Goal: Obtain resource: Download file/media

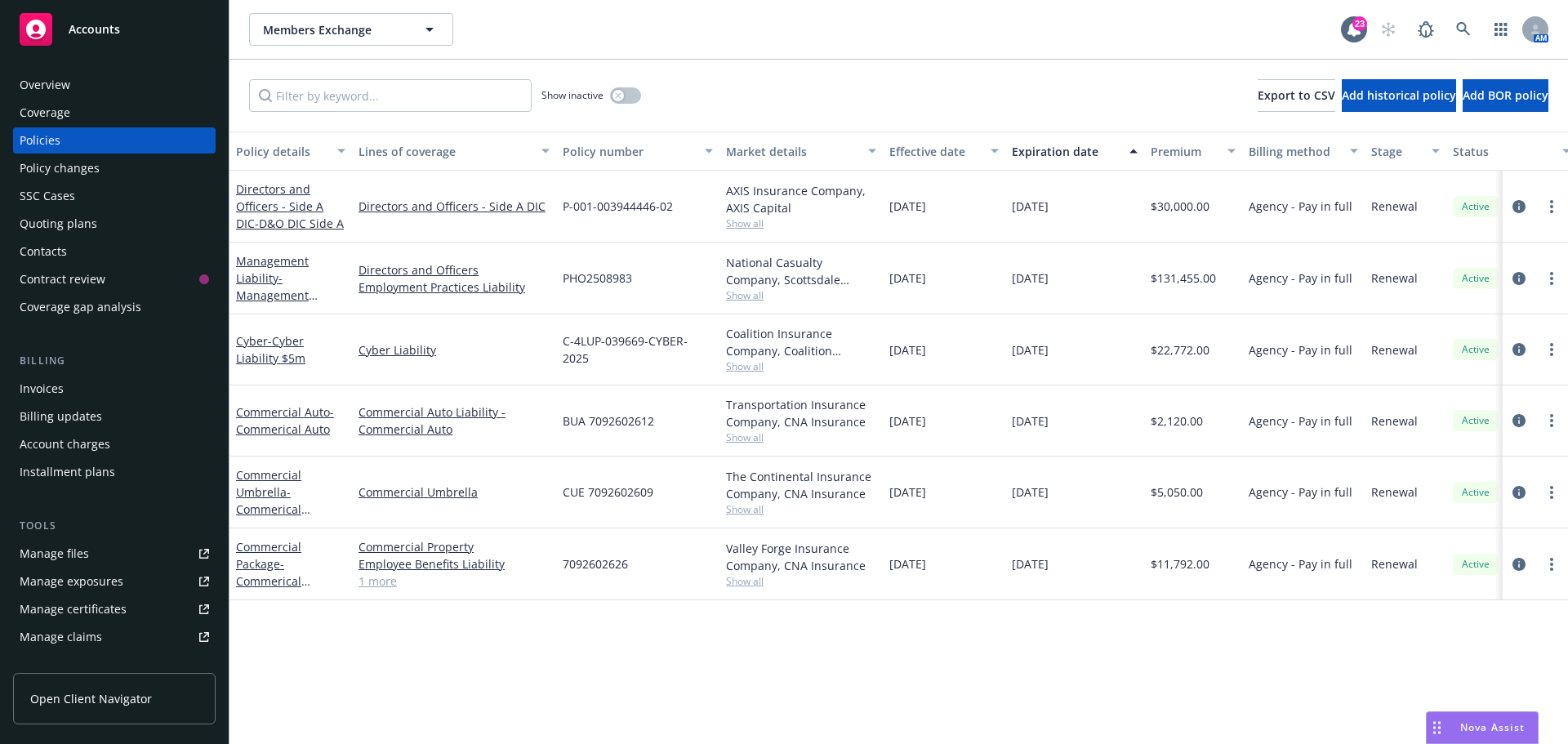
drag, startPoint x: 0, startPoint y: 0, endPoint x: 825, endPoint y: 94, distance: 830.3
click at [825, 94] on div "Show inactive Export to CSV Add historical policy Add BOR policy" at bounding box center [899, 95] width 1339 height 72
click at [1458, 32] on icon at bounding box center [1464, 29] width 14 height 14
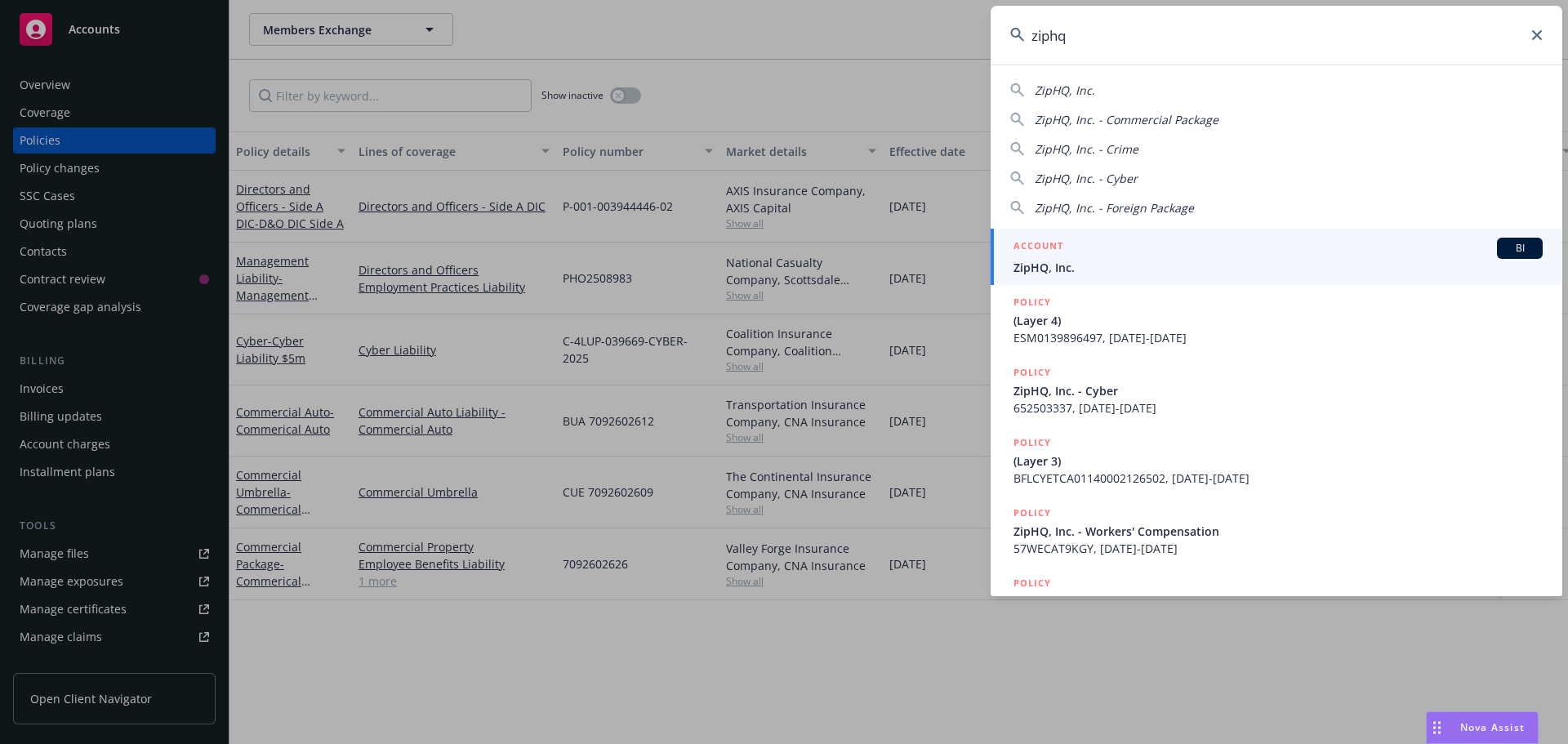
type input "ziphq"
click at [1511, 250] on span "BI" at bounding box center [1520, 248] width 33 height 14
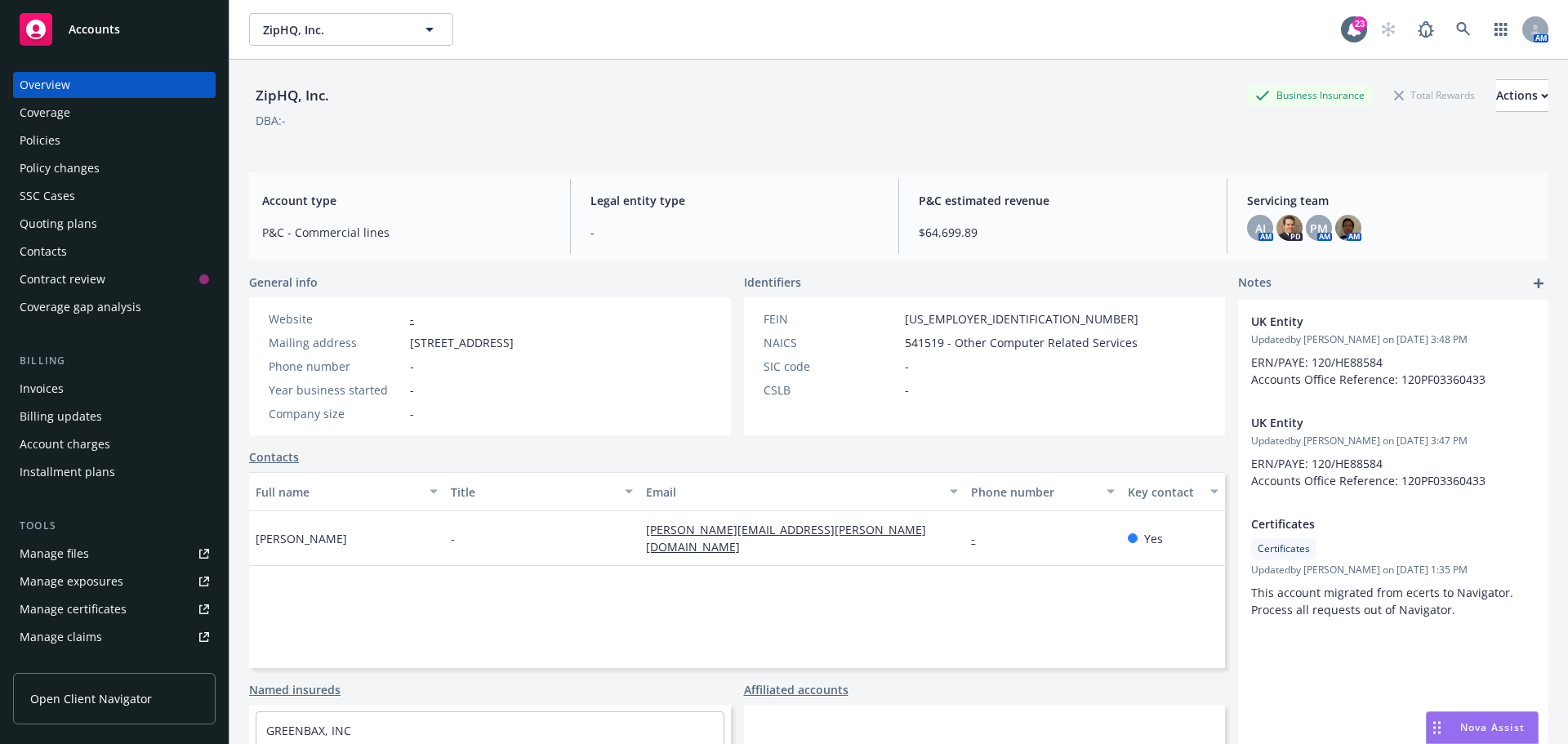
click at [46, 143] on div "Policies" at bounding box center [40, 140] width 41 height 26
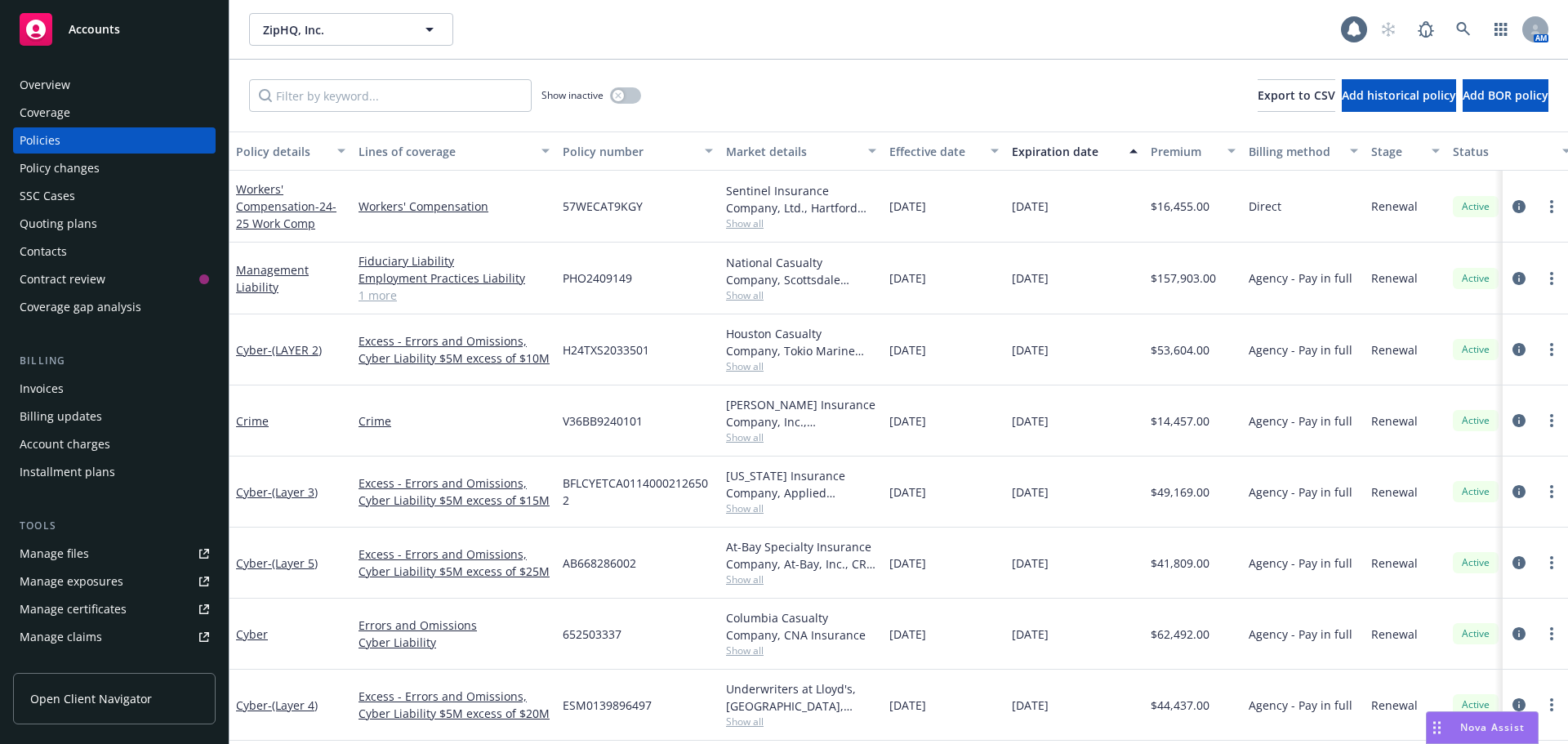
click at [792, 73] on div "Show inactive Export to CSV Add historical policy Add BOR policy" at bounding box center [899, 95] width 1339 height 72
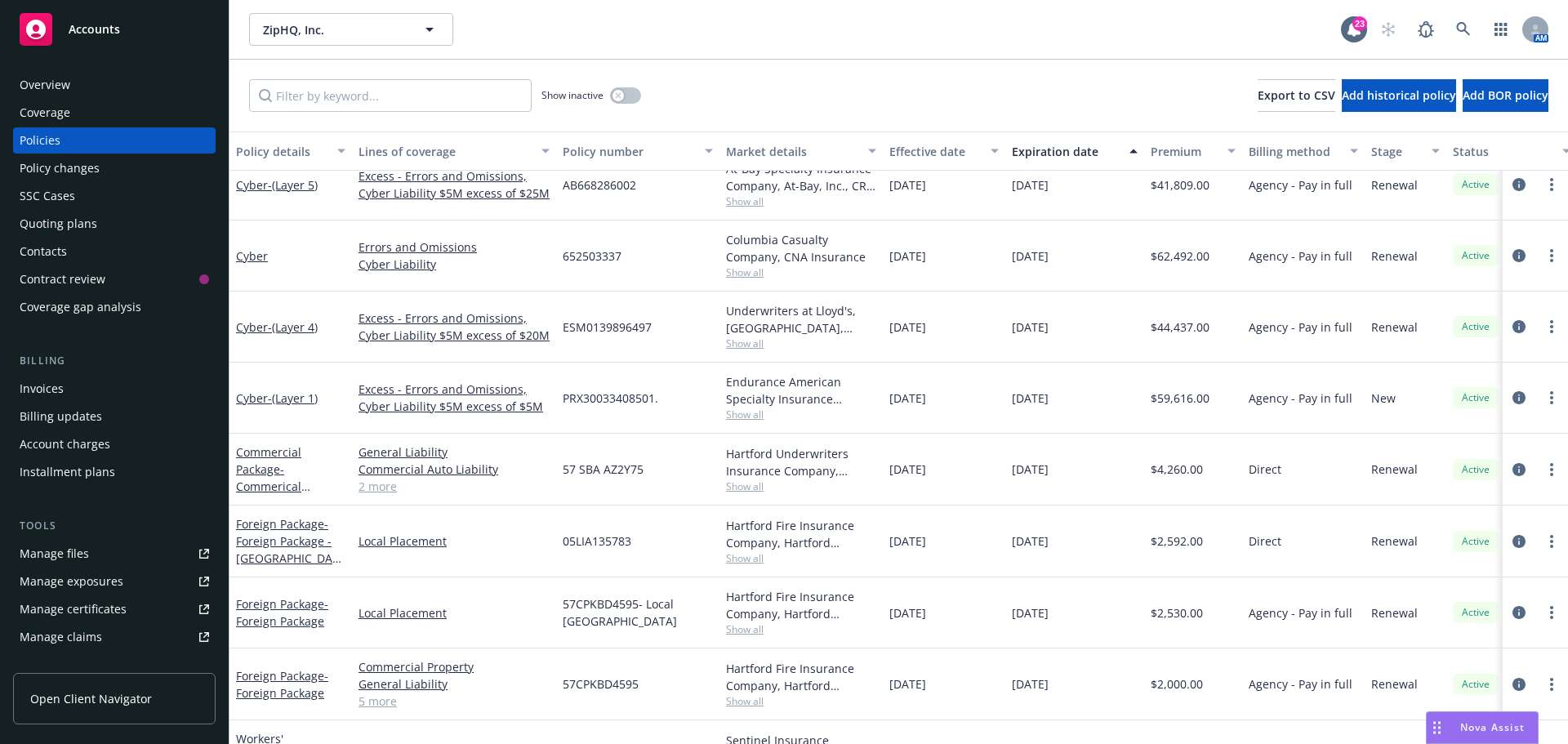
scroll to position [408, 0]
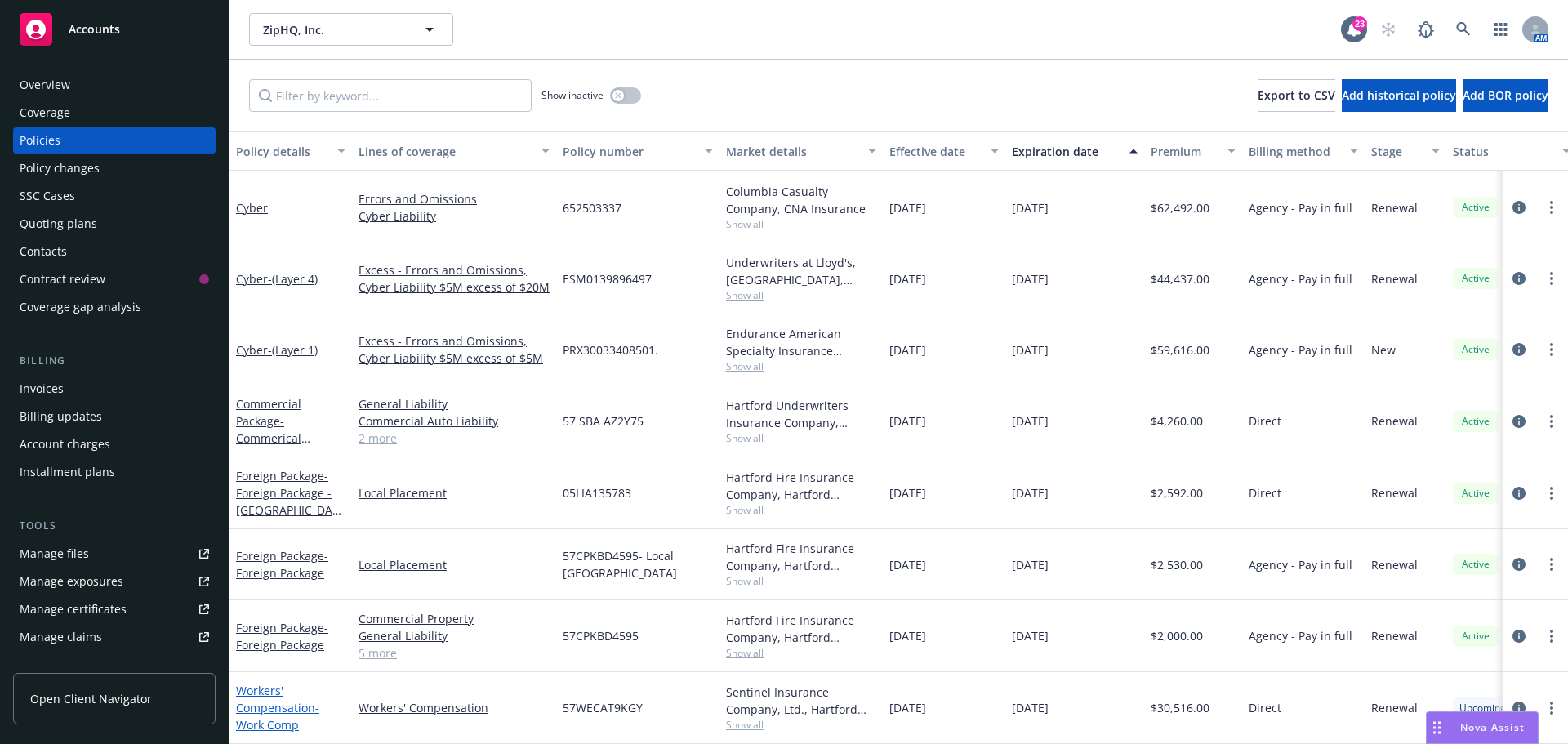
click at [269, 698] on link "Workers' Compensation - Work Comp" at bounding box center [277, 707] width 83 height 50
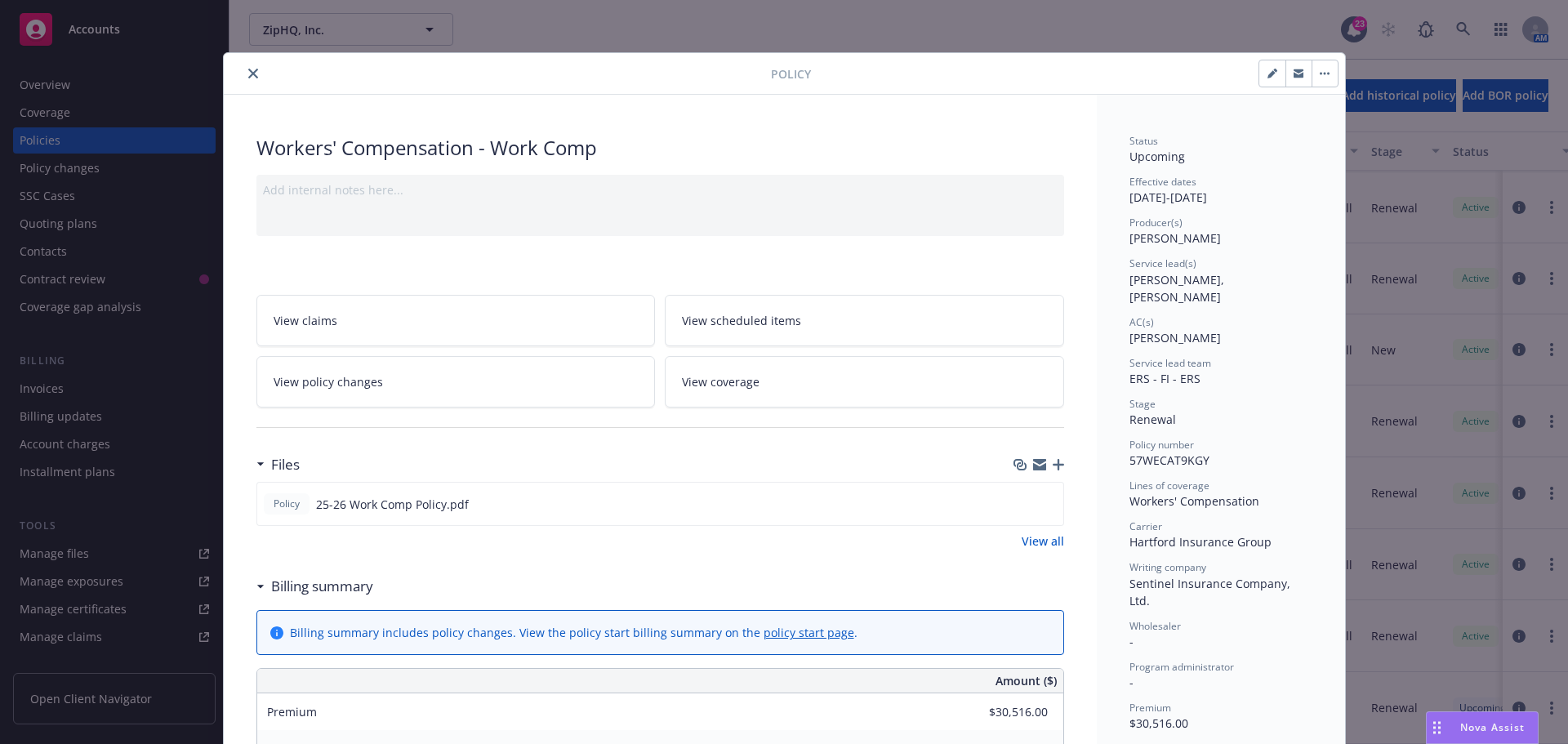
click at [1055, 463] on icon "button" at bounding box center [1058, 464] width 12 height 12
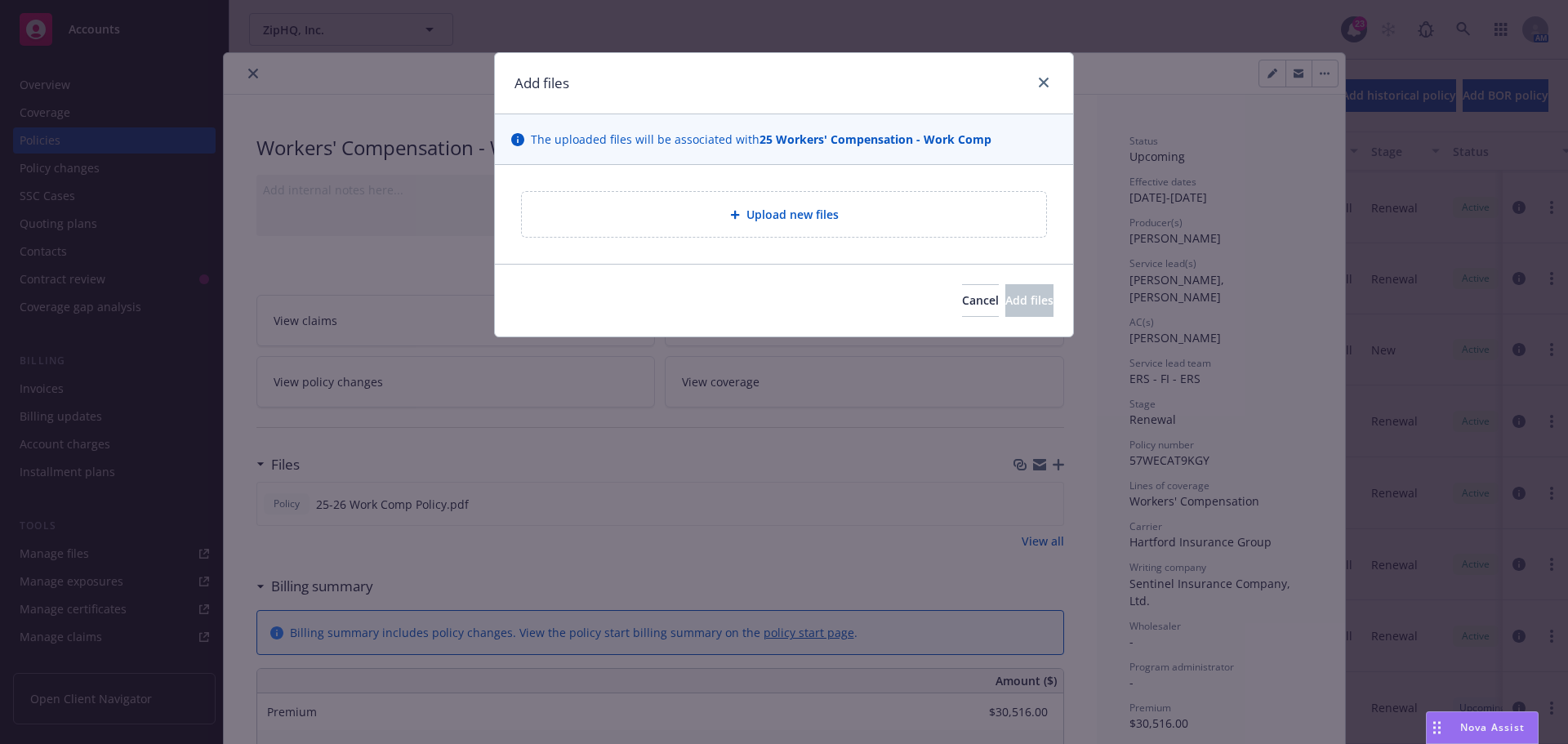
type textarea "x"
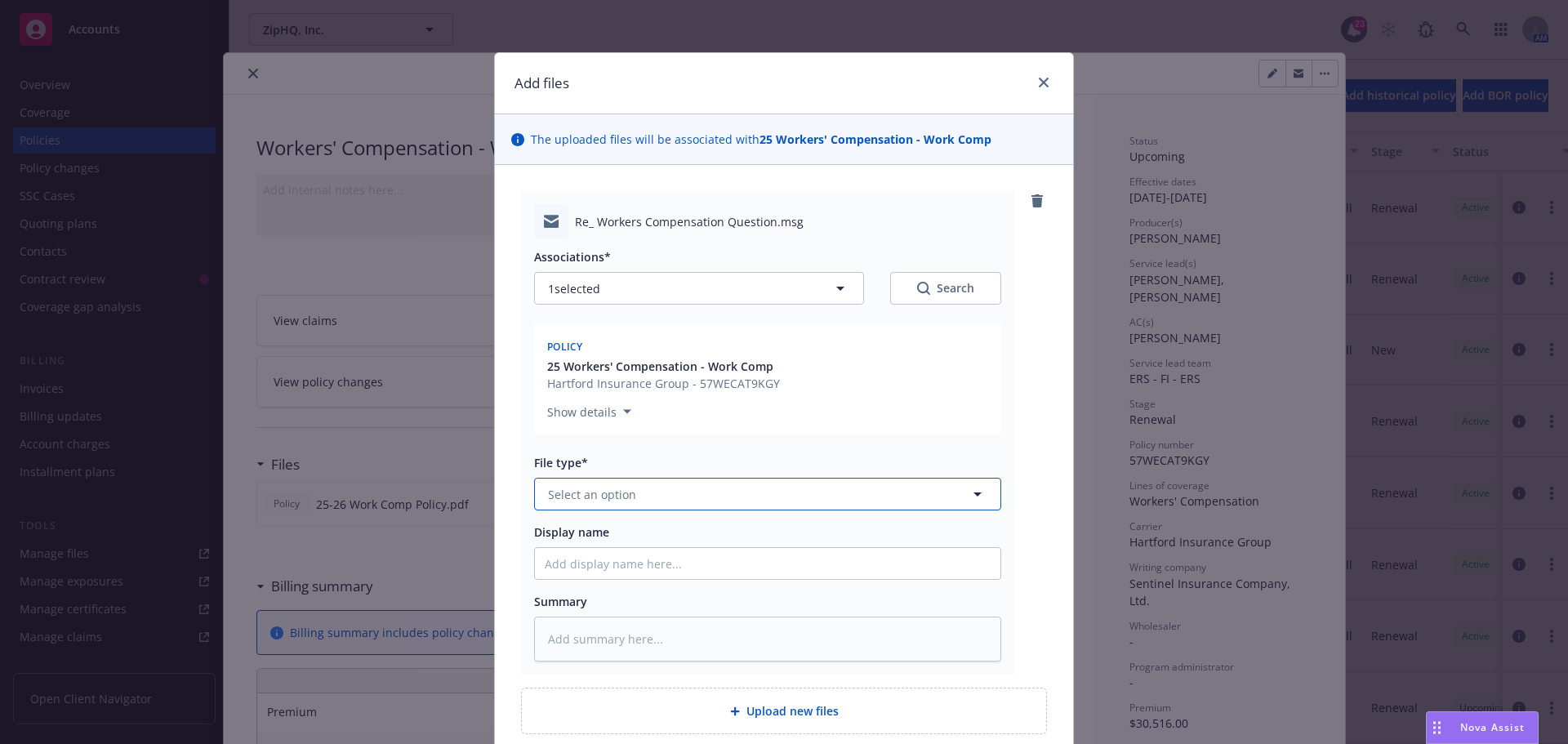
click at [609, 509] on button "Select an option" at bounding box center [768, 494] width 467 height 33
type input "email"
click at [576, 542] on div "Email" at bounding box center [564, 539] width 40 height 24
click at [571, 572] on input "Display name" at bounding box center [768, 563] width 465 height 31
type textarea "x"
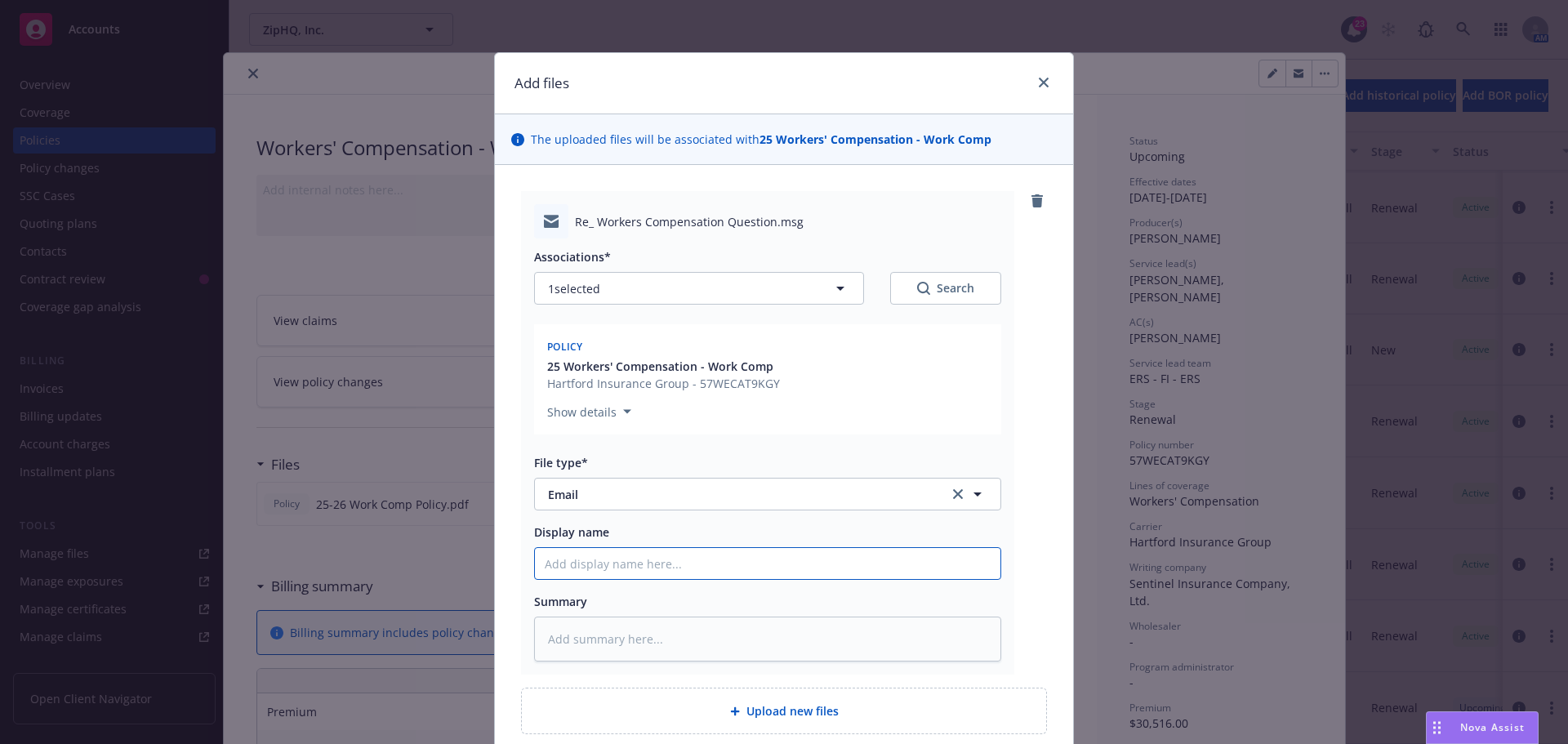
type input "2"
type textarea "x"
type input "25"
type textarea "x"
type input "25-"
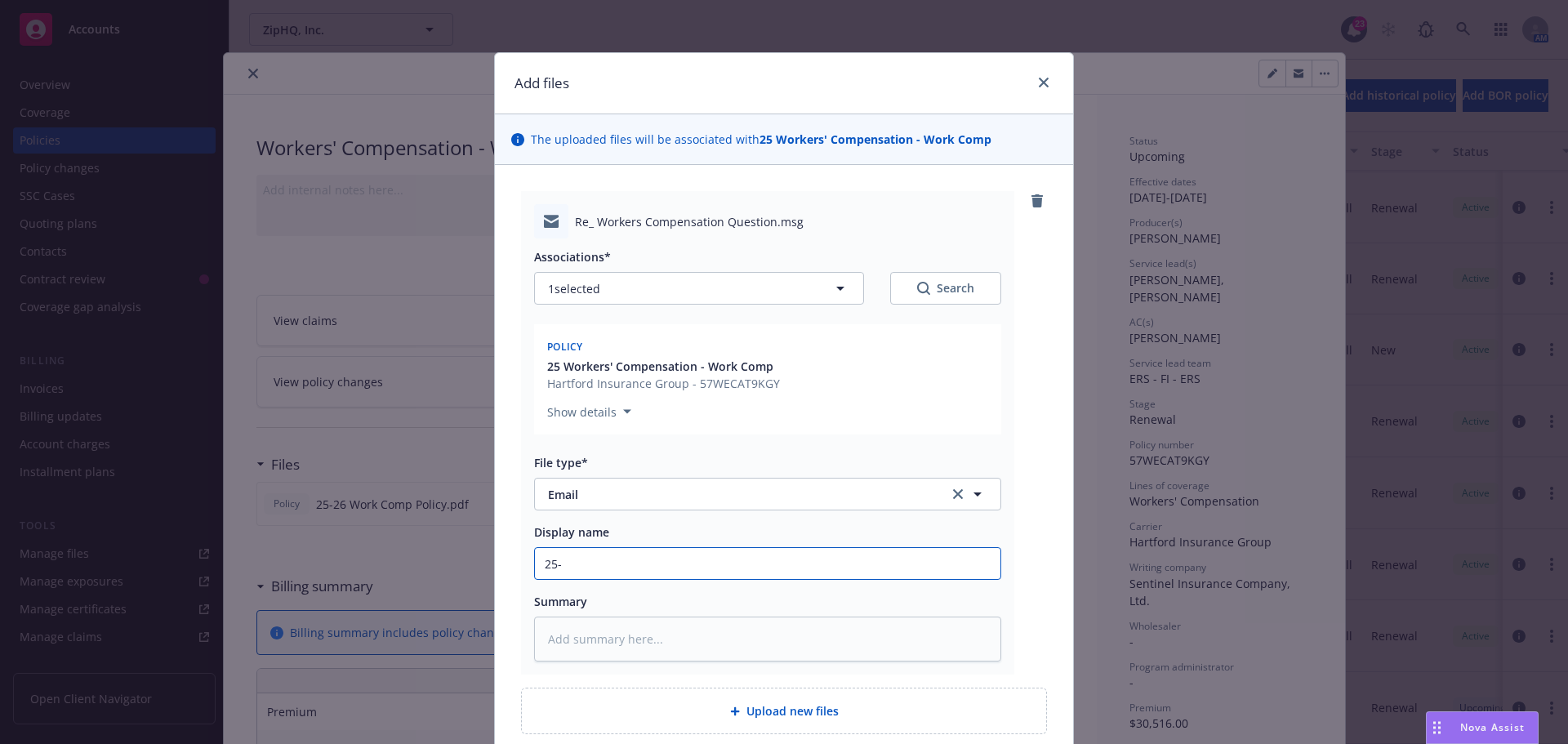
type textarea "x"
type input "25-2"
type textarea "x"
type input "25-26"
type textarea "x"
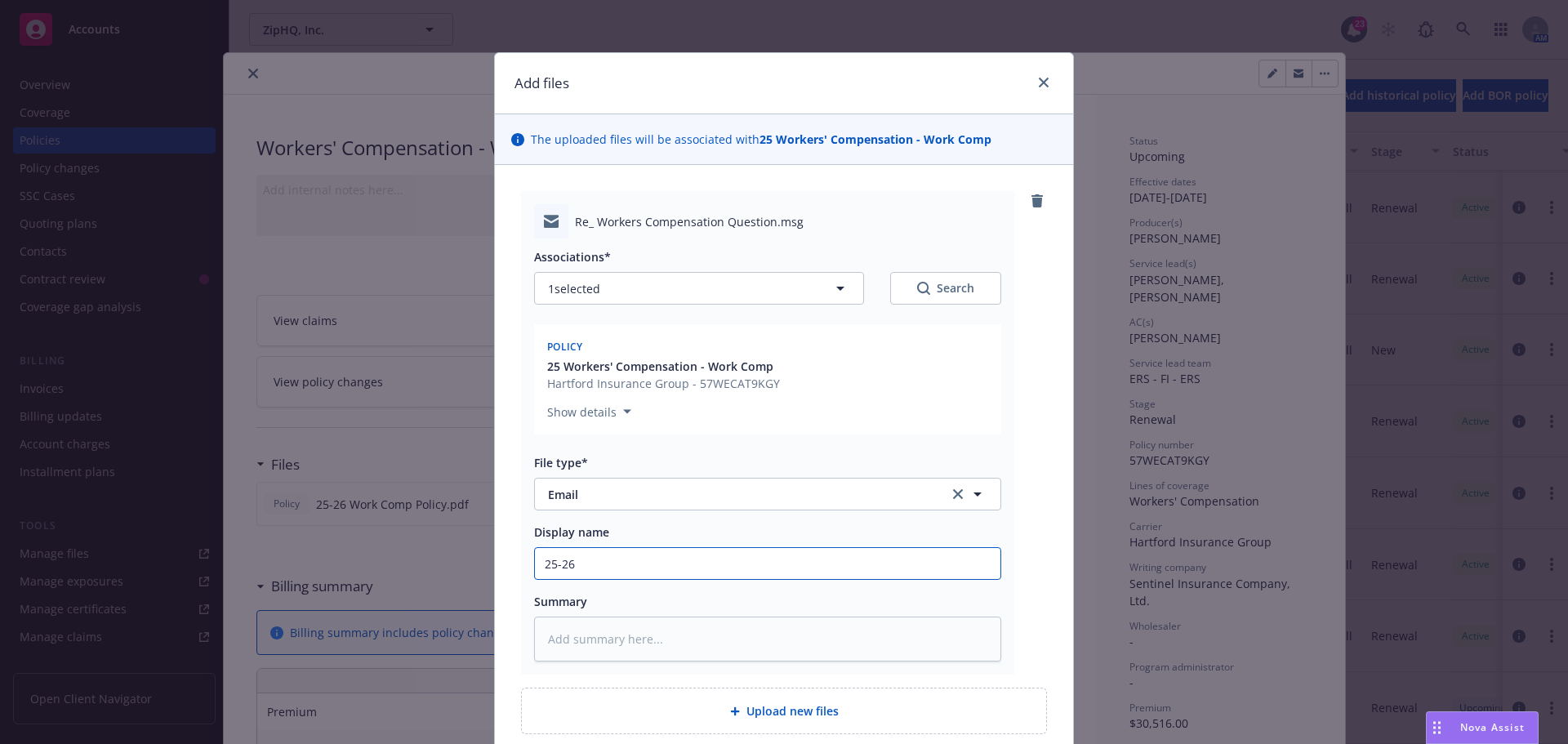
type input "25-26"
type textarea "x"
type input "25-26 C"
type textarea "x"
type input "25-26 Co"
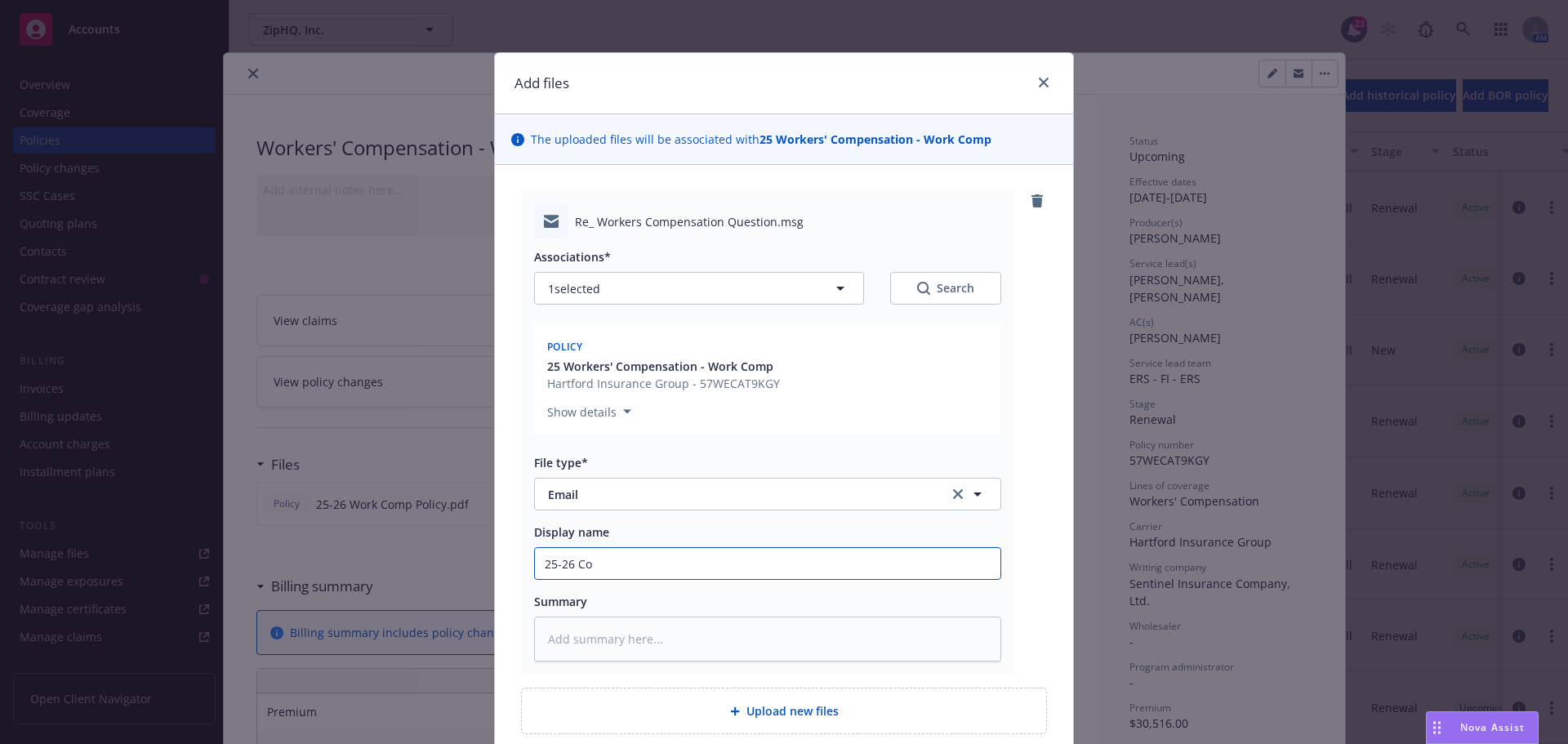
type textarea "x"
type input "25-26 Con"
type textarea "x"
type input "25-26 Conf"
type textarea "x"
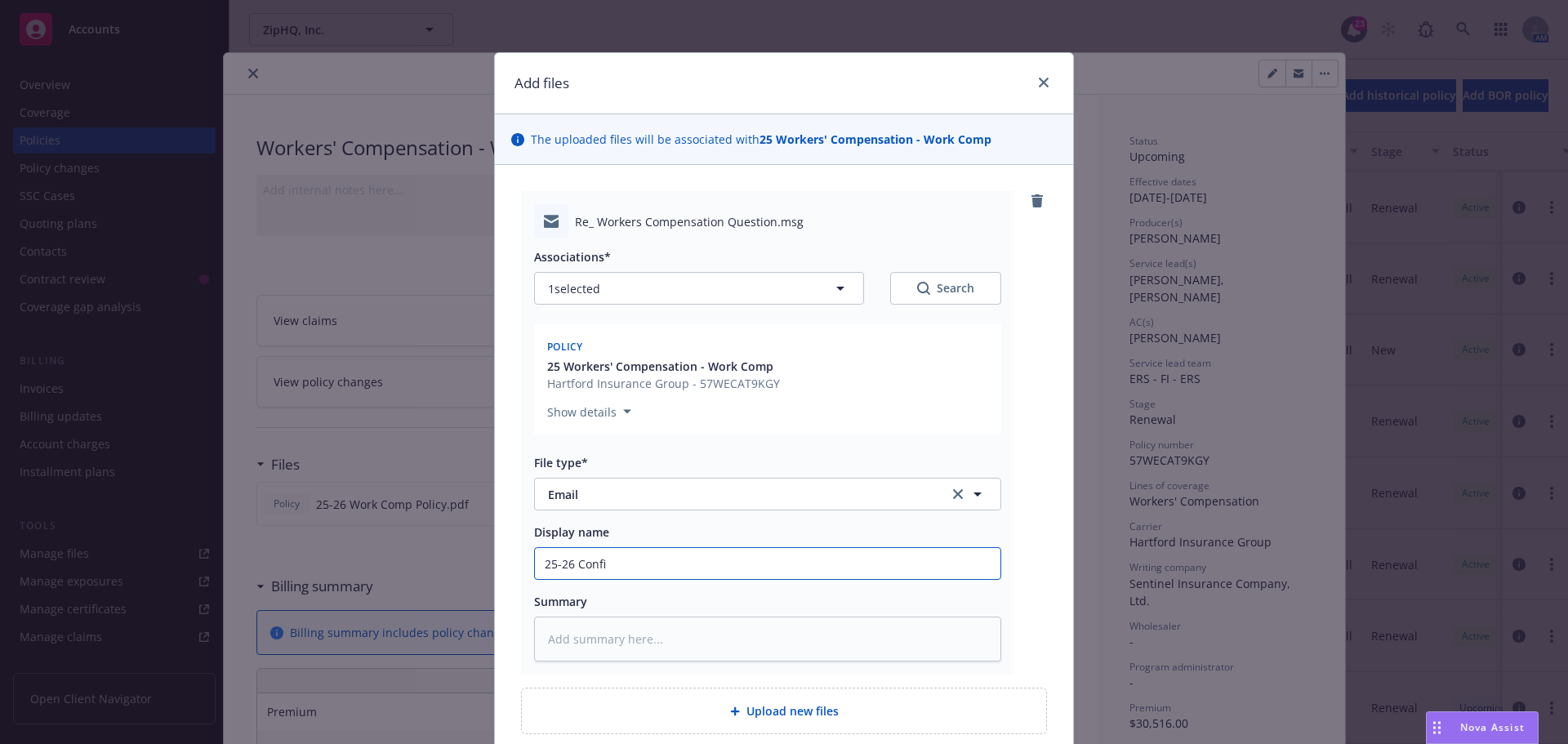
type input "25-26 Confir"
type textarea "x"
type input "25-26 Confirma"
type textarea "x"
type input "25-26 Confirmat"
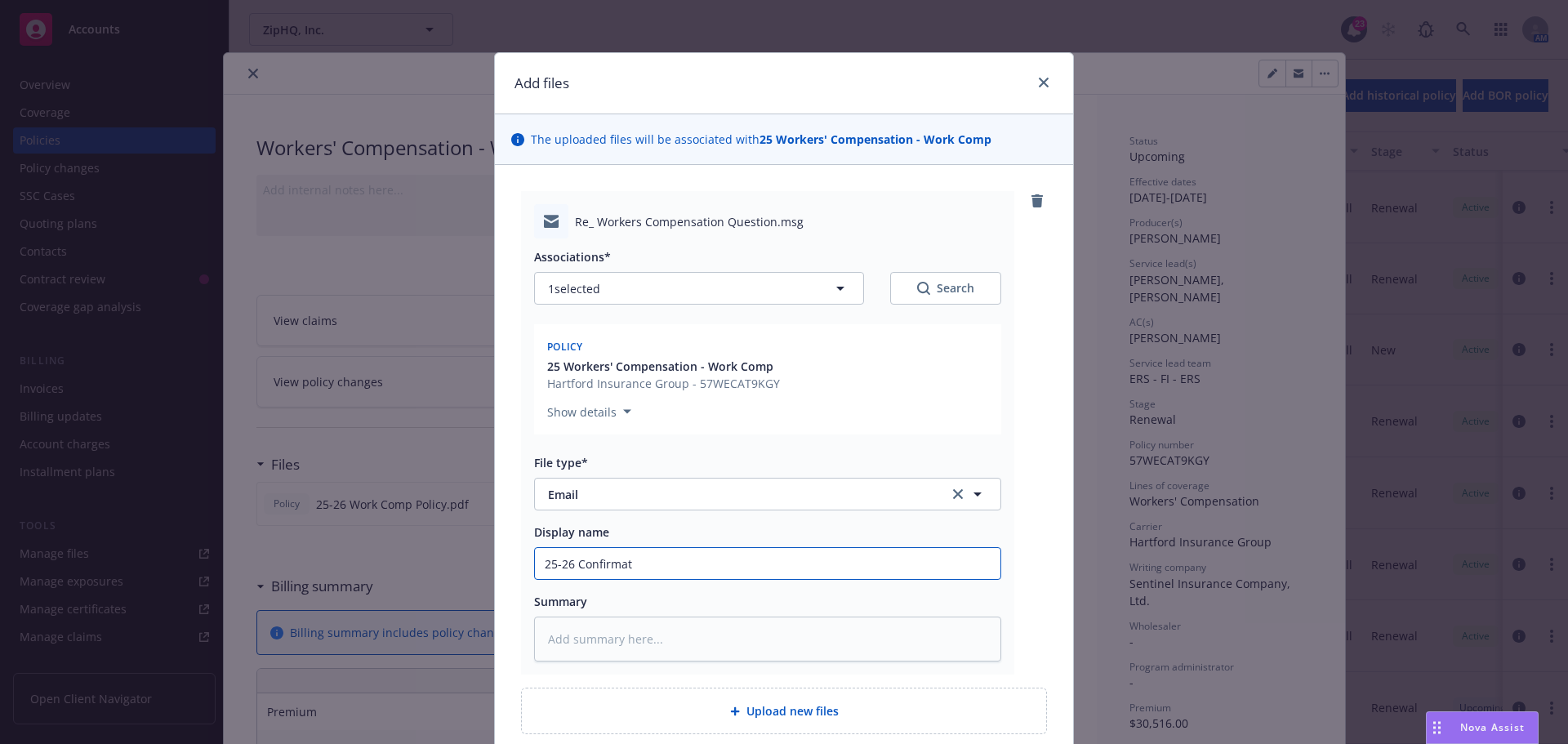
type textarea "x"
type input "25-26 Confirmati"
type textarea "x"
type input "25-26 Confirmation"
type textarea "x"
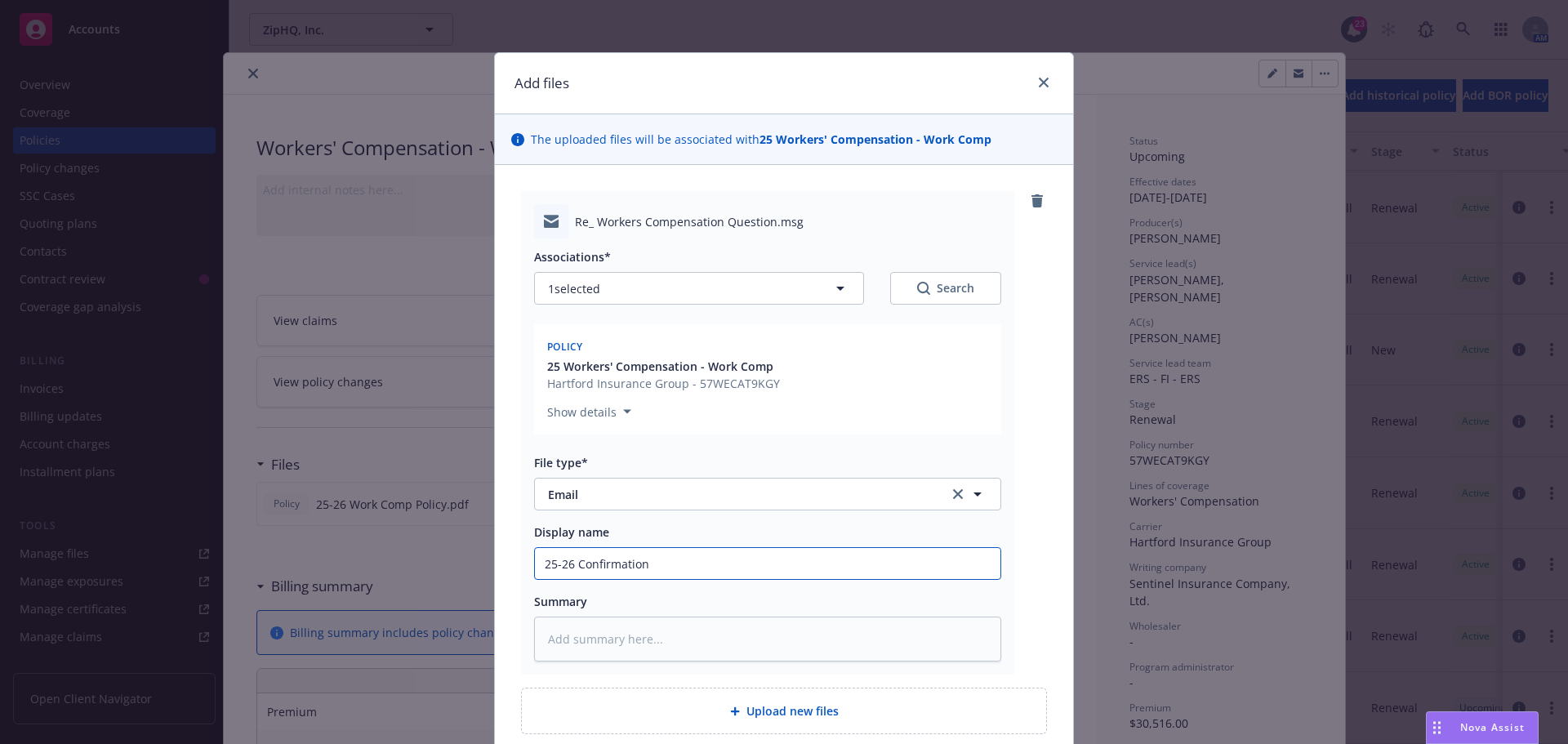
type input "25-26 Confirmation"
type textarea "x"
type input "25-26 Confirmation f"
type textarea "x"
type input "25-26 Confirmation fr"
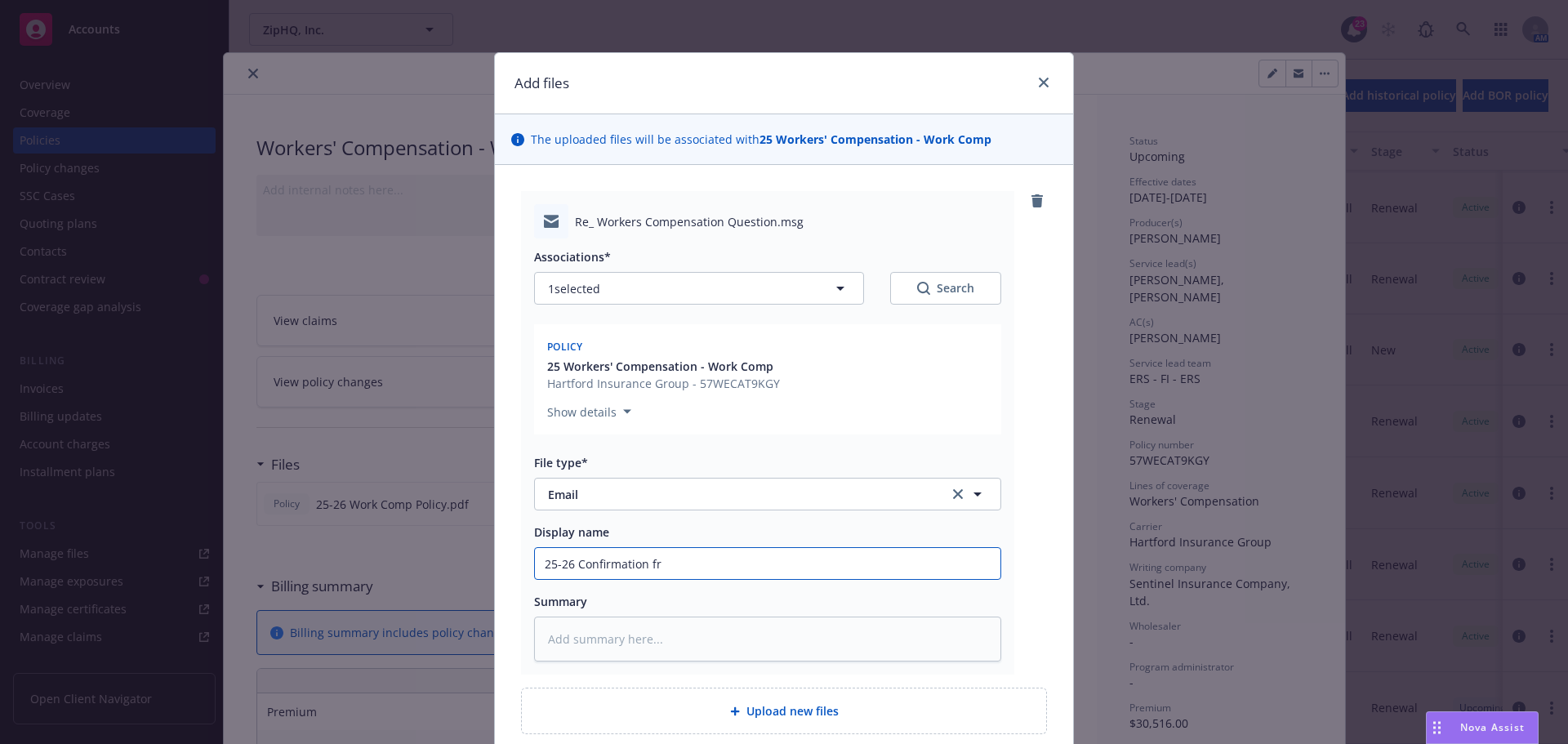
type textarea "x"
type input "25-26 Confirmation fro"
type textarea "x"
type input "25-26 Confirmation from"
type textarea "x"
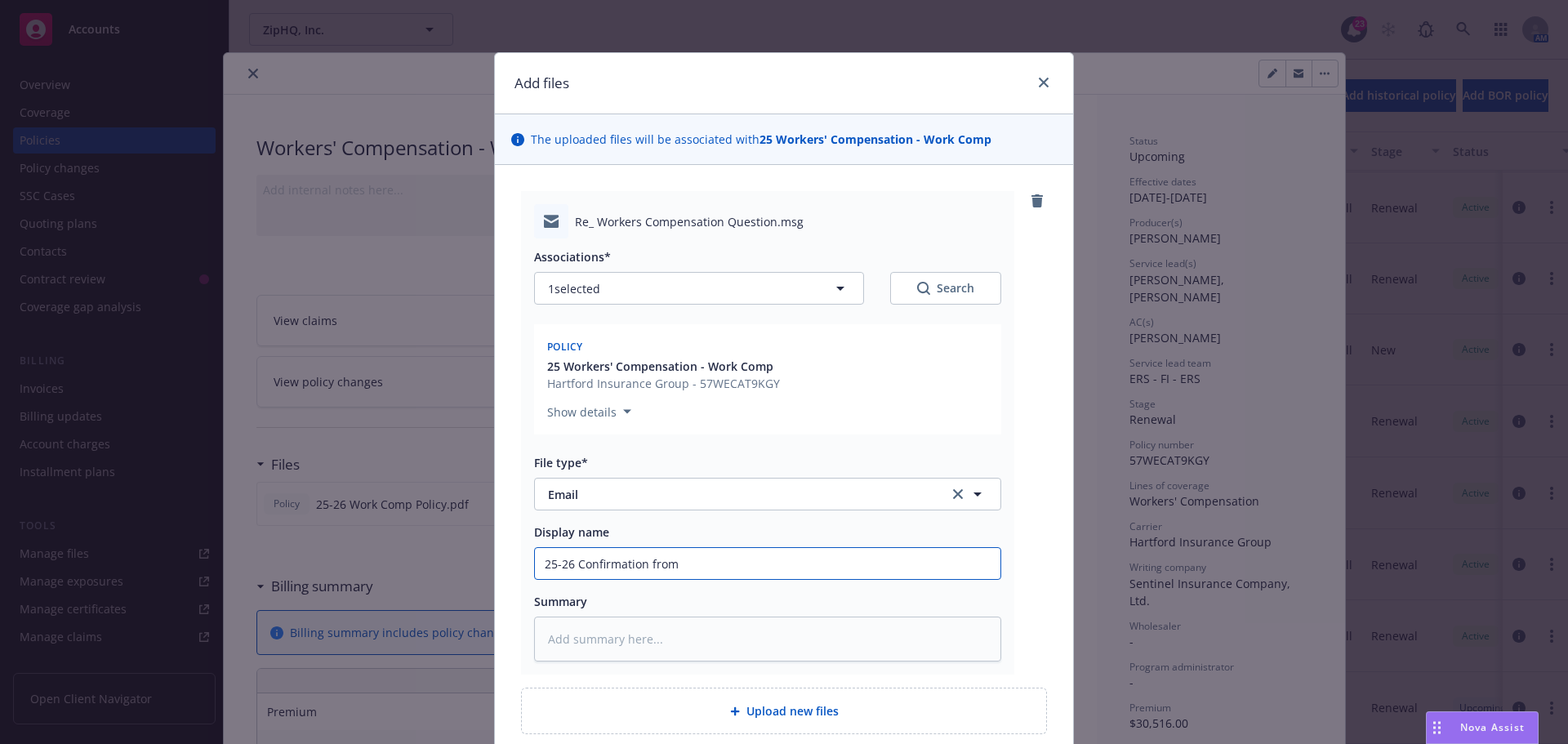
type input "25-26 Confirmation from"
type textarea "x"
type input "25-26 Confirmation from c"
type textarea "x"
type input "25-26 Confirmation from cli"
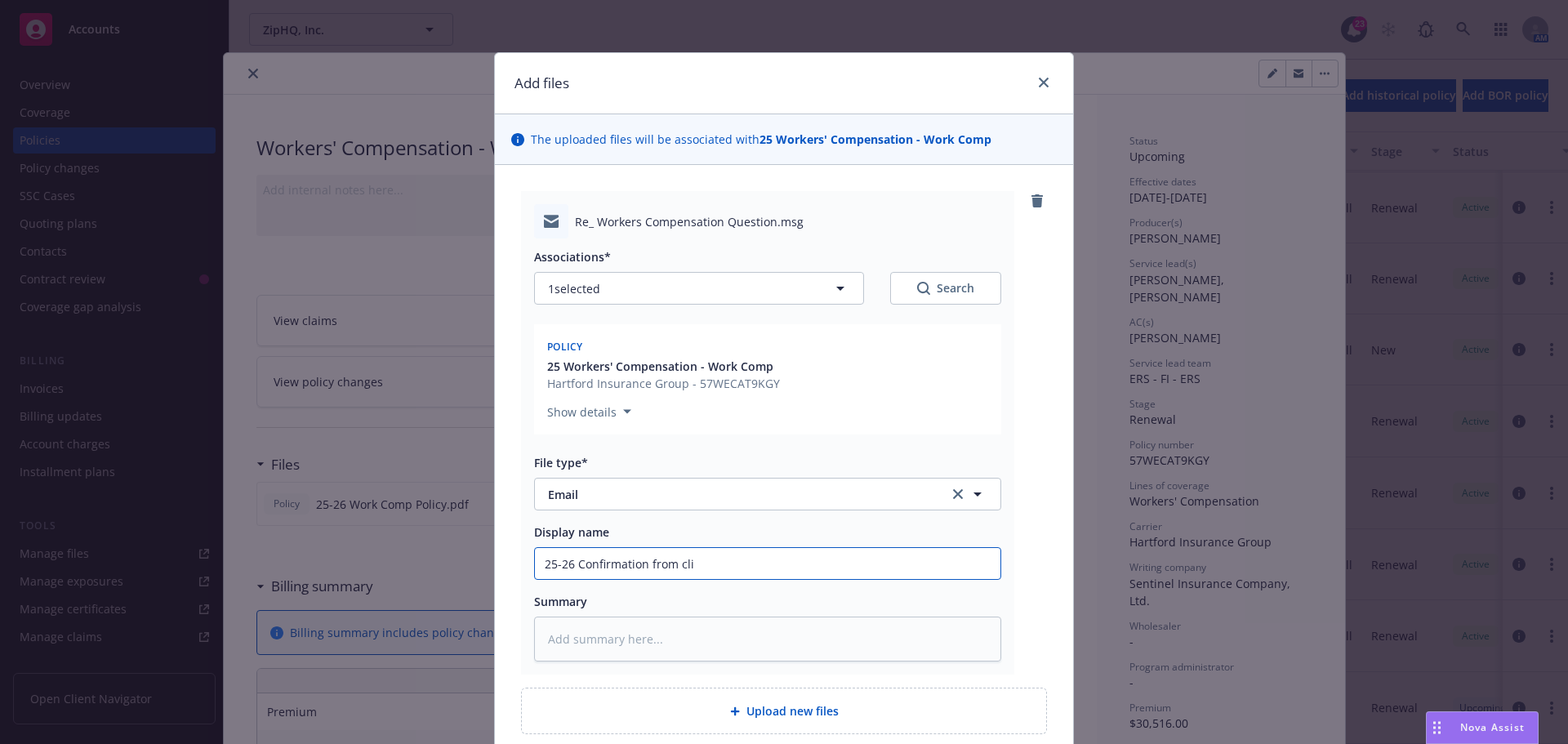
type textarea "x"
type input "25-26 Confirmation from clie"
type textarea "x"
type input "25-26 Confirmation from cliet"
type textarea "x"
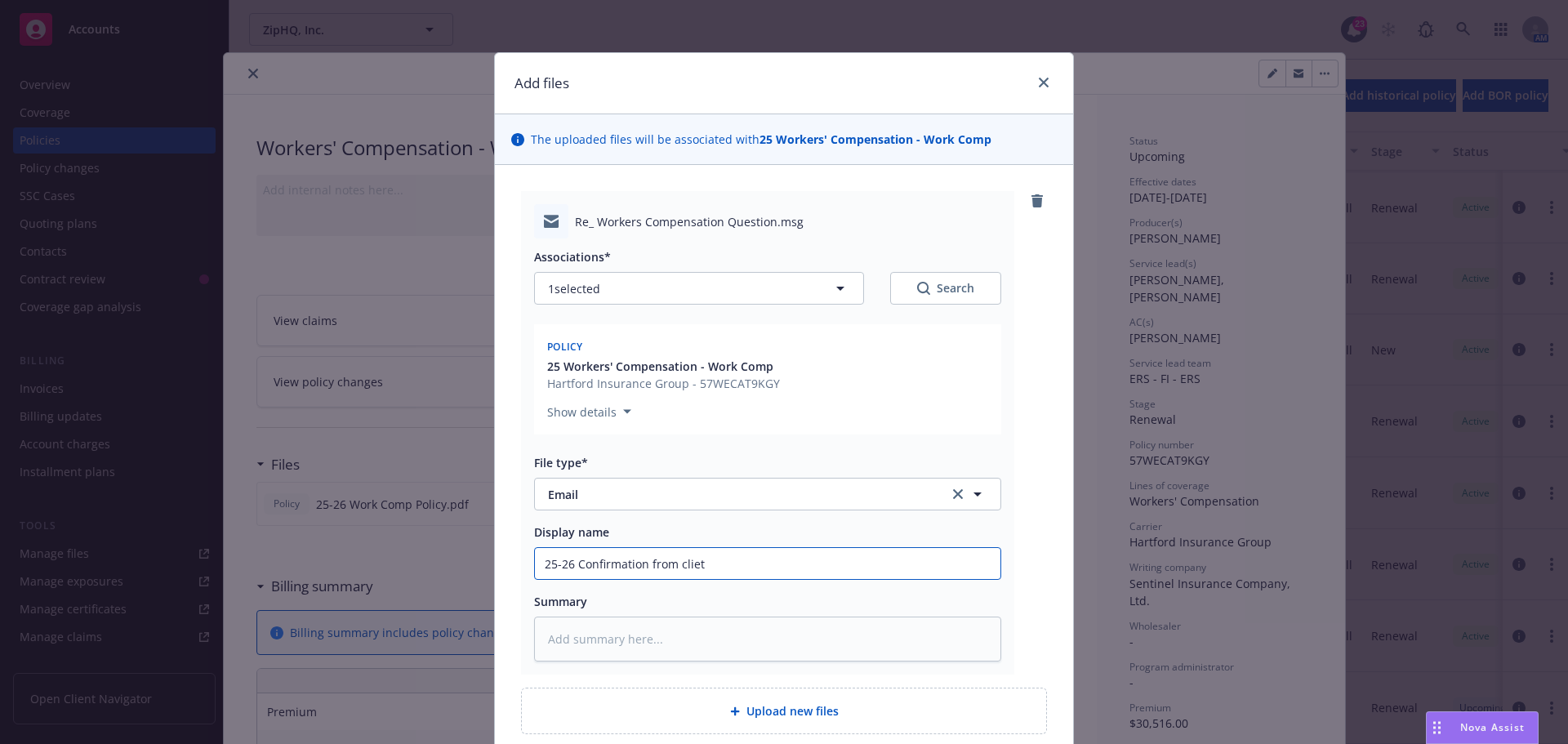
type input "25-26 Confirmation from clietn"
type textarea "x"
type input "25-26 Confirmation from cliet"
type textarea "x"
type input "25-26 Confirmation from clie"
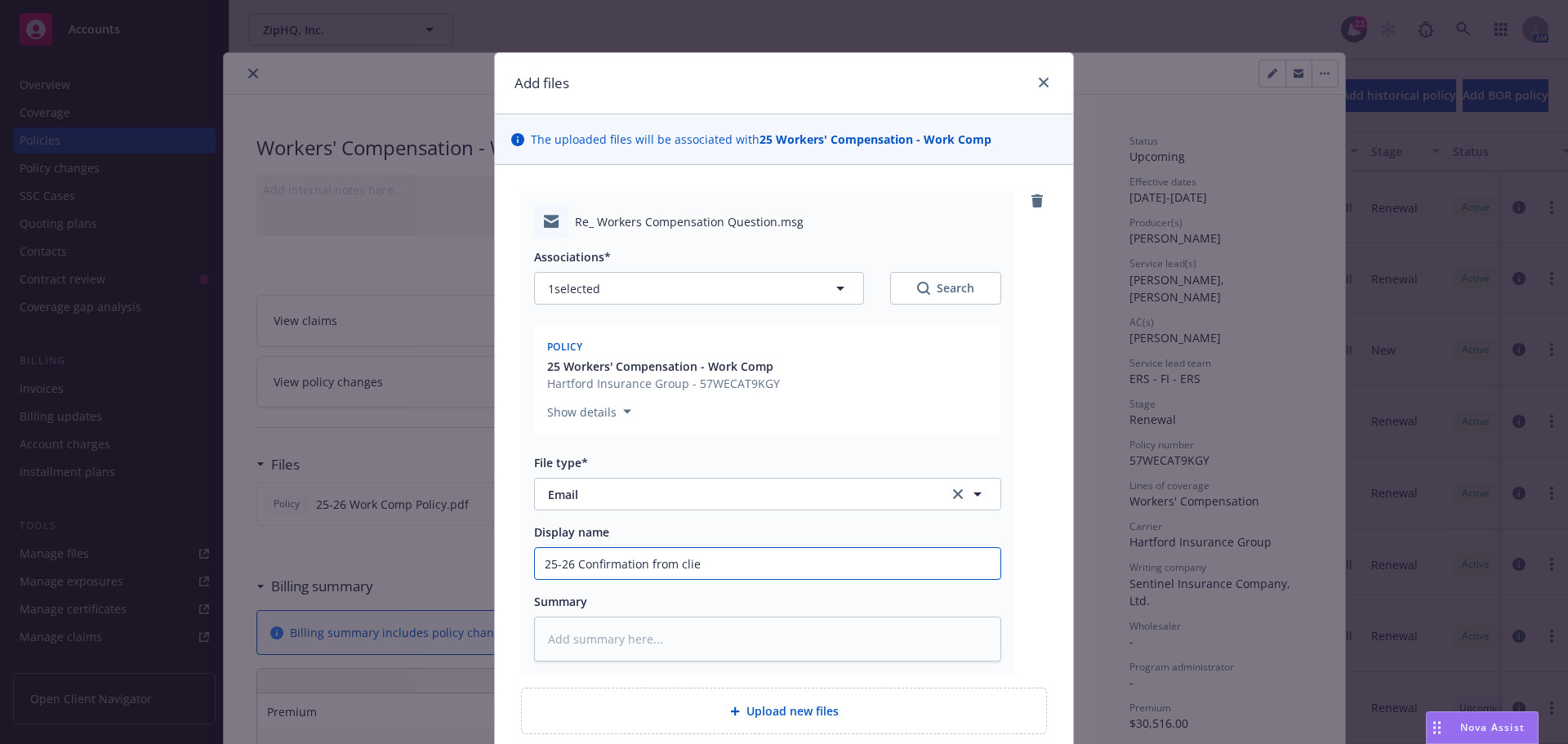
type textarea "x"
type input "25-26 Confirmation from clien"
type textarea "x"
type input "25-26 Confirmation from client"
type textarea "x"
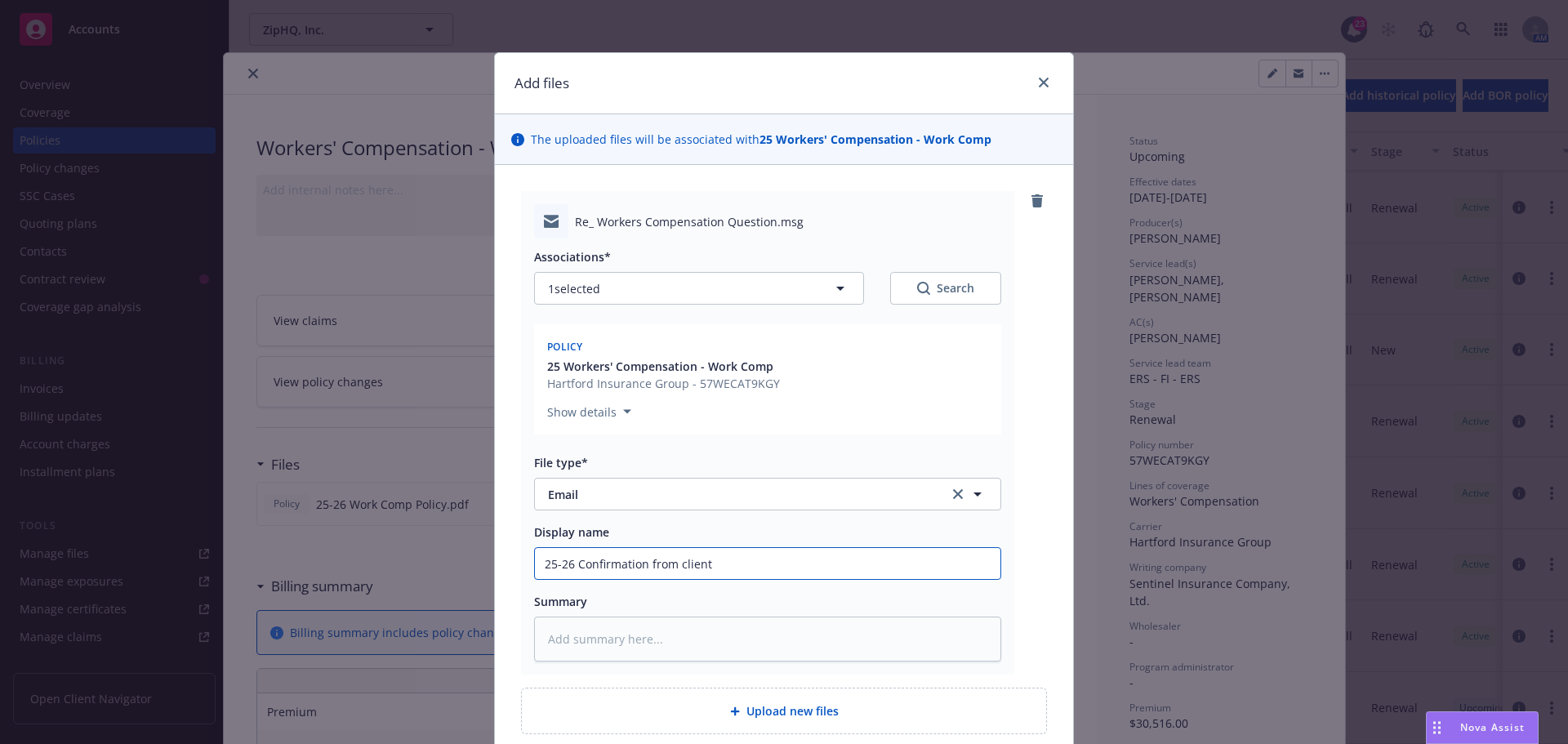
type input "25-26 Confirmation from client"
type textarea "x"
type input "25-26 Confirmation from client t"
type textarea "x"
type input "25-26 Confirmation from client th"
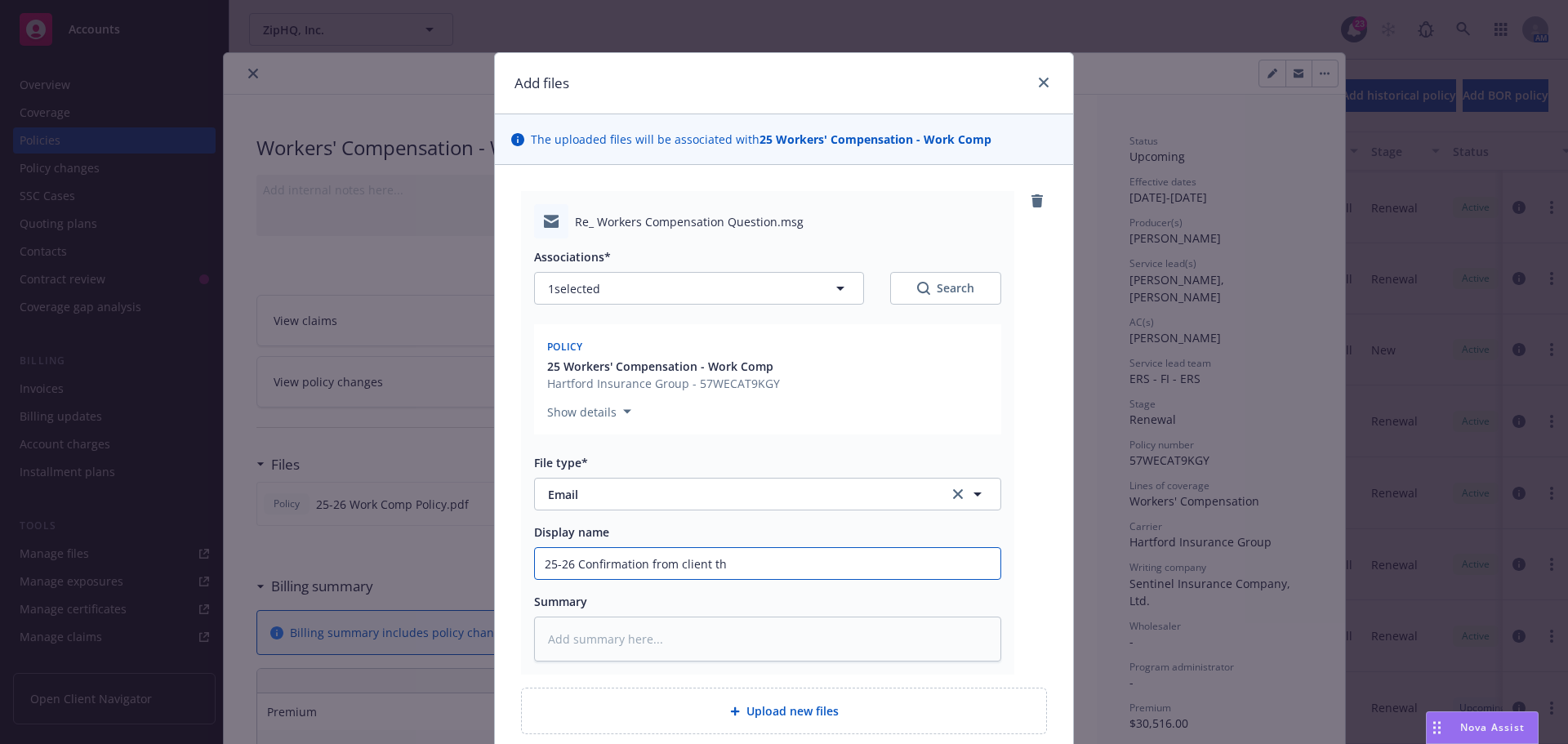
type textarea "x"
type input "25-26 Confirmation from client tha"
type textarea "x"
type input "25-26 Confirmation from client that"
type textarea "x"
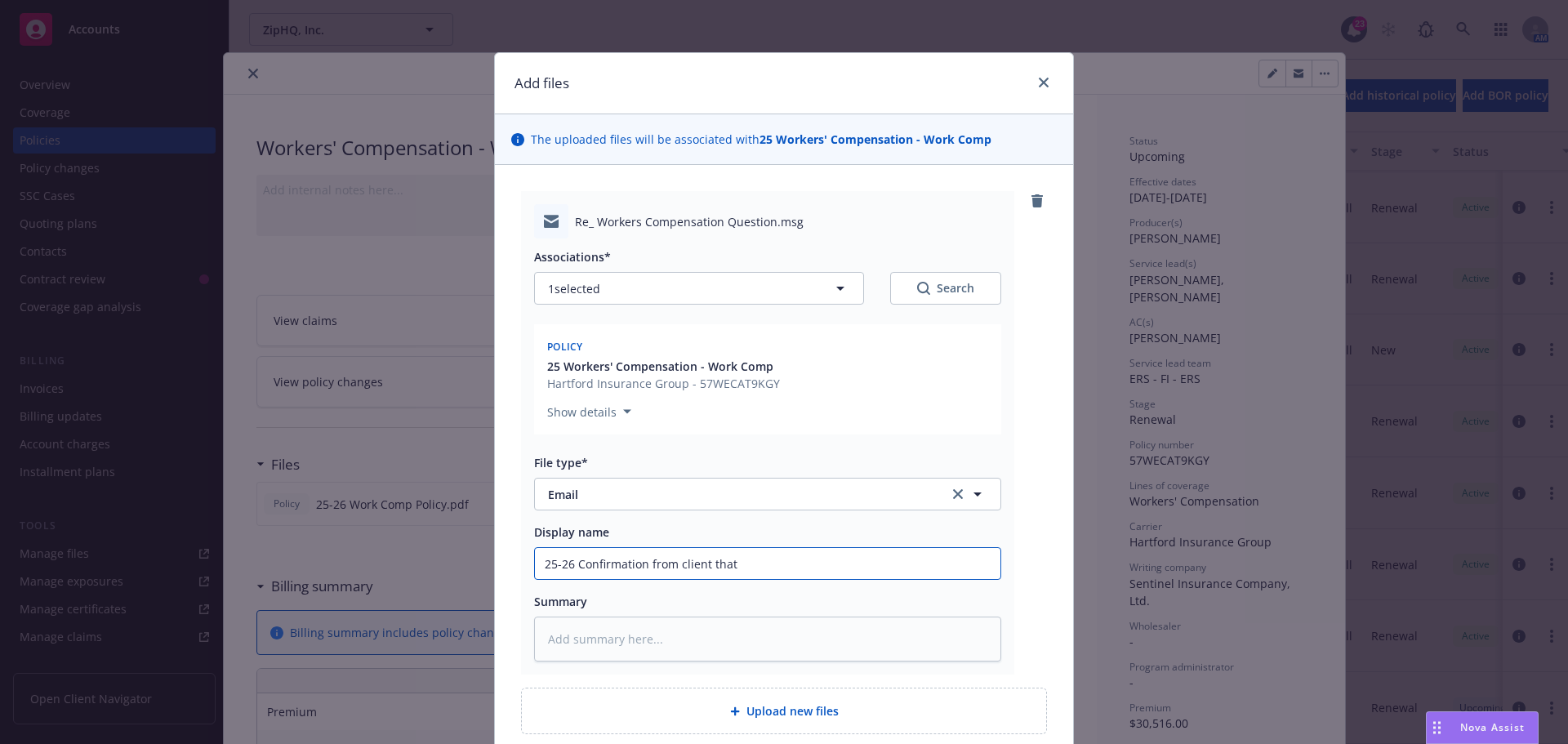
type input "25-26 Confirmation from client that n"
type textarea "x"
type input "25-26 Confirmation from client that nu"
type textarea "x"
type input "25-26 Confirmation from client that num"
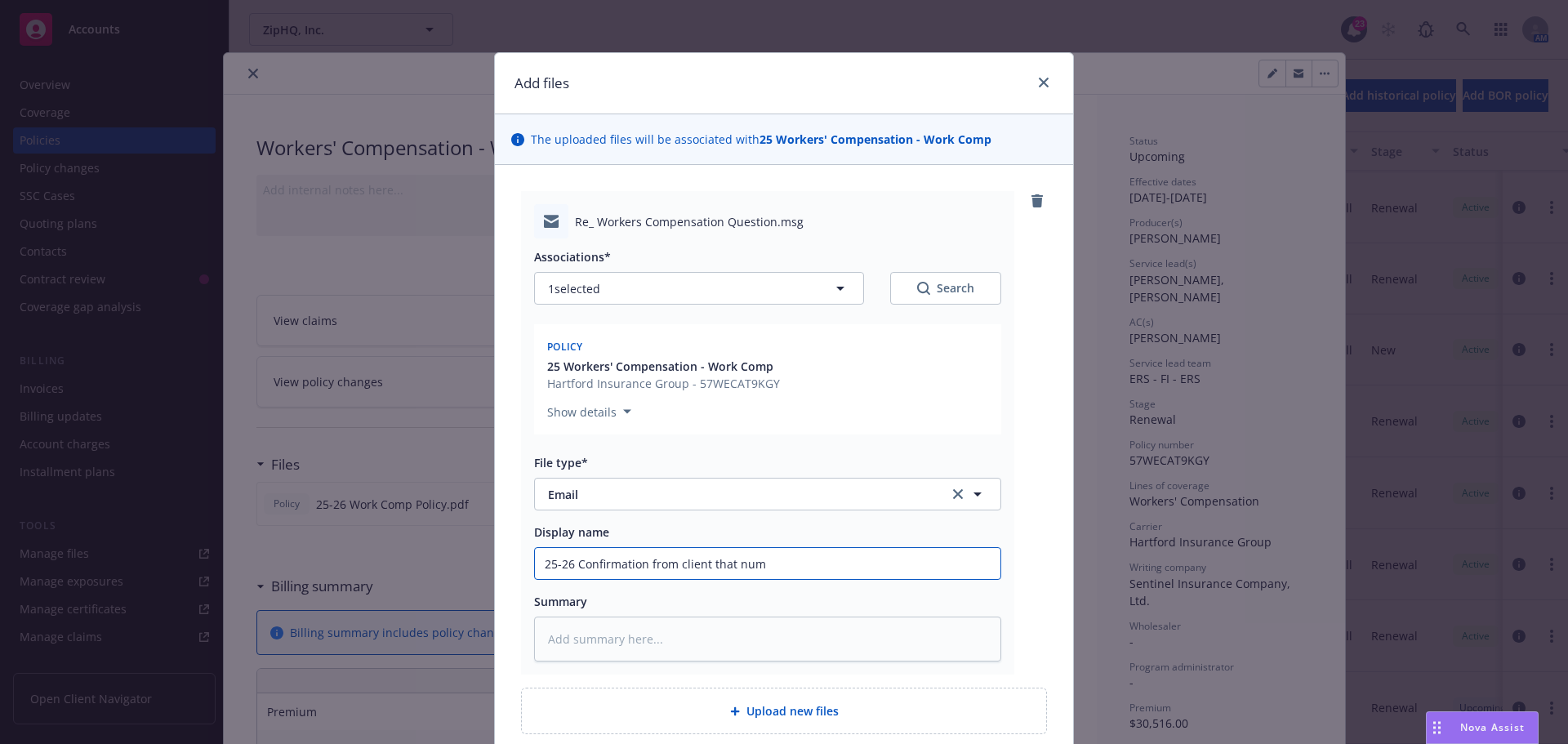
type textarea "x"
type input "25-26 Confirmation from client that numb"
type textarea "x"
type input "25-26 Confirmation from client that numbe"
type textarea "x"
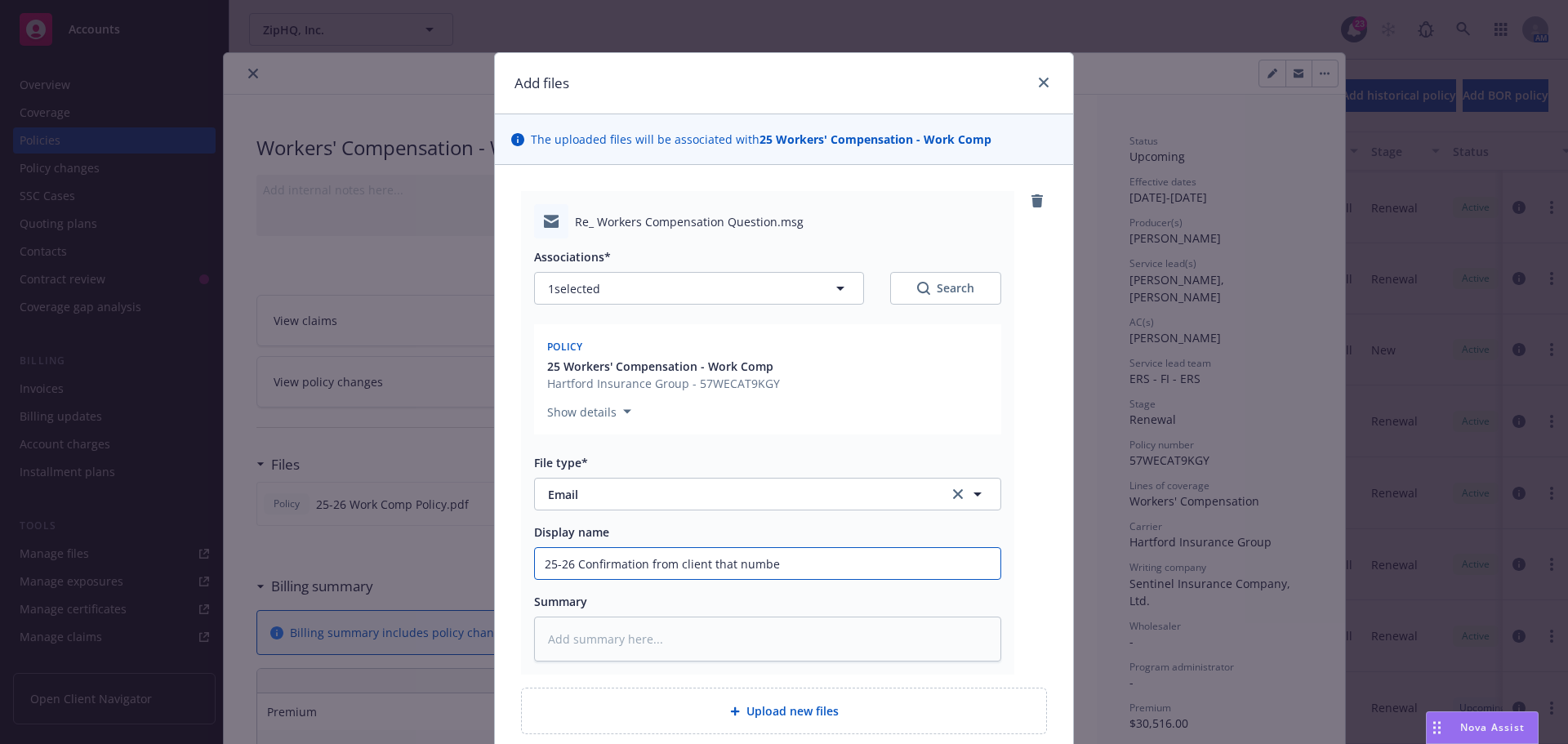
type input "25-26 Confirmation from client that number"
type textarea "x"
type input "25-26 Confirmation from client that numbers"
type textarea "x"
type input "25-26 Confirmation from client that number"
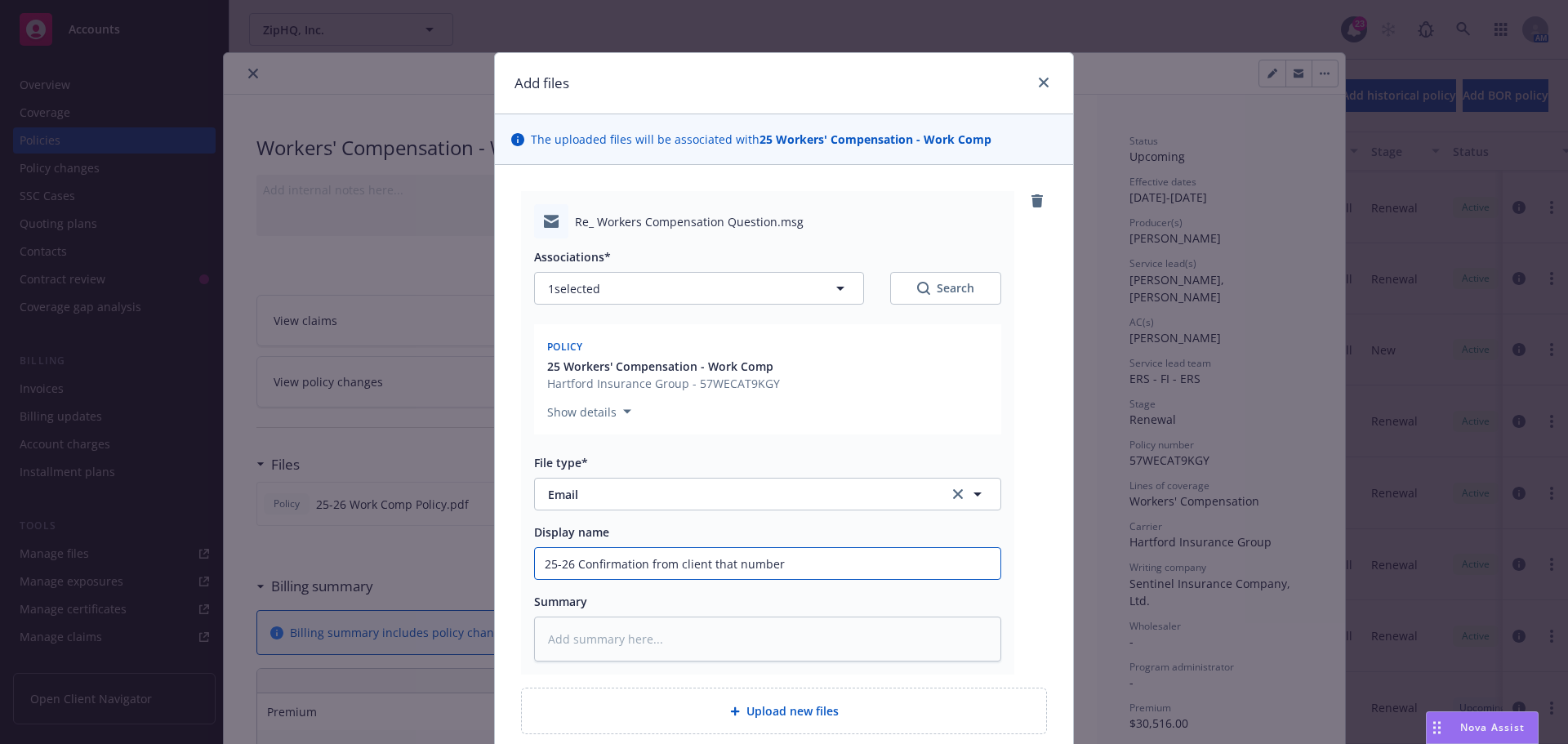
type textarea "x"
type input "25-26 Confirmation from client that numbe"
type textarea "x"
type input "25-26 Confirmation from client that numb"
type textarea "x"
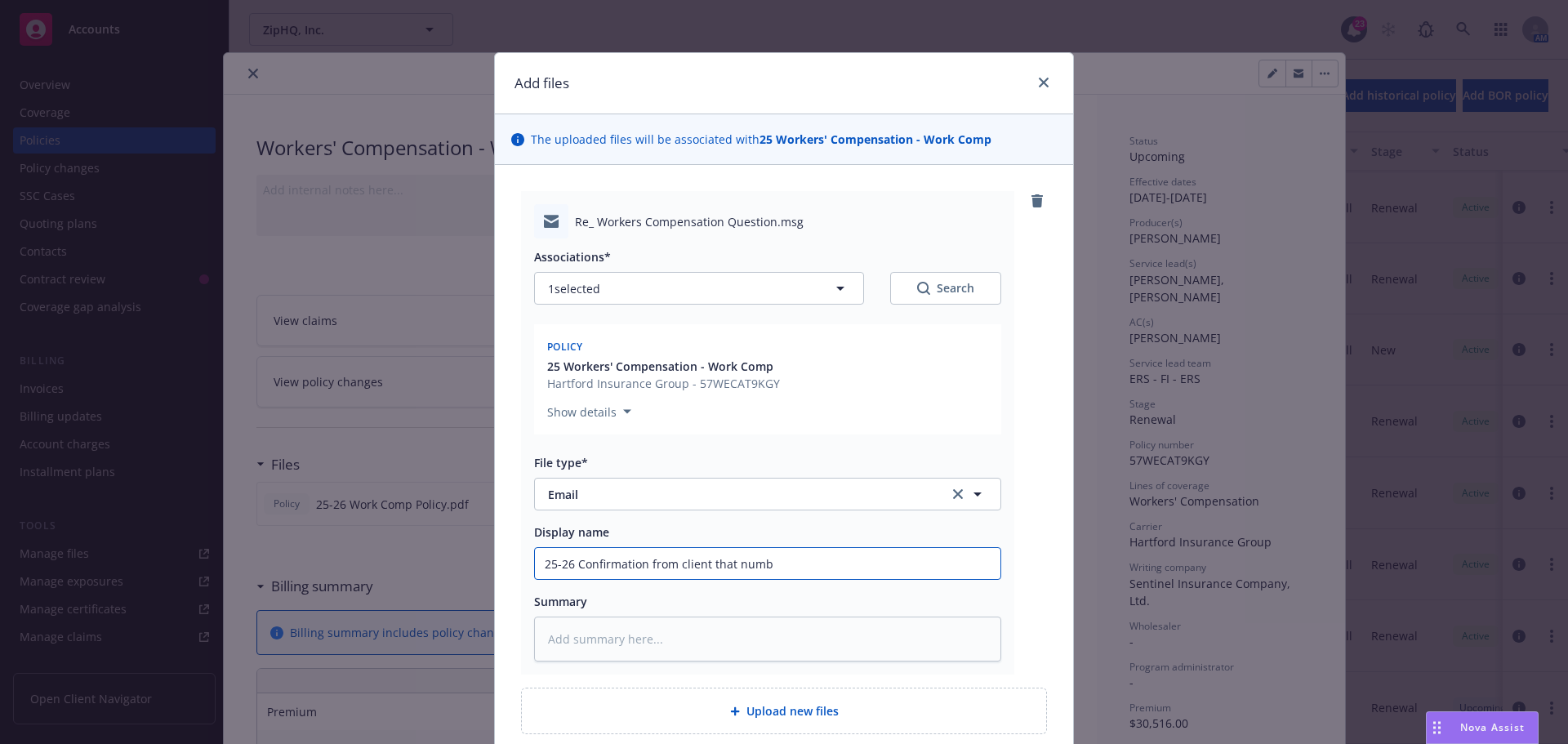
type input "25-26 Confirmation from client that num"
type textarea "x"
type input "25-26 Confirmation from client that nu"
type textarea "x"
type input "25-26 Confirmation from client that n"
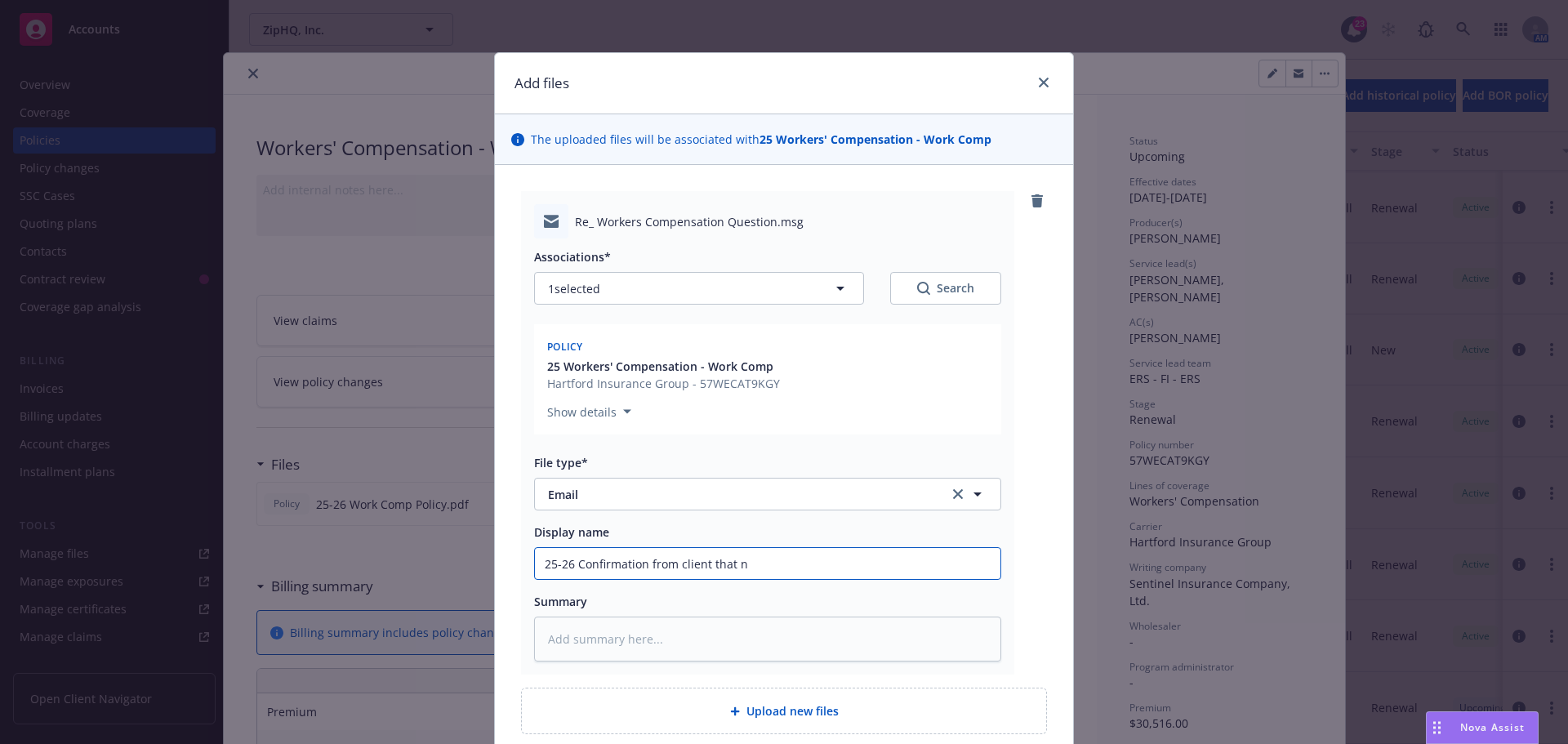
type textarea "x"
type input "25-26 Confirmation from client that"
type textarea "x"
type input "25-26 Confirmation from client that p"
type textarea "x"
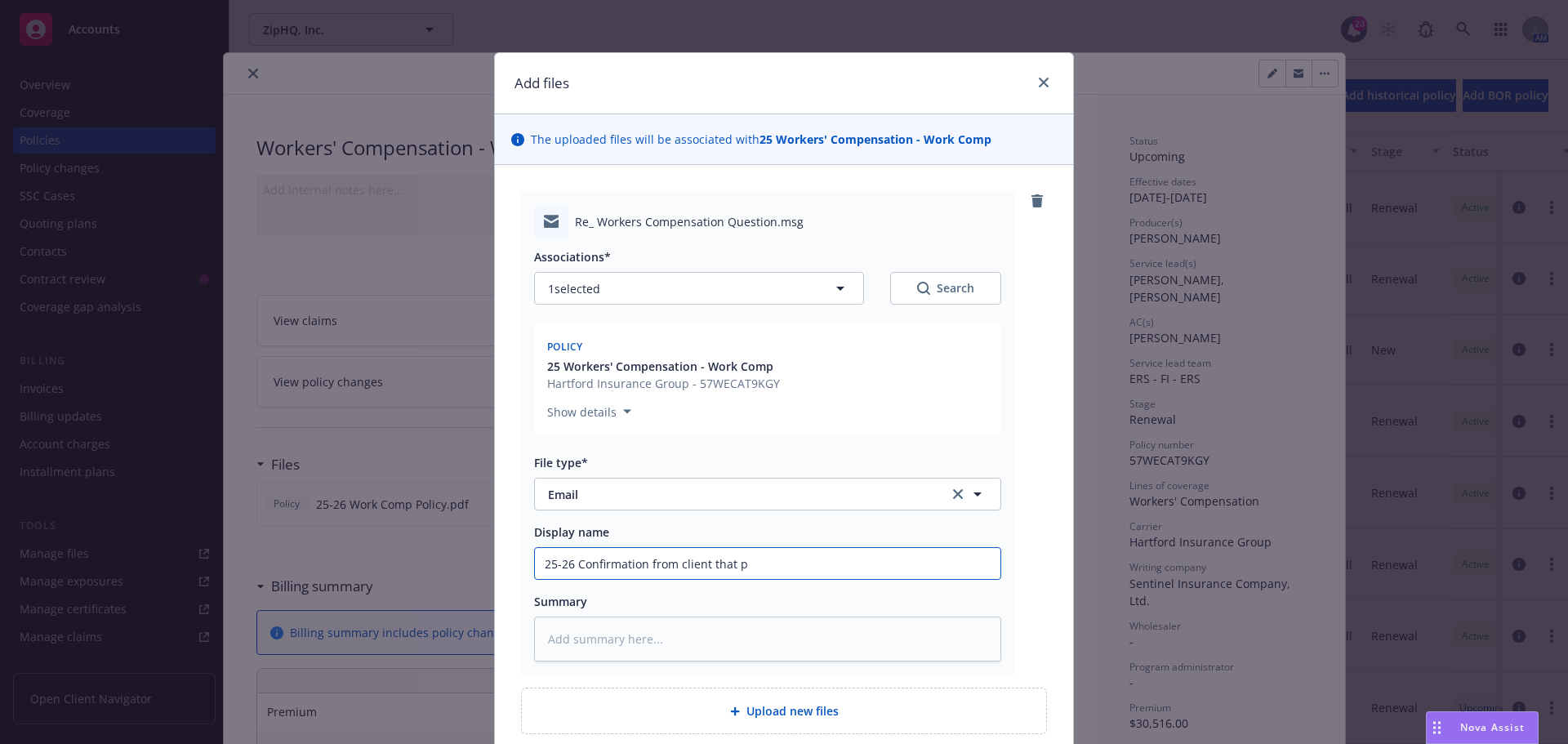
type input "25-26 Confirmation from client that pa"
type textarea "x"
type input "25-26 Confirmation from client that pay"
type textarea "x"
type input "25-26 Confirmation from client that payr"
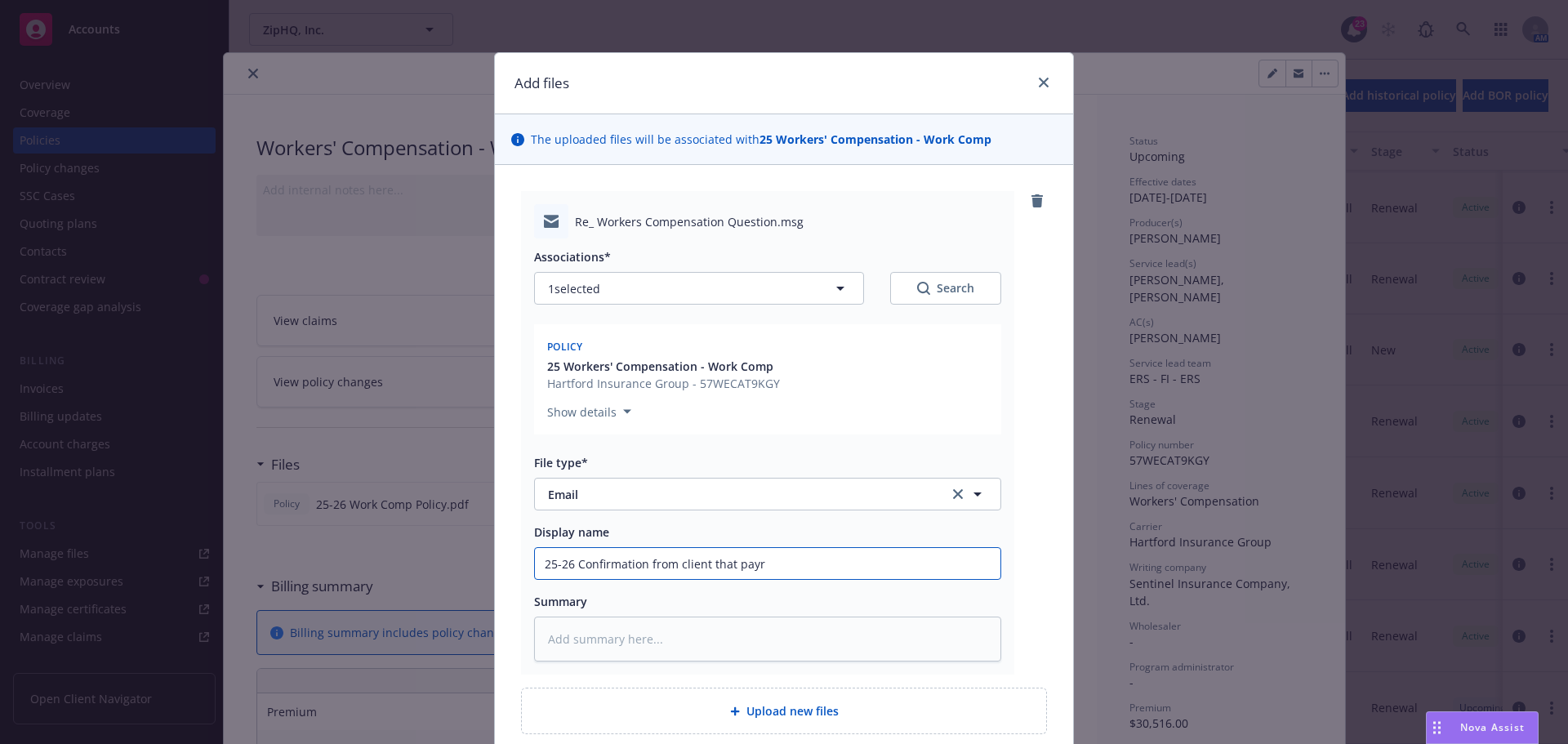
type textarea "x"
type input "25-26 Confirmation from client that payro"
type textarea "x"
type input "25-26 Confirmation from client that payrol"
type textarea "x"
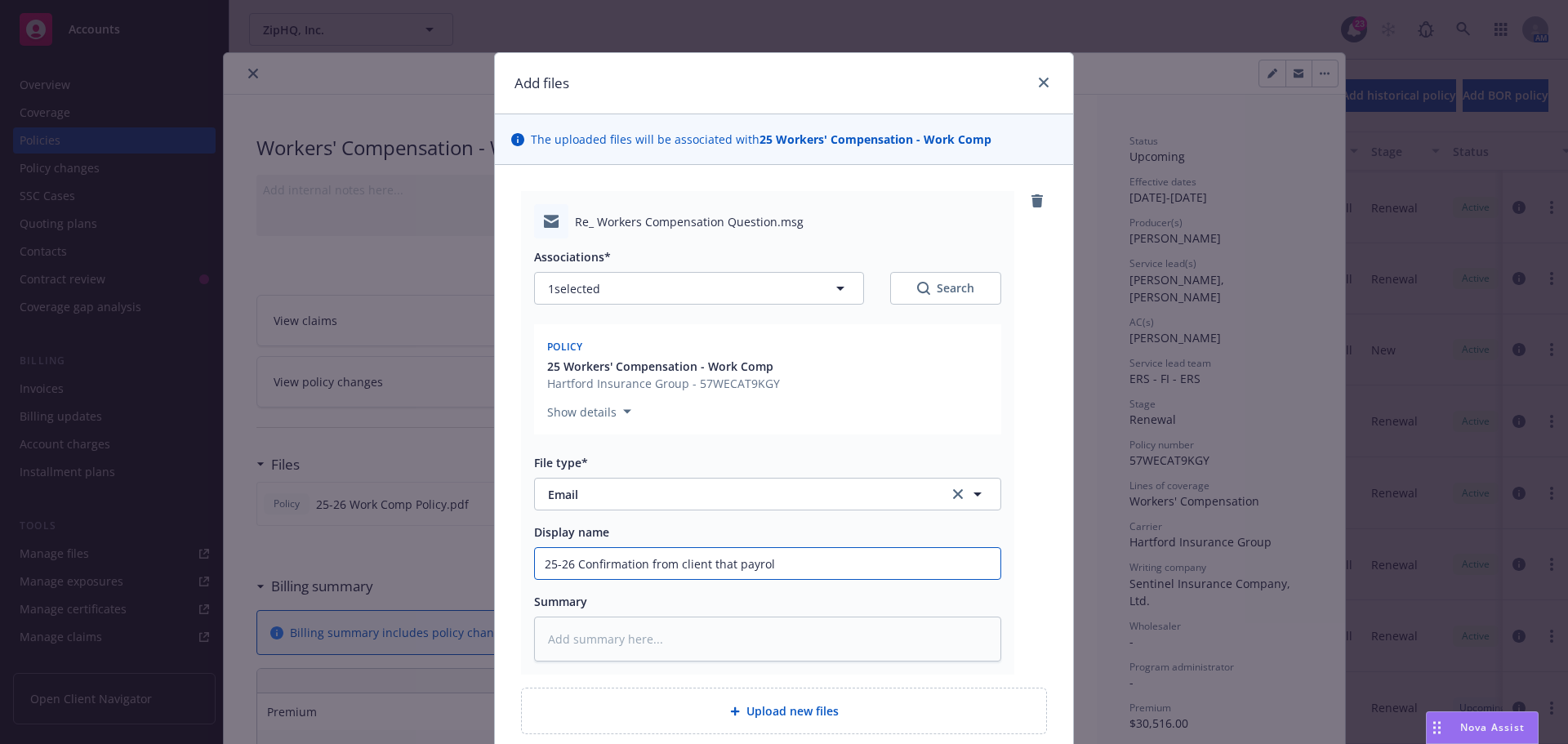
type input "25-26 Confirmation from client that payroll"
type textarea "x"
type input "25-26 Confirmation from client that payroll"
type textarea "x"
type input "25-26 Confirmation from client that payroll f"
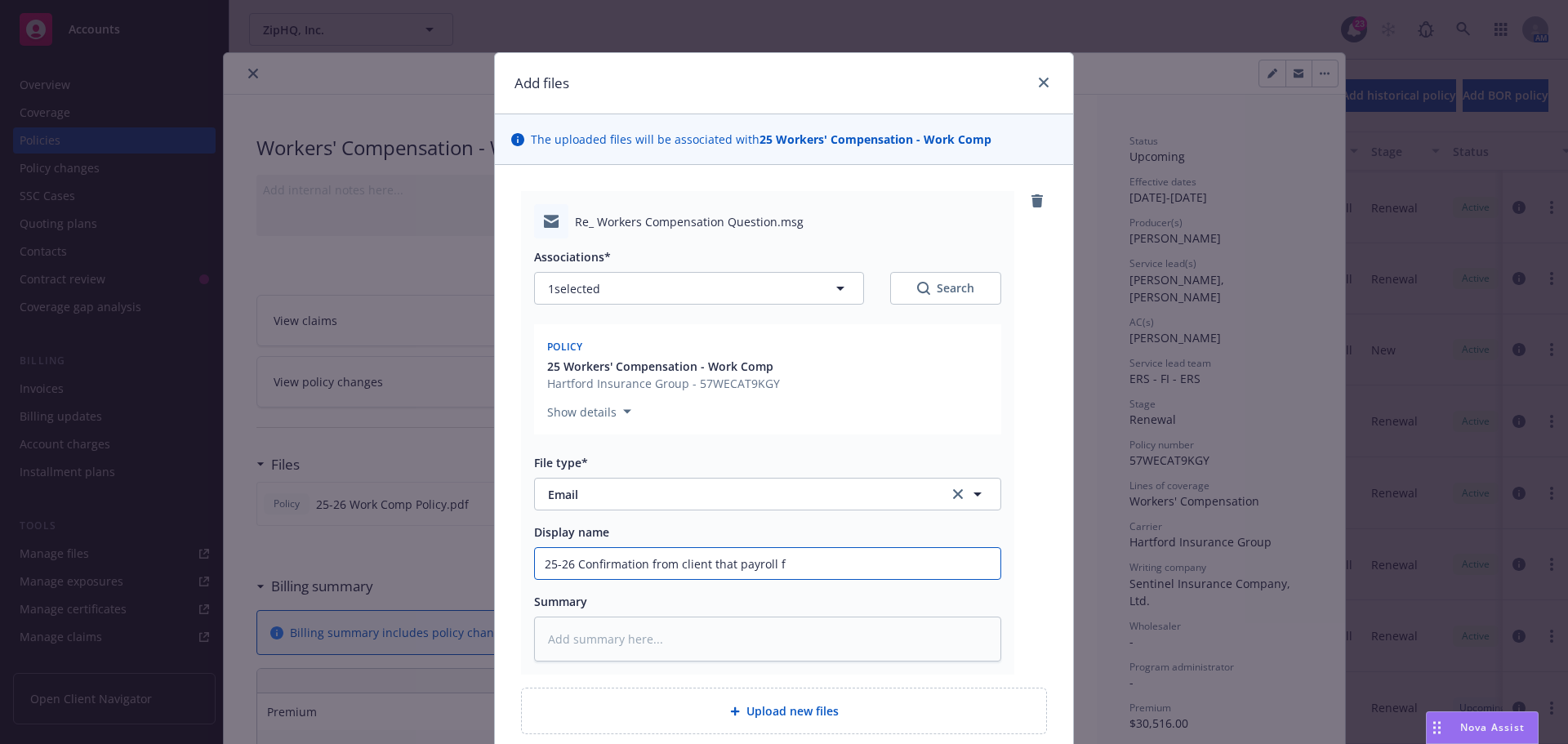
type textarea "x"
type input "25-26 Confirmation from client that payroll fi"
type textarea "x"
type input "25-26 Confirmation from client that payroll fig"
type textarea "x"
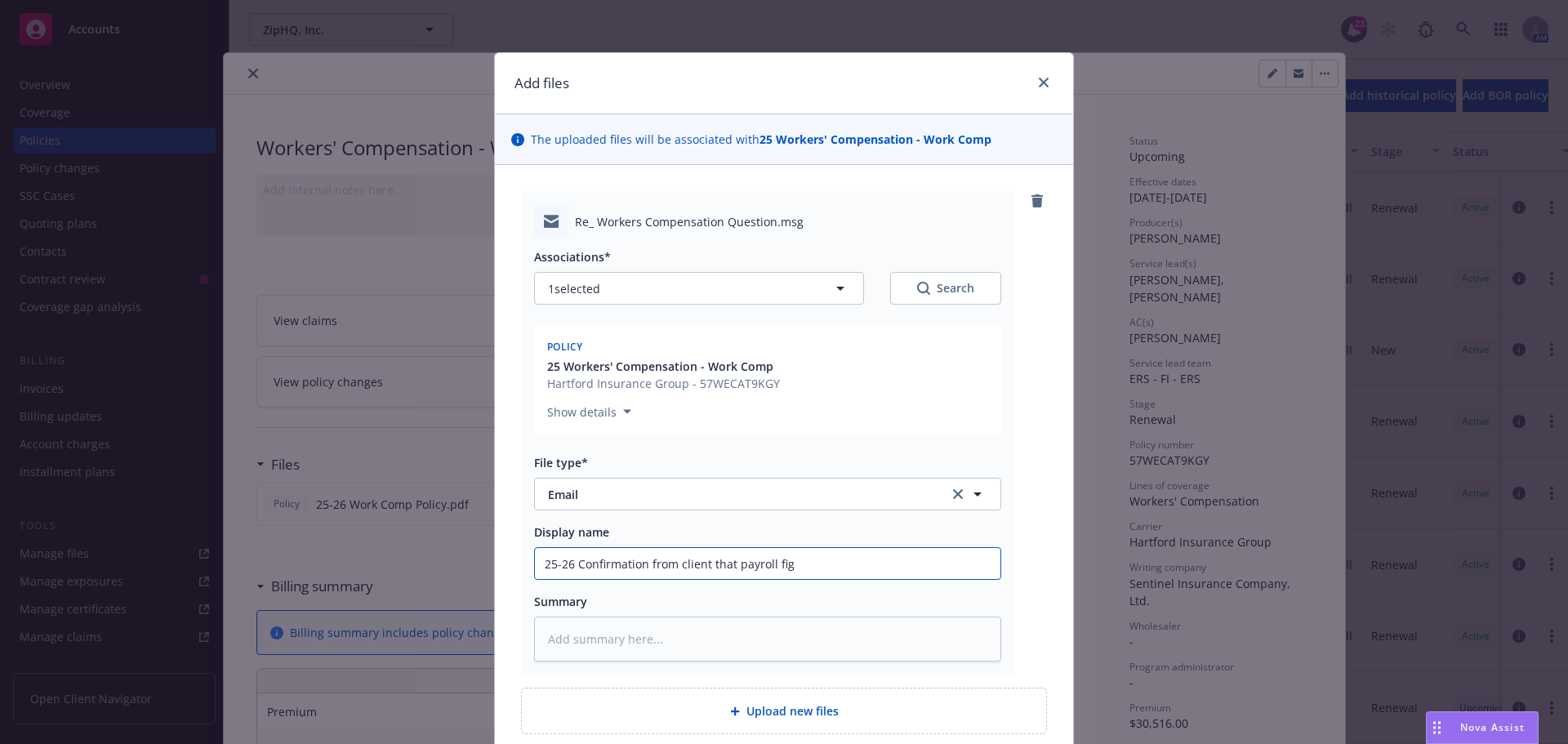
type input "25-26 Confirmation from client that payroll figu"
type textarea "x"
type input "25-26 Confirmation from client that payroll figur"
type textarea "x"
type input "25-26 Confirmation from client that payroll figures"
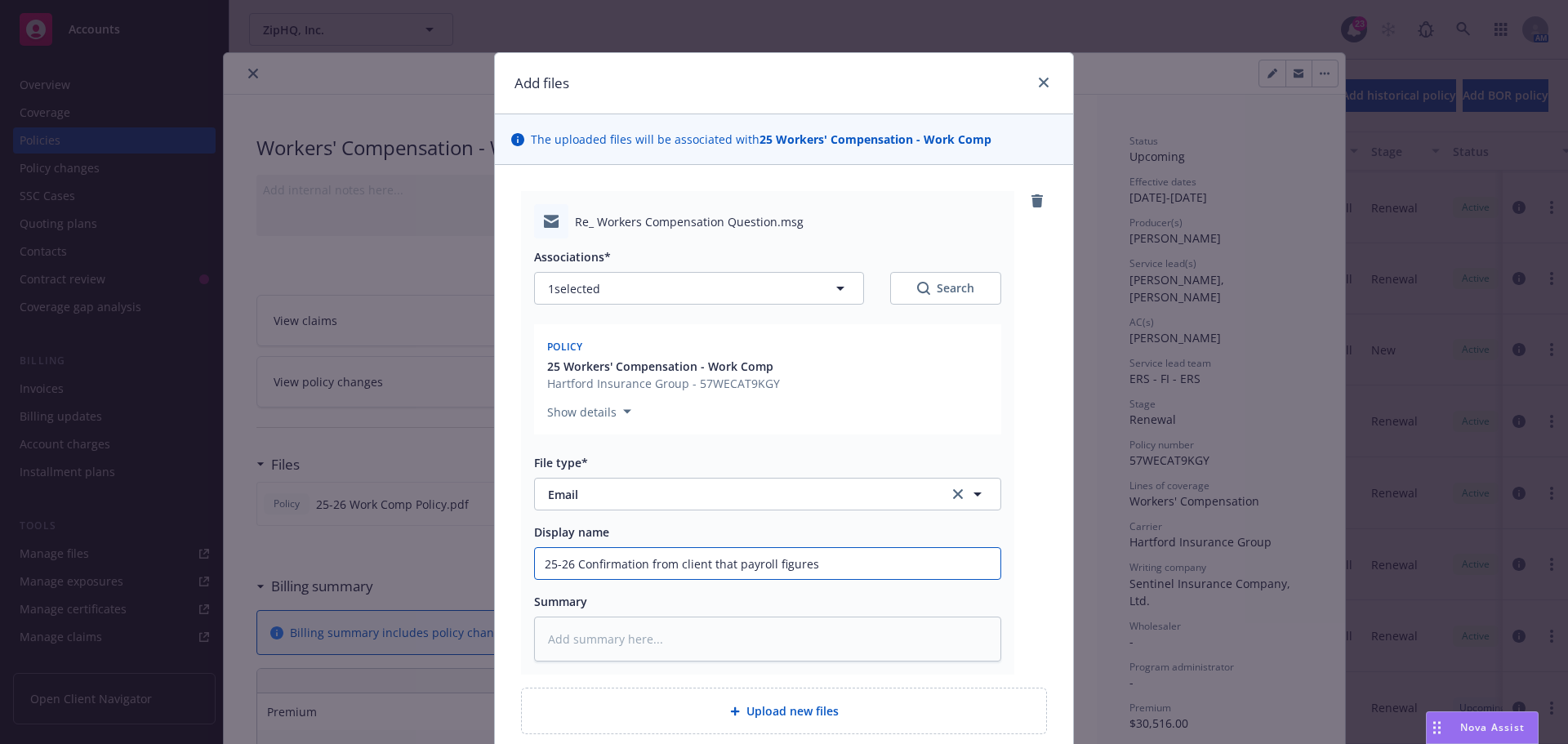
type textarea "x"
type input "25-26 Confirmation from client that payroll figures"
type textarea "x"
type input "25-26 Confirmation from client that payroll figures o"
type textarea "x"
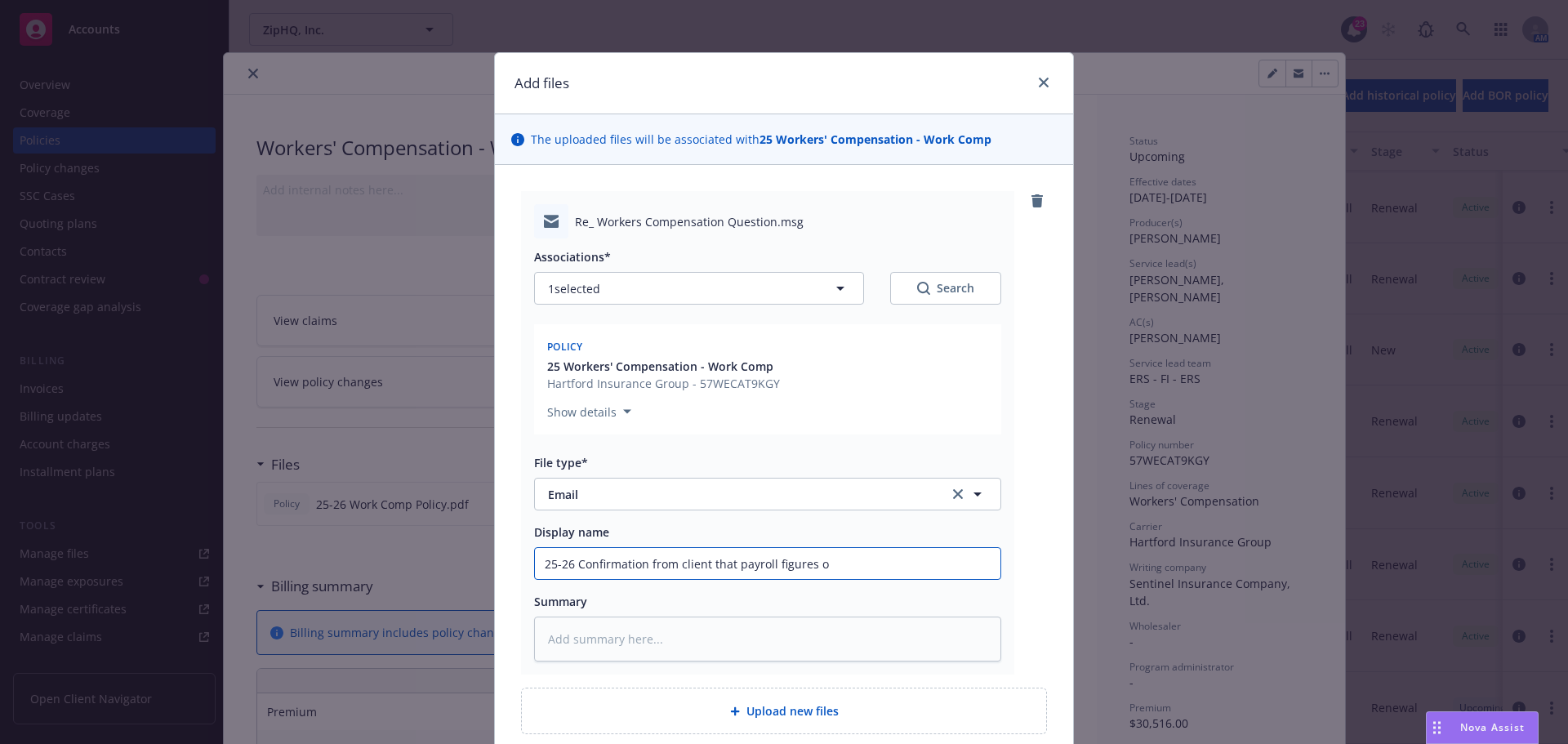
type input "25-26 Confirmation from client that payroll figures on"
type textarea "x"
type input "25-26 Confirmation from client that payroll figures on"
type textarea "x"
type input "25-26 Confirmation from client that payroll figures on a"
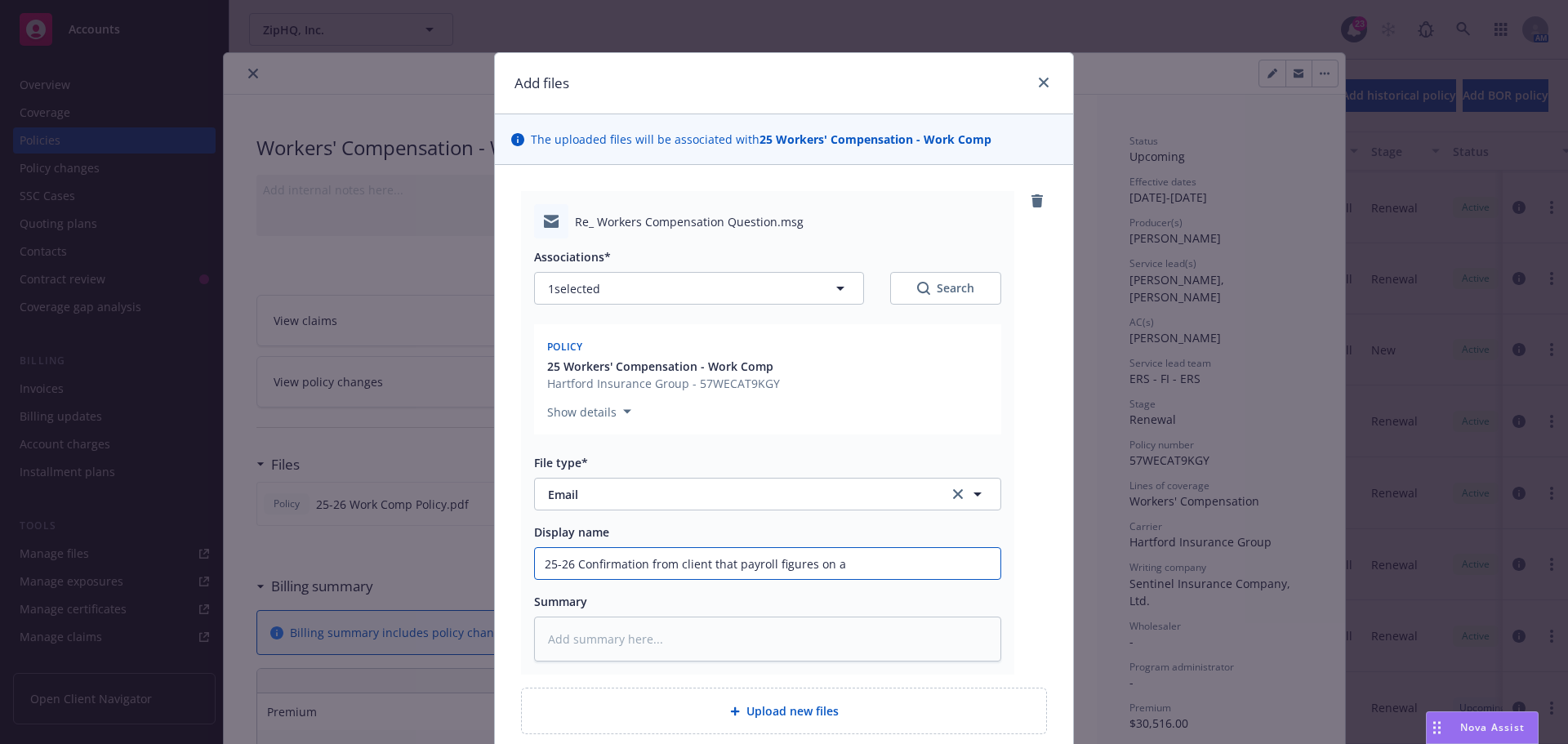
type textarea "x"
type input "25-26 Confirmation from client that payroll figures on au"
type textarea "x"
type input "25-26 Confirmation from client that payroll figures on aut"
type textarea "x"
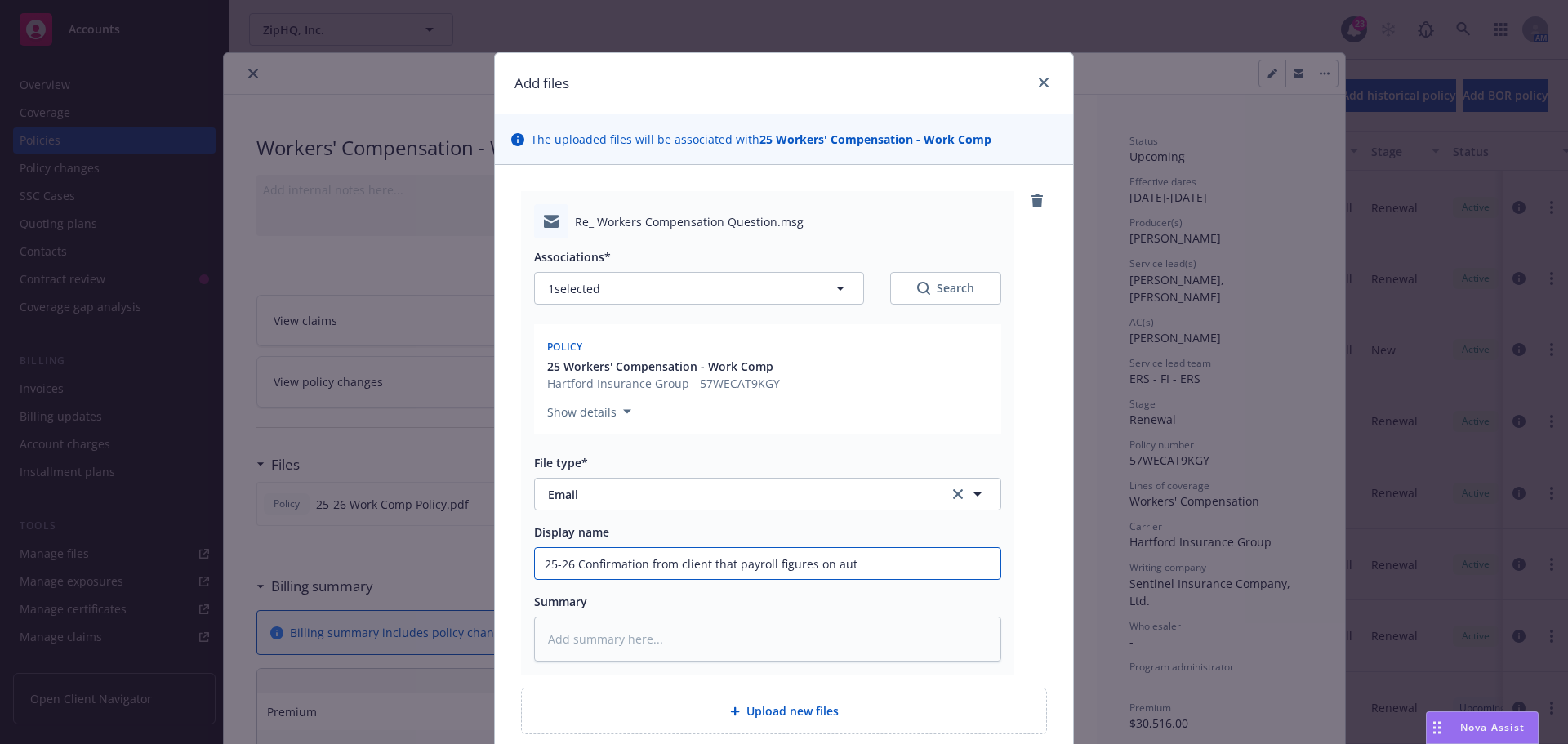
type input "25-26 Confirmation from client that payroll figures on auto"
type textarea "x"
type input "25-26 Confirmation from client that payroll figures on auto-"
type textarea "x"
type input "25-26 Confirmation from client that payroll figures on auto-r"
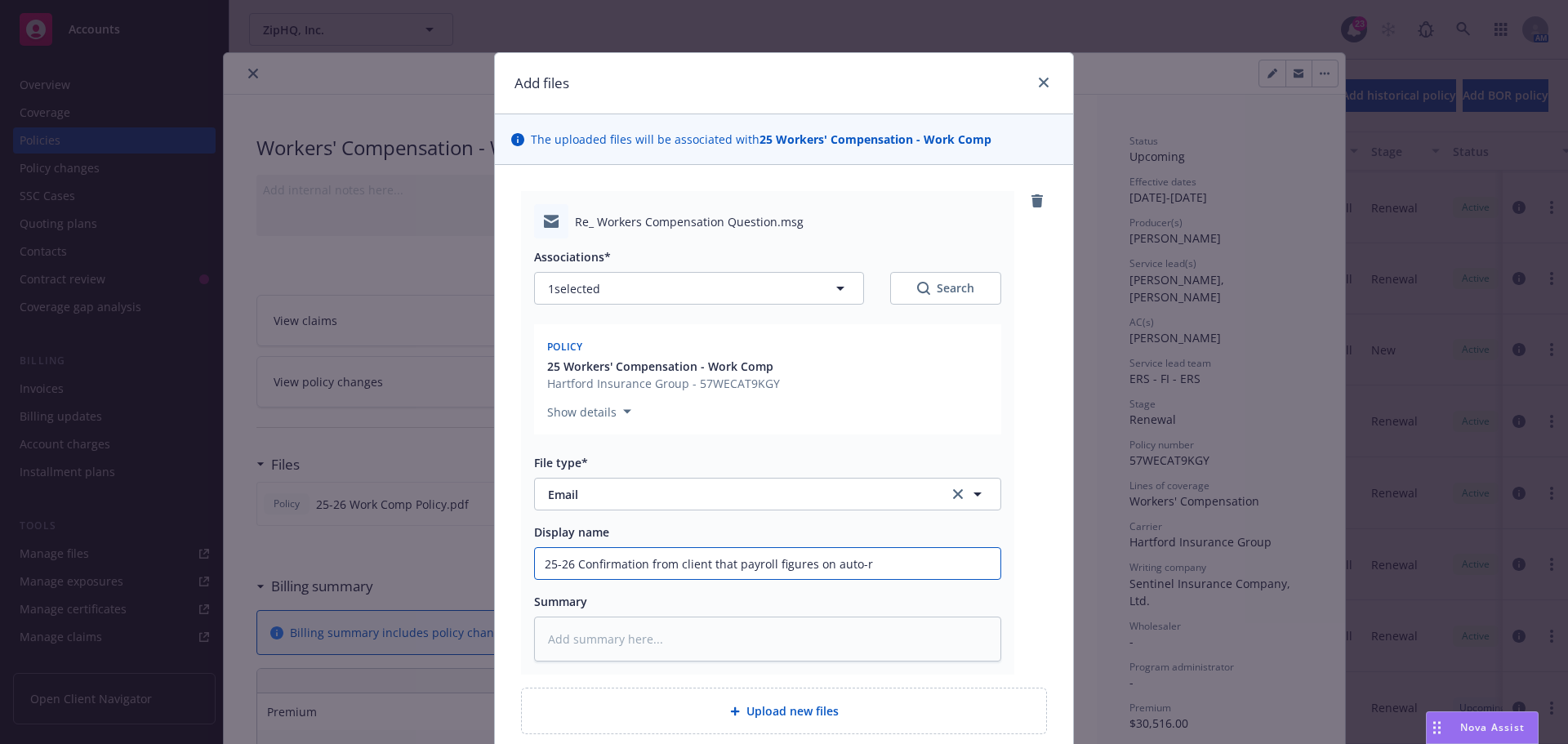
type textarea "x"
type input "25-26 Confirmation from client that payroll figures on auto-re"
type textarea "x"
type input "25-26 Confirmation from client that payroll figures on auto-ren"
type textarea "x"
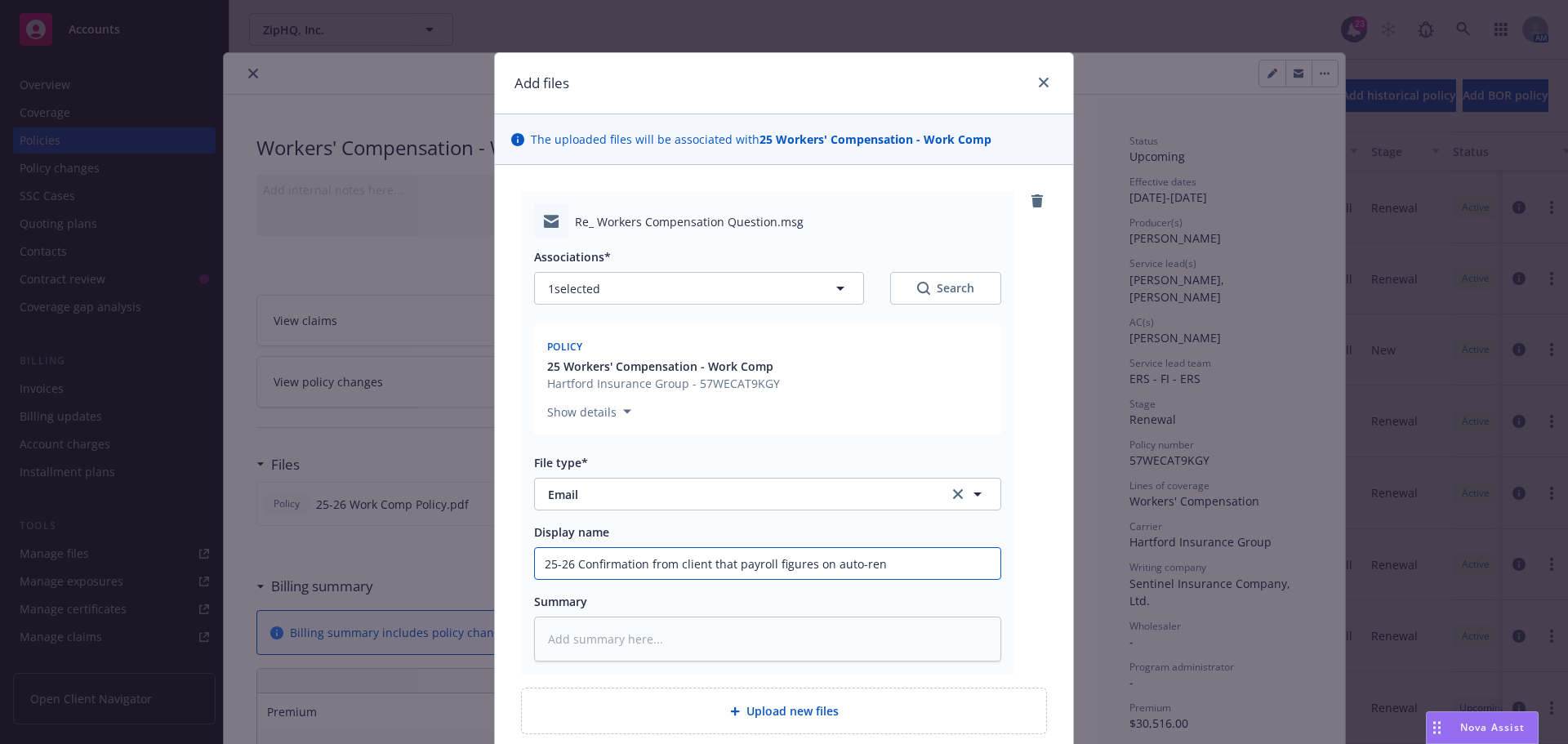
type input "25-26 Confirmation from client that payroll figures on auto-[PERSON_NAME]"
type textarea "x"
type input "25-26 Confirmation from client that payroll figures on auto-renew"
type textarea "x"
type input "25-26 Confirmation from client that payroll figures on auto-renewa"
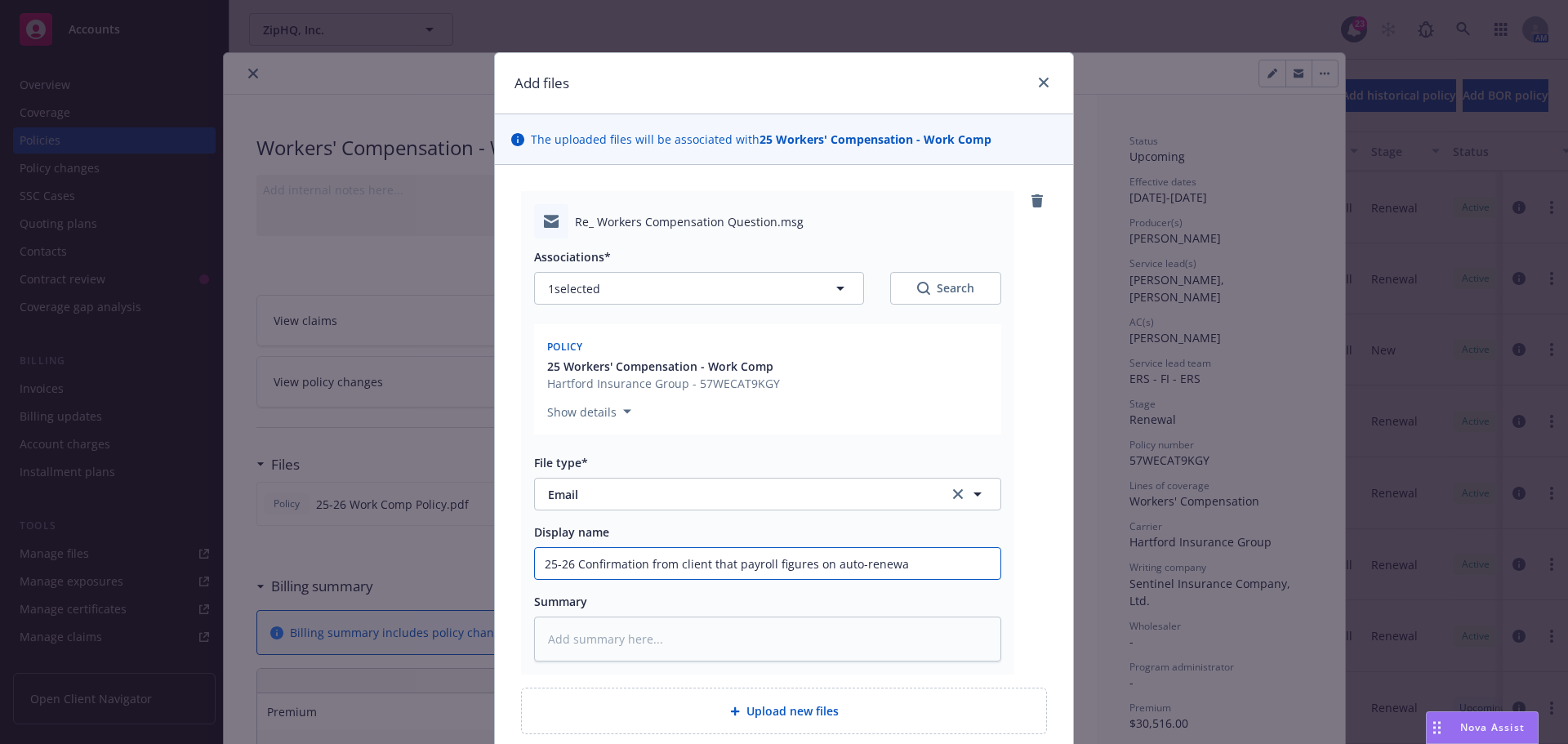
type textarea "x"
type input "25-26 Confirmation from client that payroll figures on auto-renewal"
type textarea "x"
type input "25-26 Confirmation from client that payroll figures on auto-renewal"
type textarea "x"
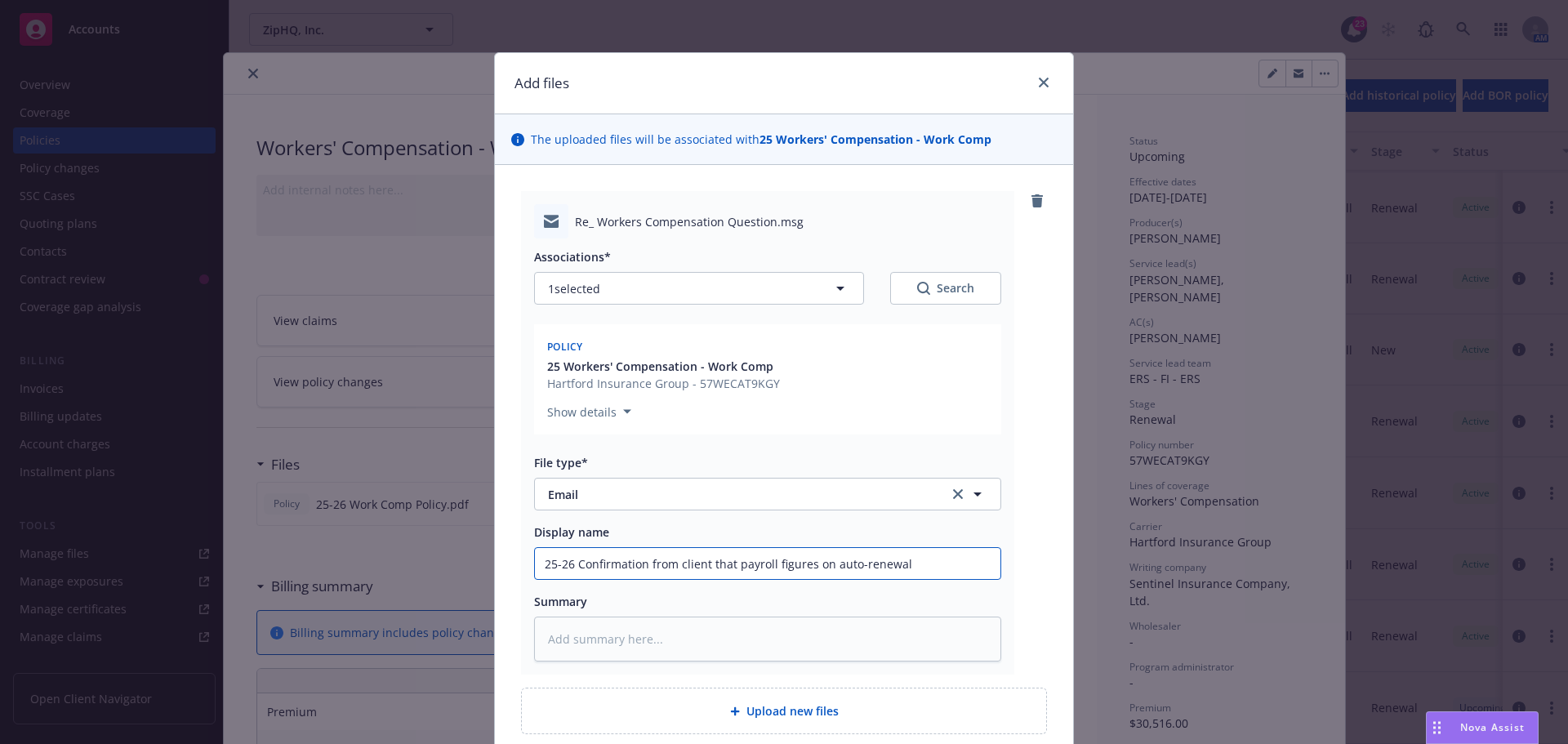
type input "25-26 Confirmation from client that payroll figures on auto-renewal a"
type textarea "x"
type input "25-26 Confirmation from client that payroll figures on auto-renewal ar"
type textarea "x"
type input "25-26 Confirmation from client that payroll figures on auto-renewal are"
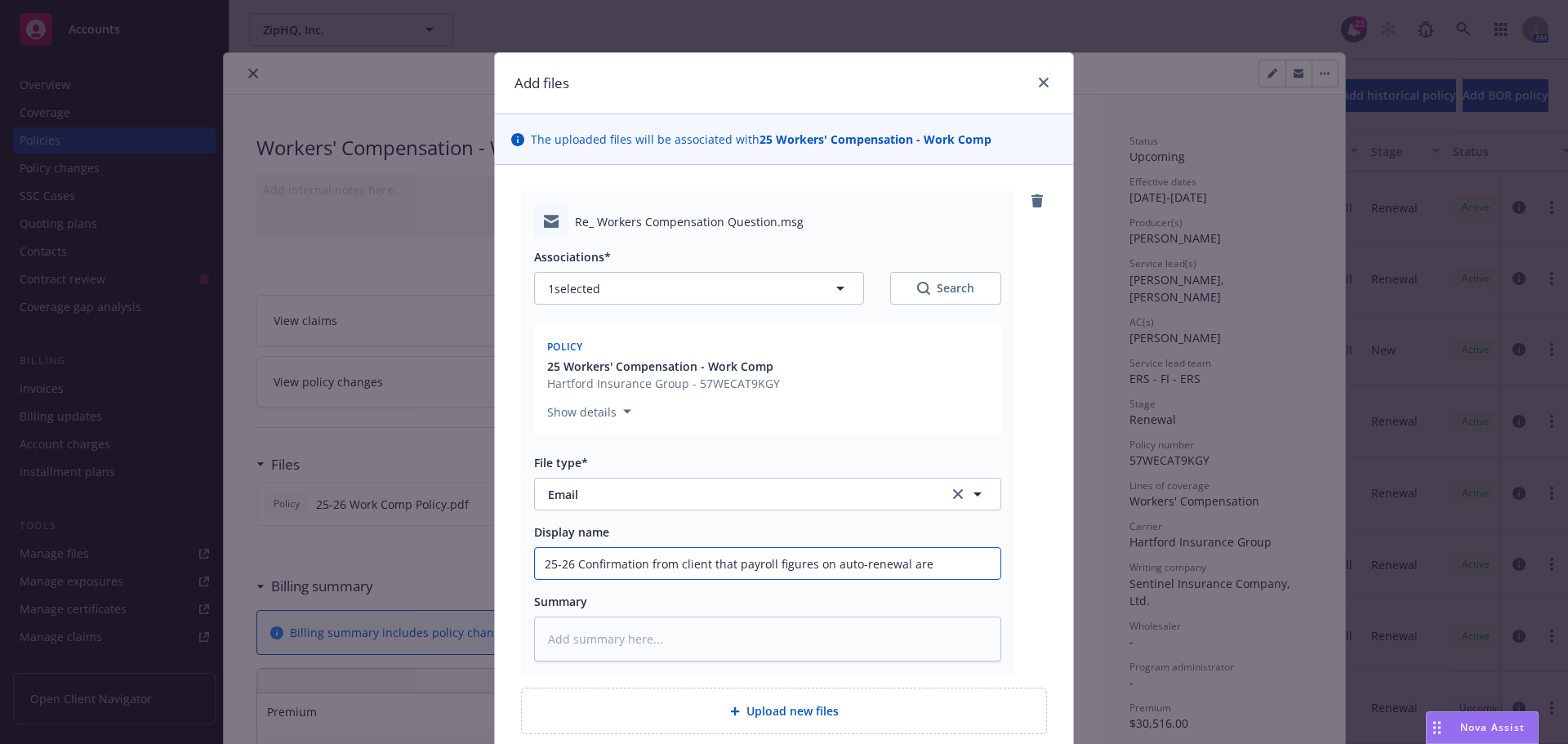
type textarea "x"
type input "25-26 Confirmation from client that payroll figures on auto-renewal are"
type textarea "x"
type input "25-26 Confirmation from client that payroll figures on auto-renewal are c"
type textarea "x"
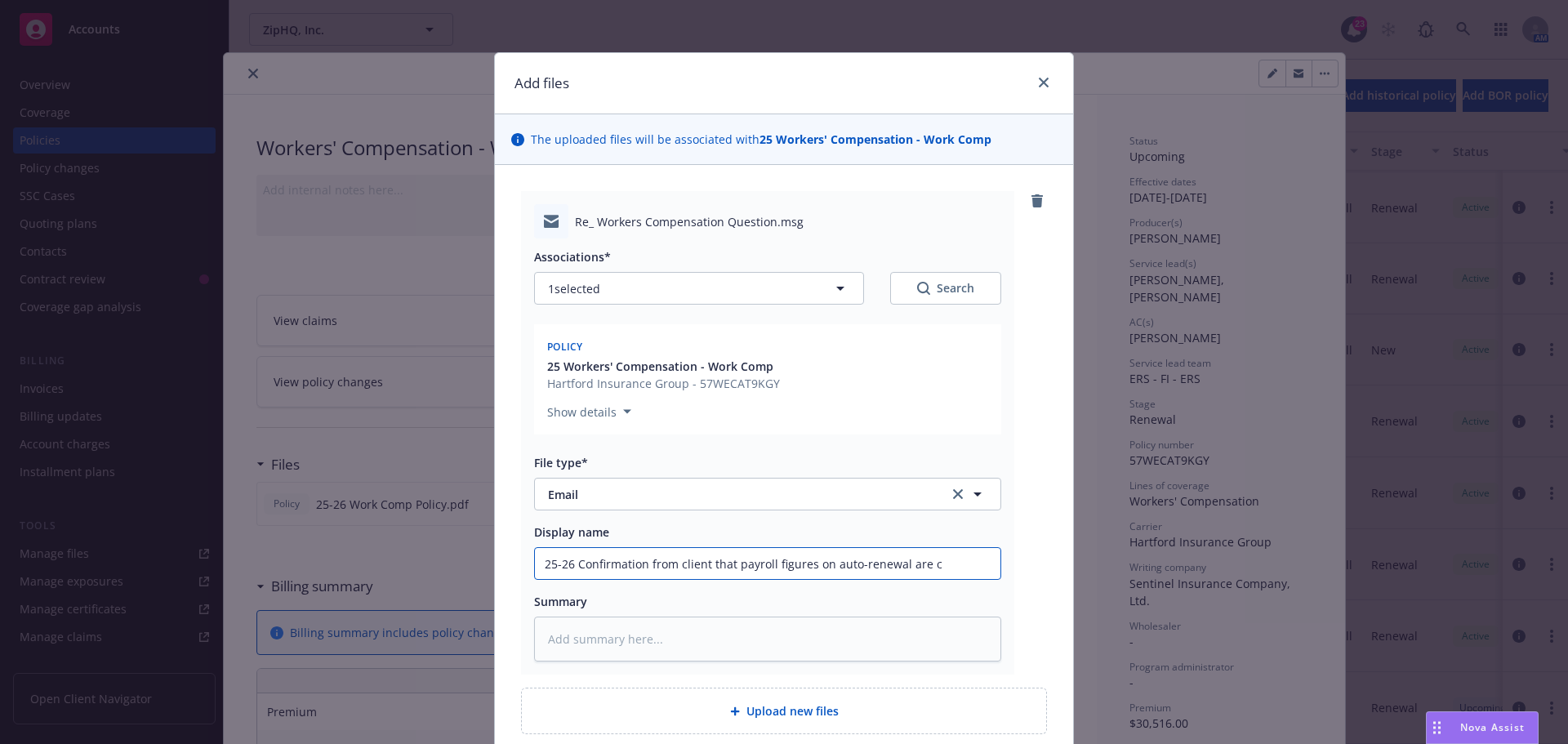
type input "25-26 Confirmation from client that payroll figures on auto-renewal are co"
type textarea "x"
type input "25-26 Confirmation from client that payroll figures on auto-renewal are cor"
type textarea "x"
type input "25-26 Confirmation from client that payroll figures on auto-renewal are corr"
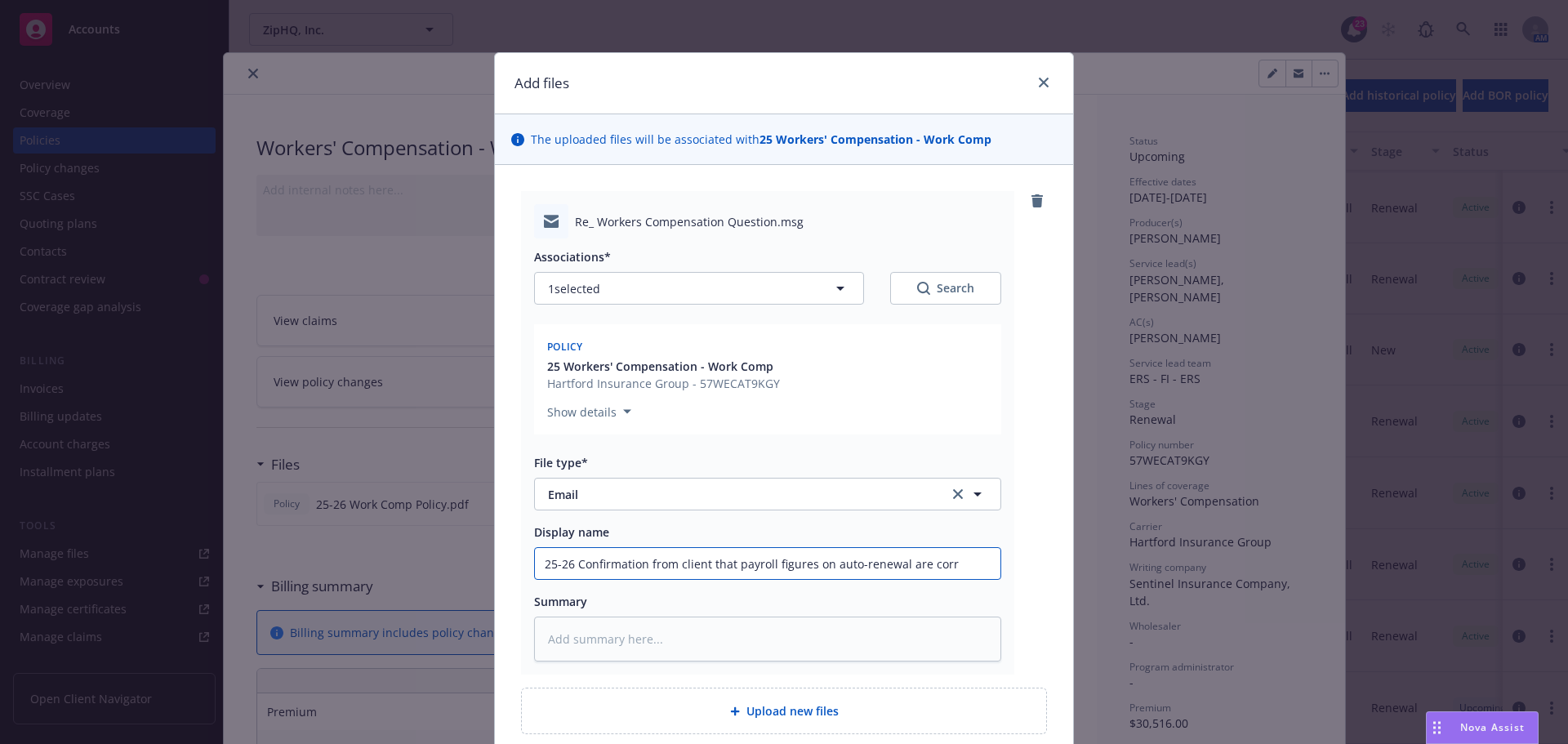
type textarea "x"
type input "25-26 Confirmation from client that payroll figures on auto-renewal are corre"
type textarea "x"
type input "25-26 Confirmation from client that payroll figures on auto-renewal are correc"
type textarea "x"
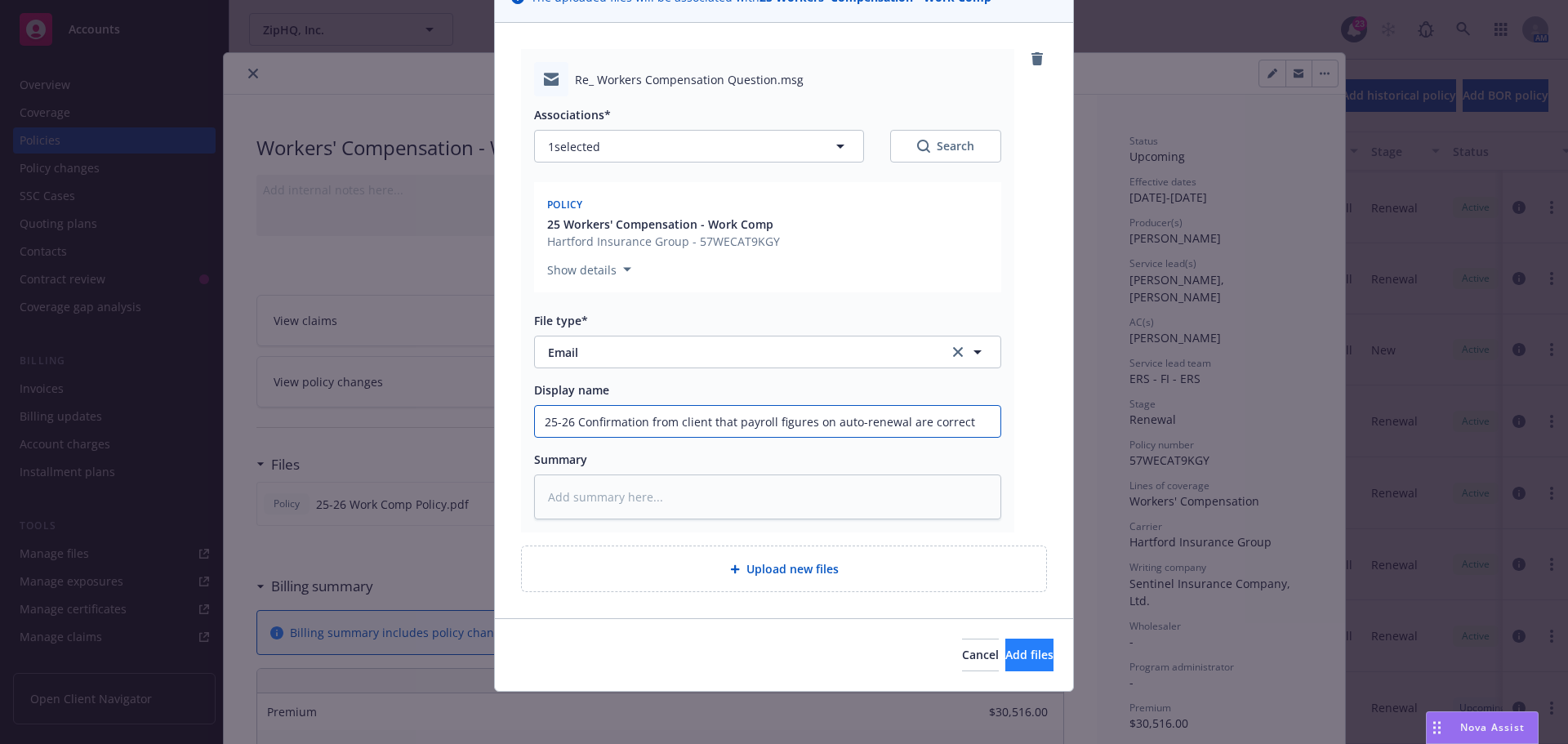
type input "25-26 Confirmation from client that payroll figures on auto-renewal are correct"
click at [1006, 646] on button "Add files" at bounding box center [1030, 655] width 48 height 33
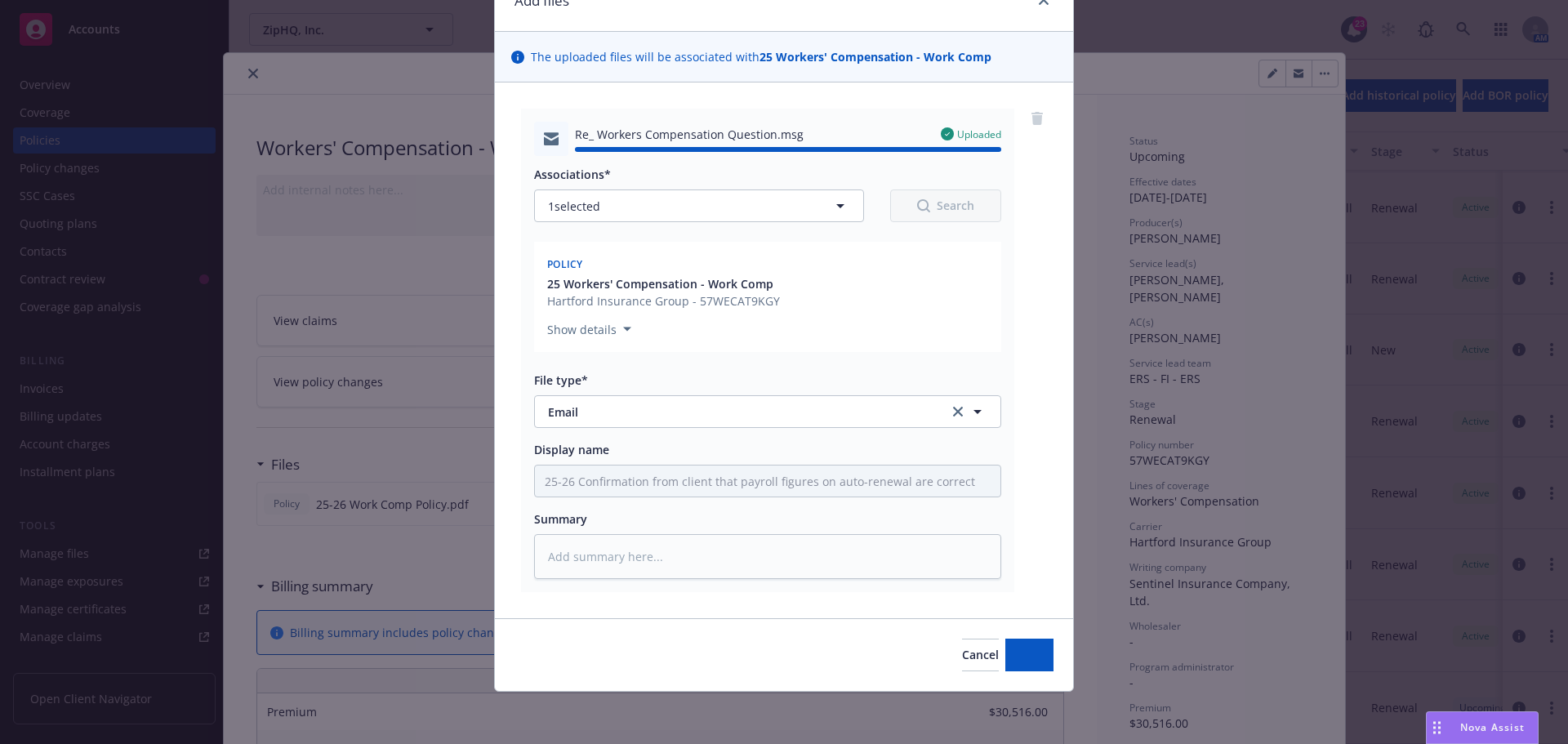
type textarea "x"
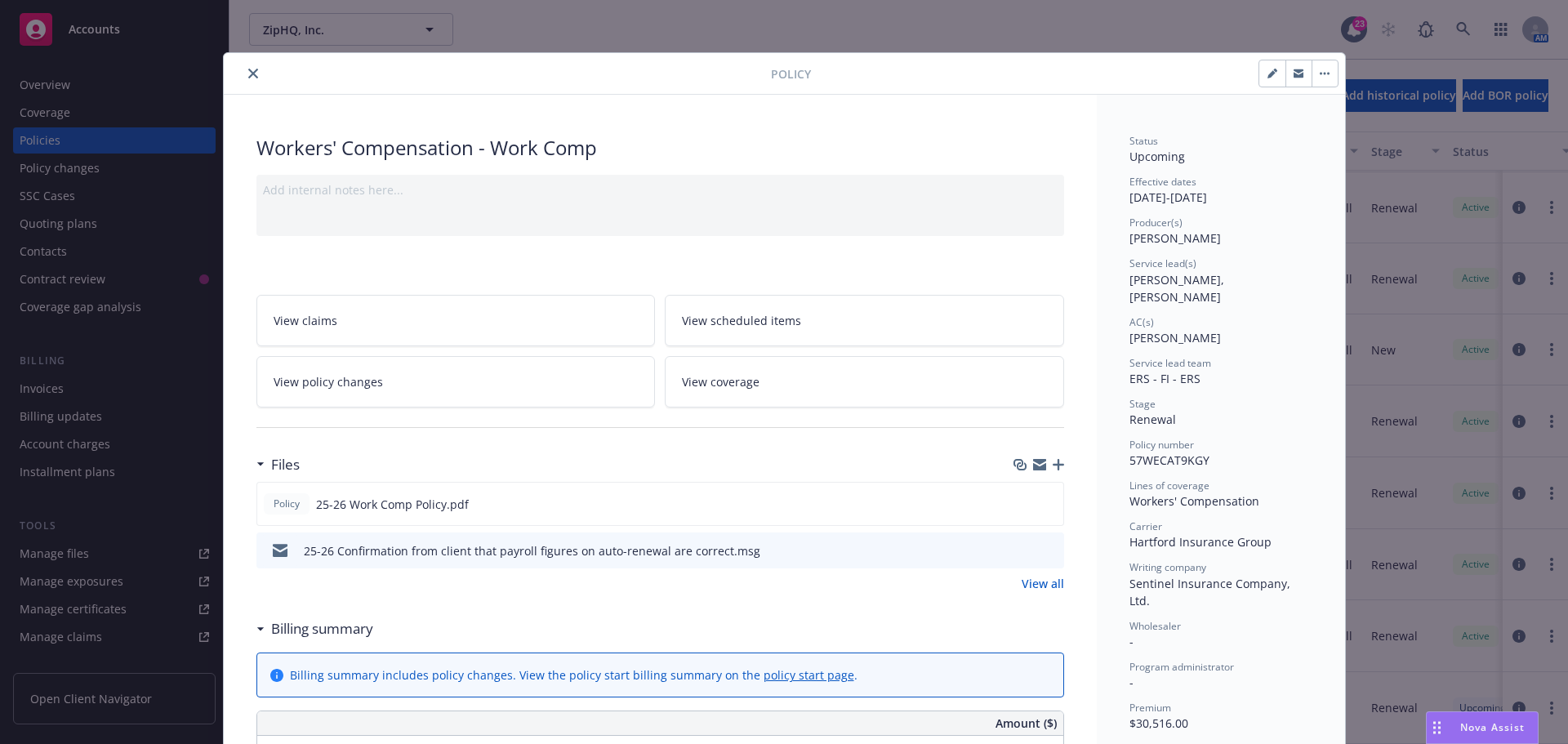
click at [250, 79] on button "close" at bounding box center [253, 73] width 20 height 20
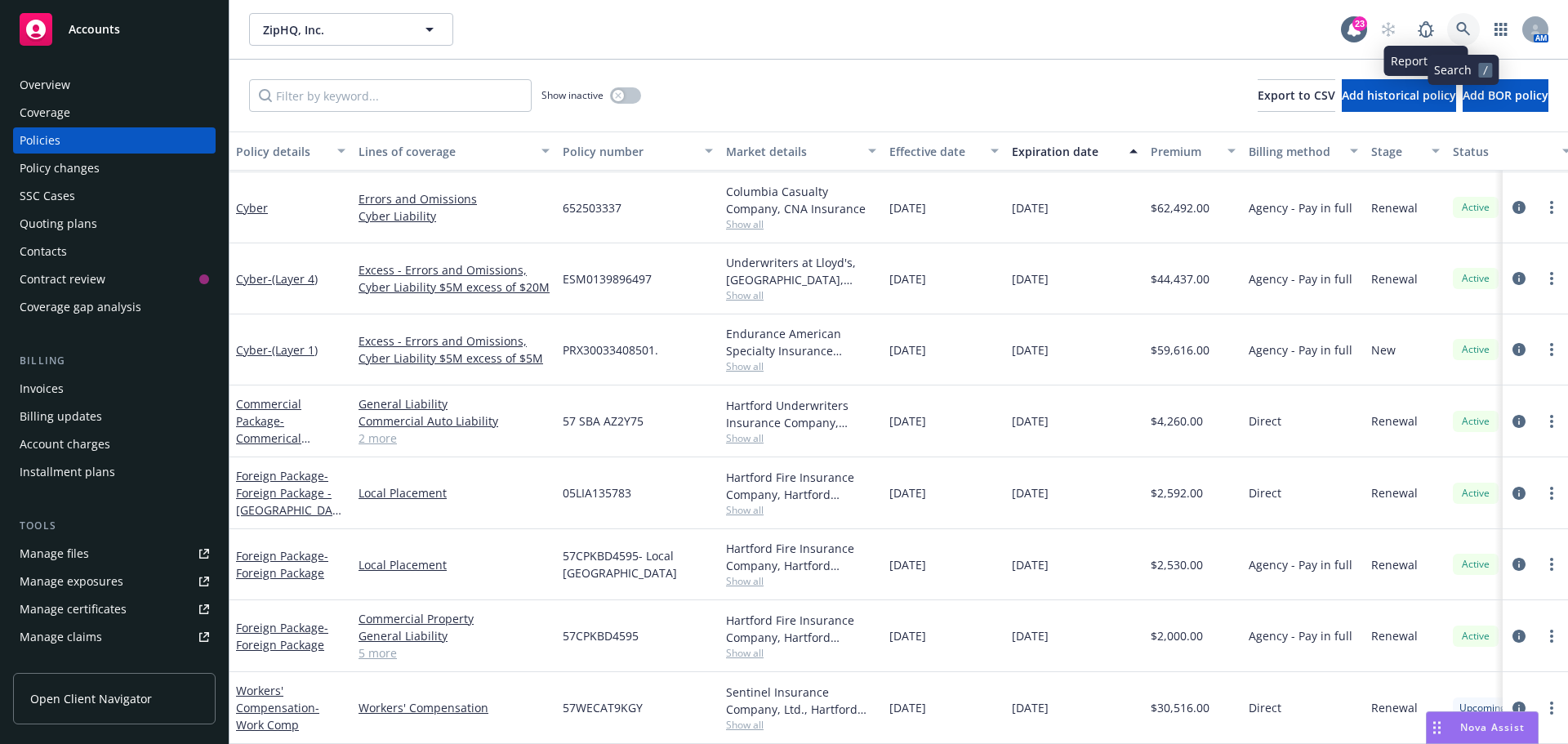
click at [1467, 25] on icon at bounding box center [1464, 29] width 14 height 14
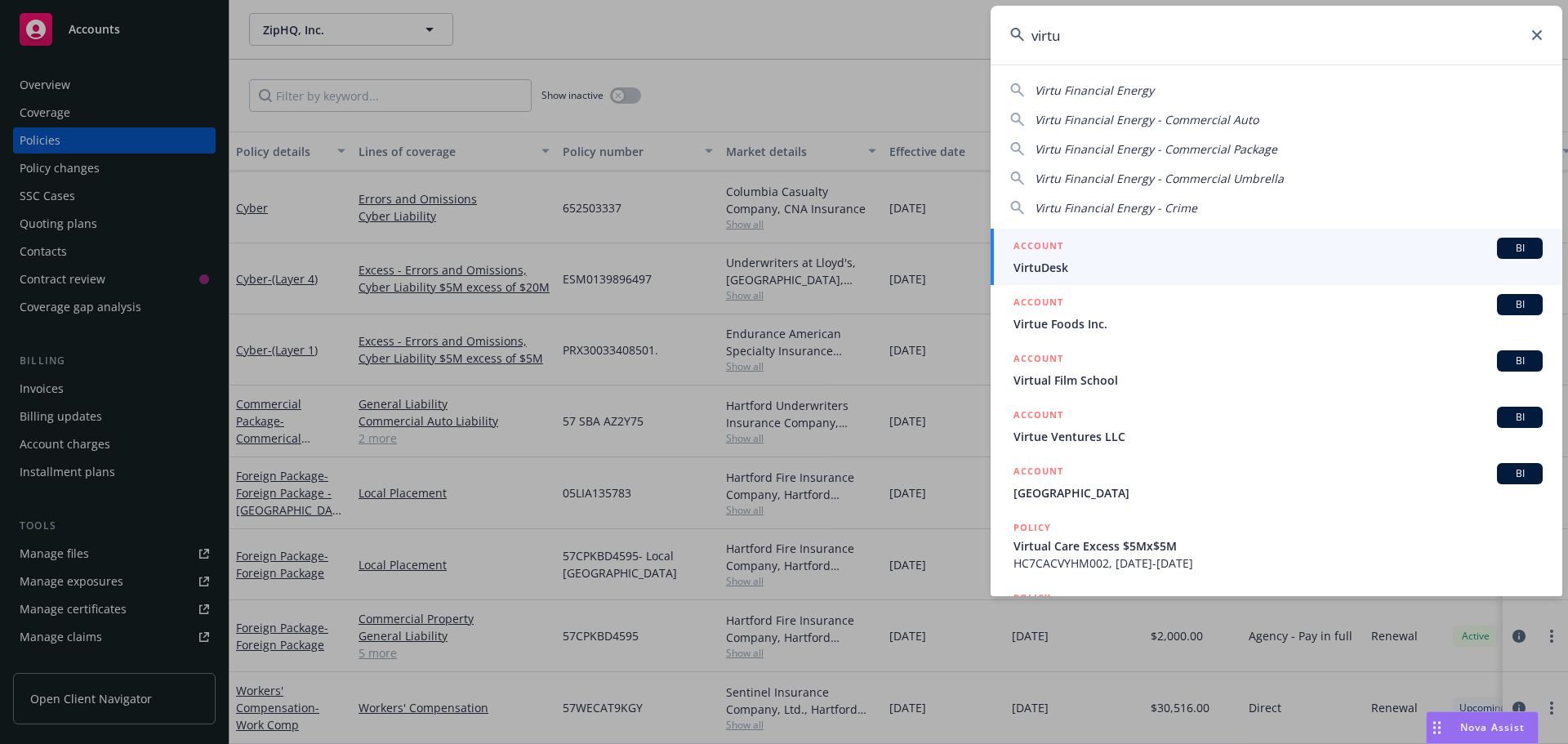
click at [1146, 95] on span "Virtu Financial Energy" at bounding box center [1095, 90] width 119 height 15
type input "Virtu Financial Energy"
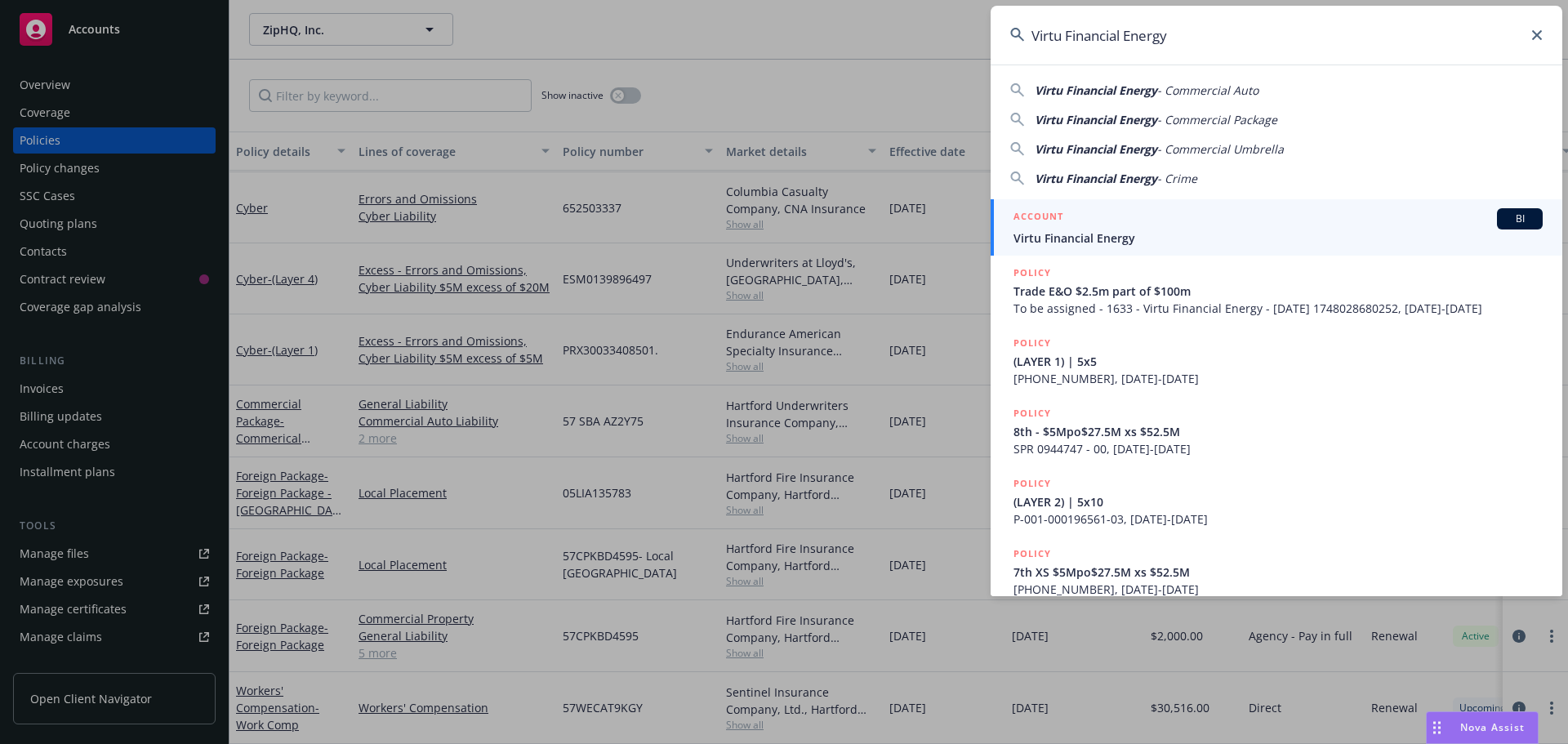
click at [1504, 217] on span "BI" at bounding box center [1520, 218] width 33 height 14
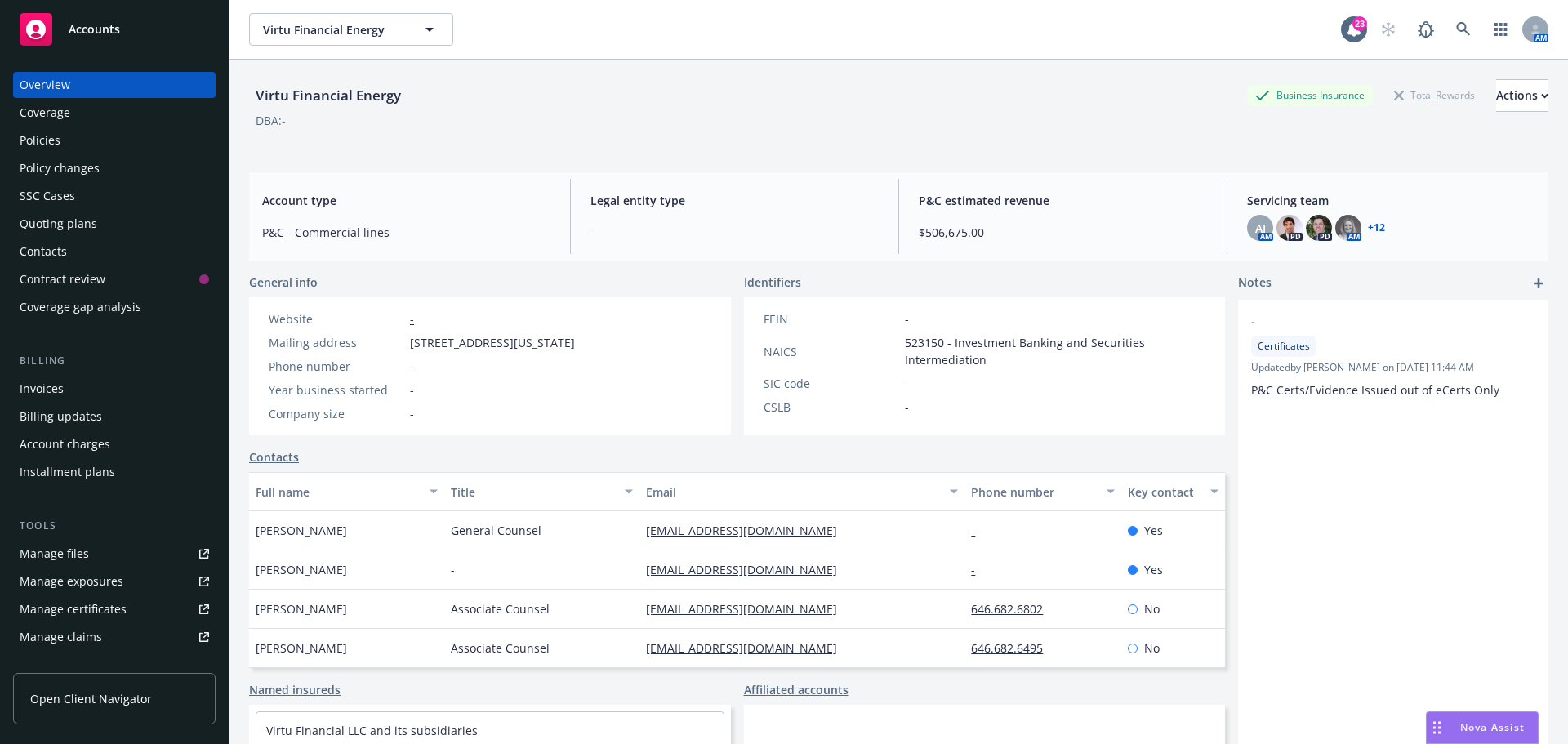
click at [86, 151] on div "Policies" at bounding box center [114, 140] width 190 height 26
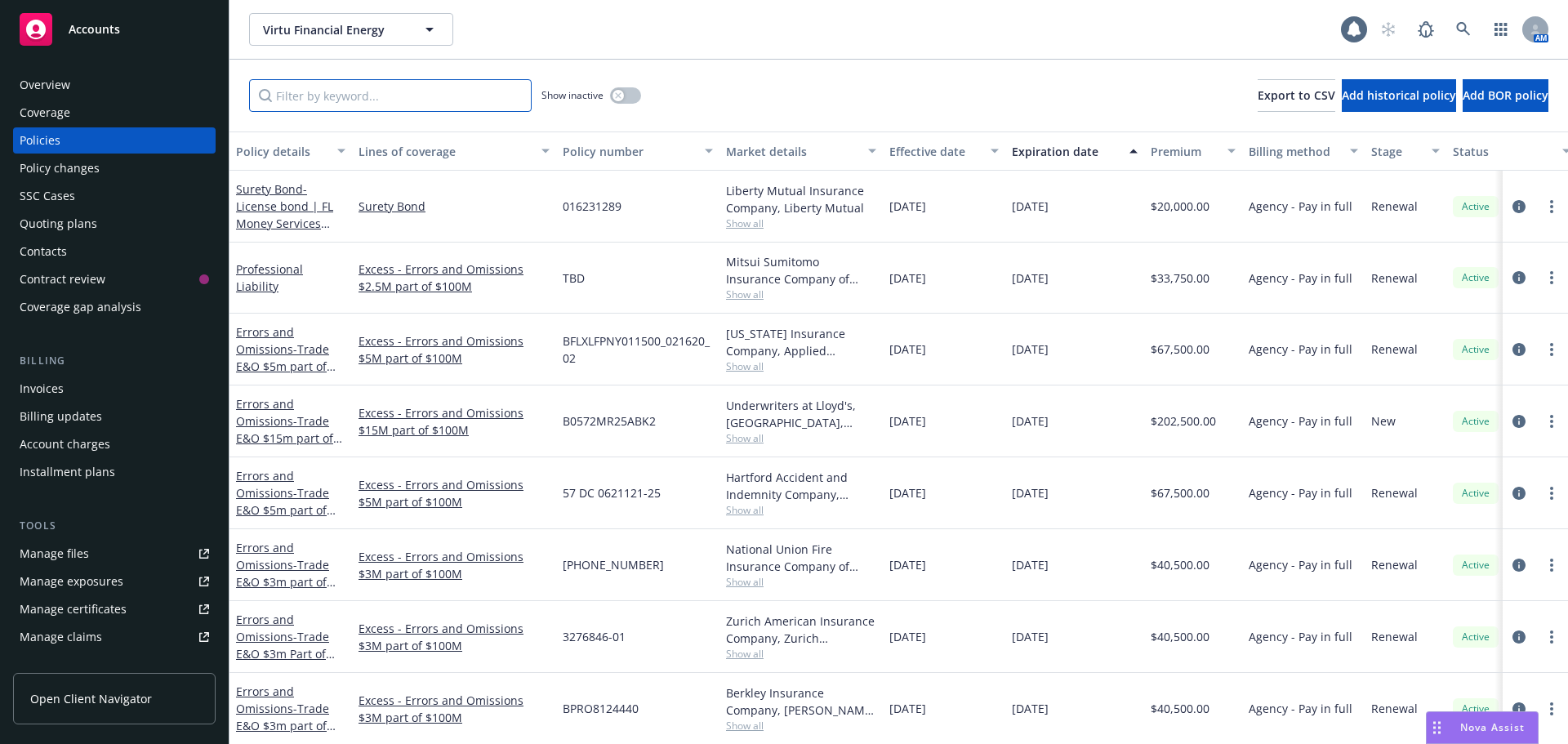
click at [415, 100] on input "Filter by keyword..." at bounding box center [390, 95] width 283 height 33
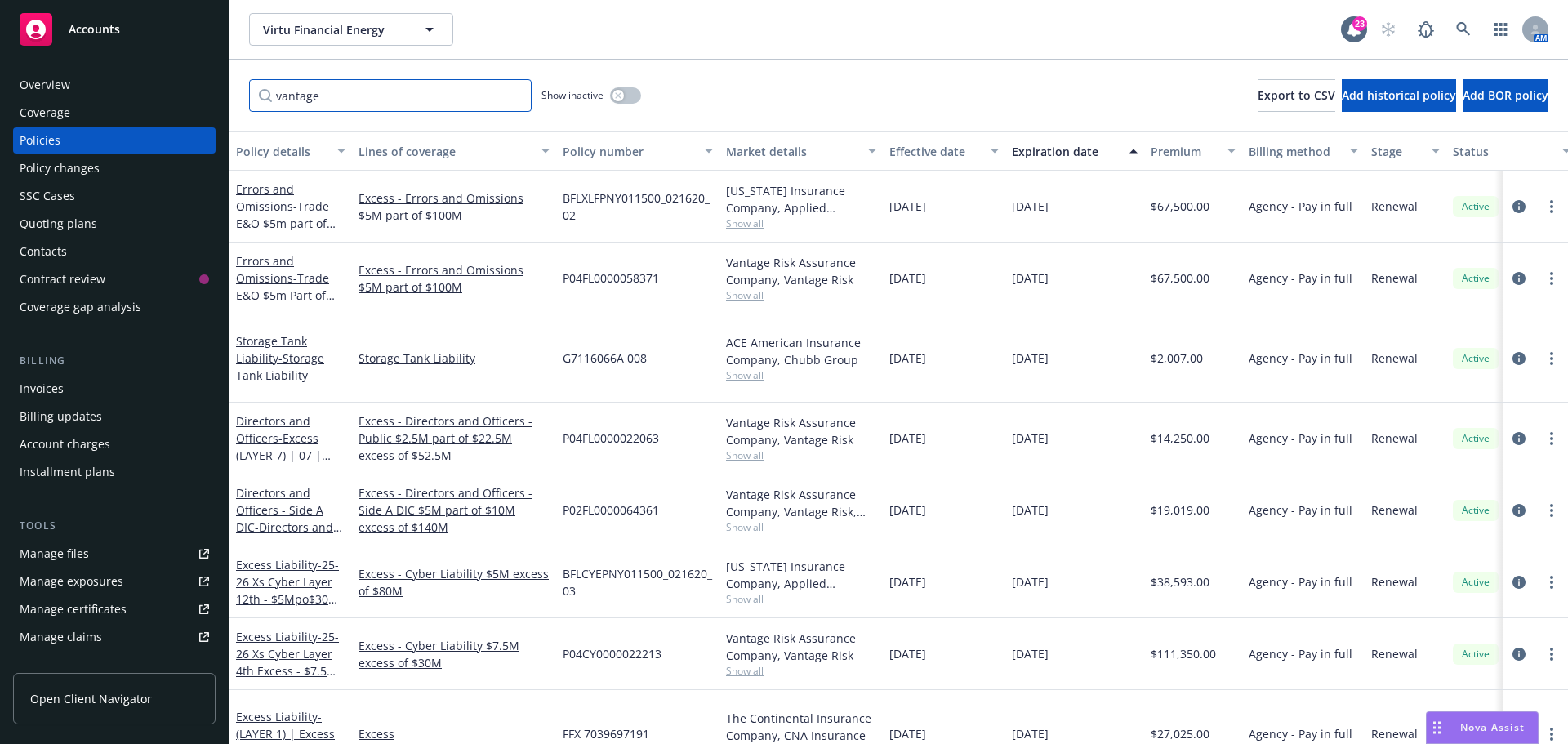
type input "vantage"
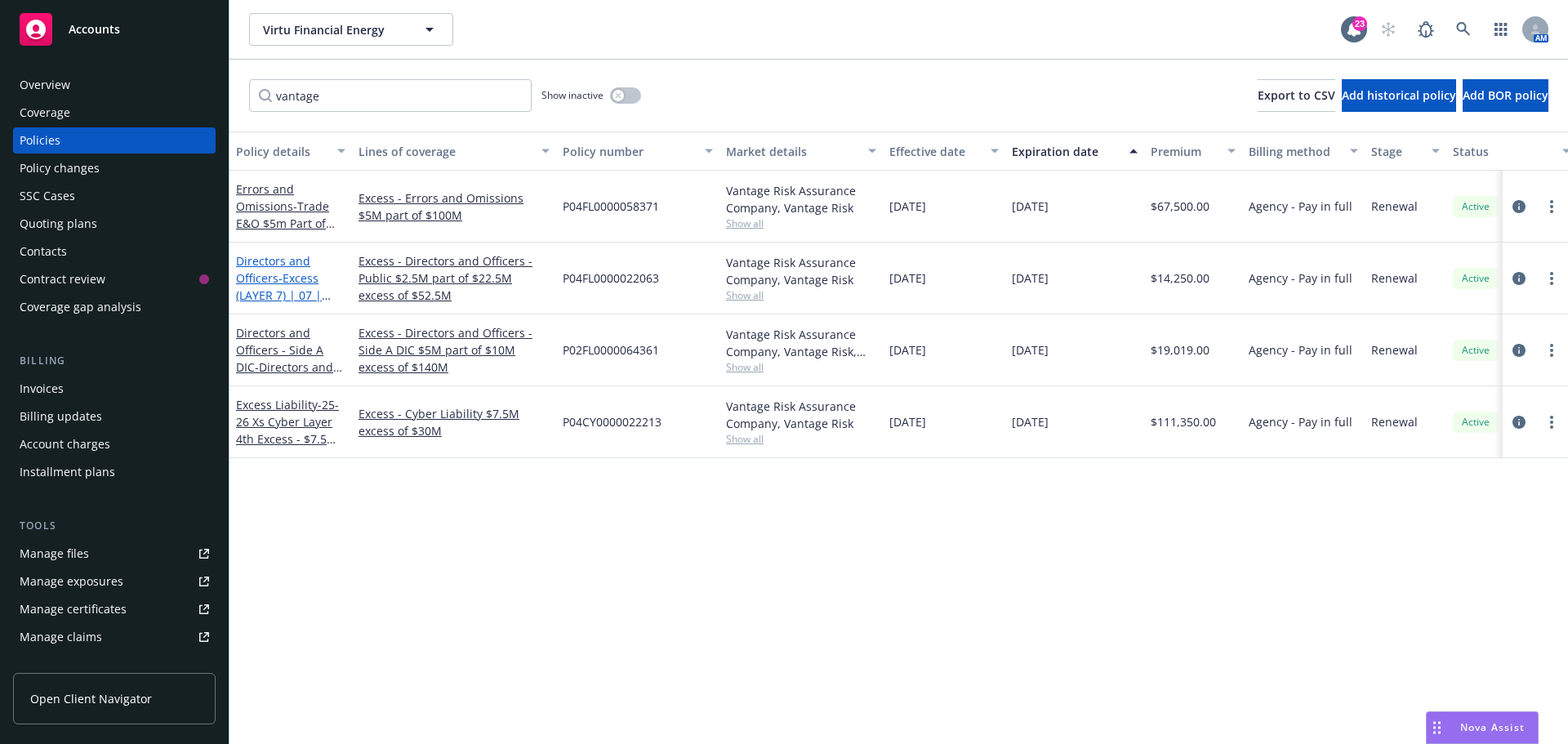
click at [280, 278] on span "- Excess (LAYER 7) | 07 | $2.5M / $22.5M xs $52.5" at bounding box center [285, 303] width 99 height 67
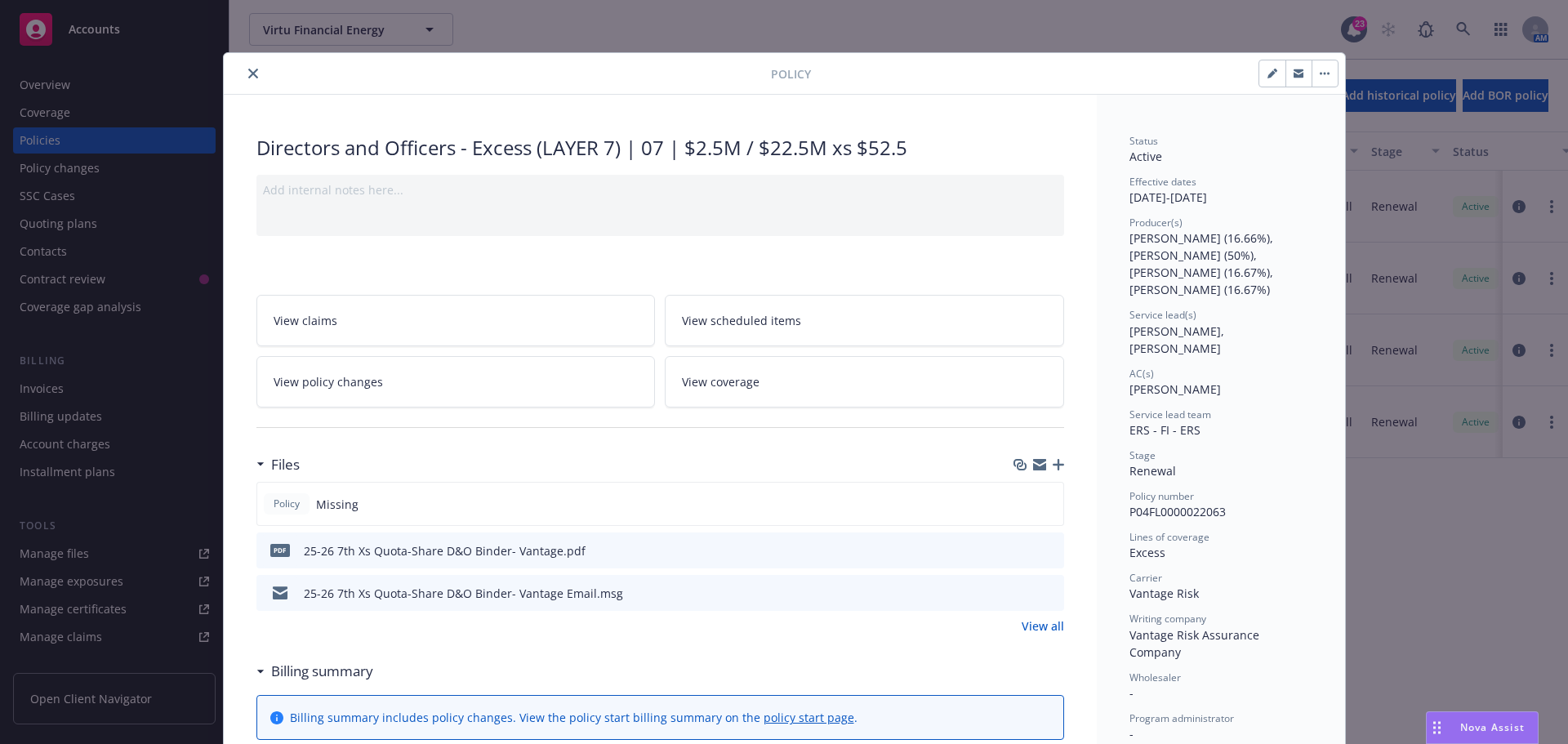
click at [1015, 548] on icon "download file" at bounding box center [1022, 549] width 13 height 13
click at [250, 76] on icon "close" at bounding box center [253, 73] width 10 height 10
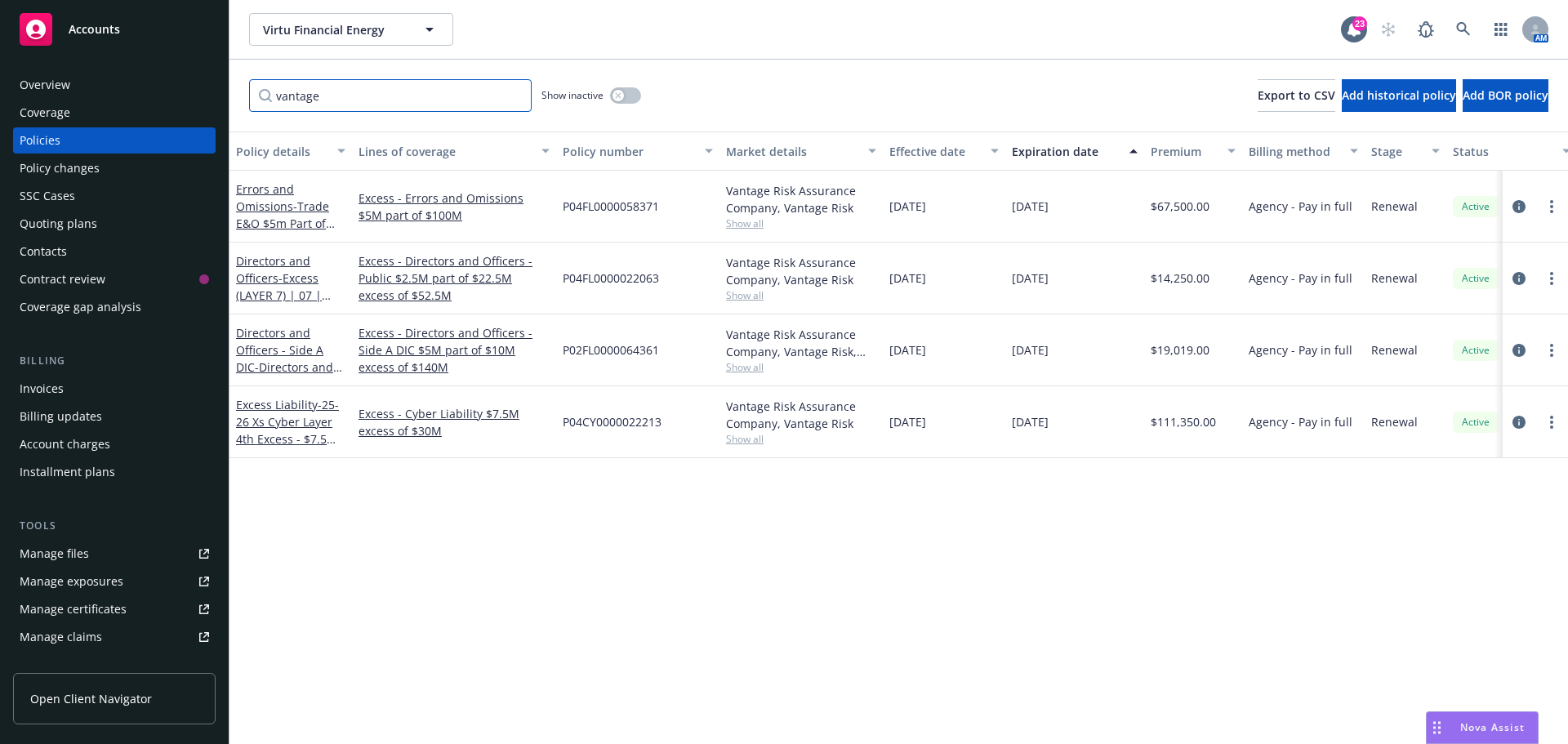
click at [513, 95] on input "vantage" at bounding box center [390, 95] width 283 height 33
click at [456, 97] on input "Filter by keyword..." at bounding box center [390, 95] width 283 height 33
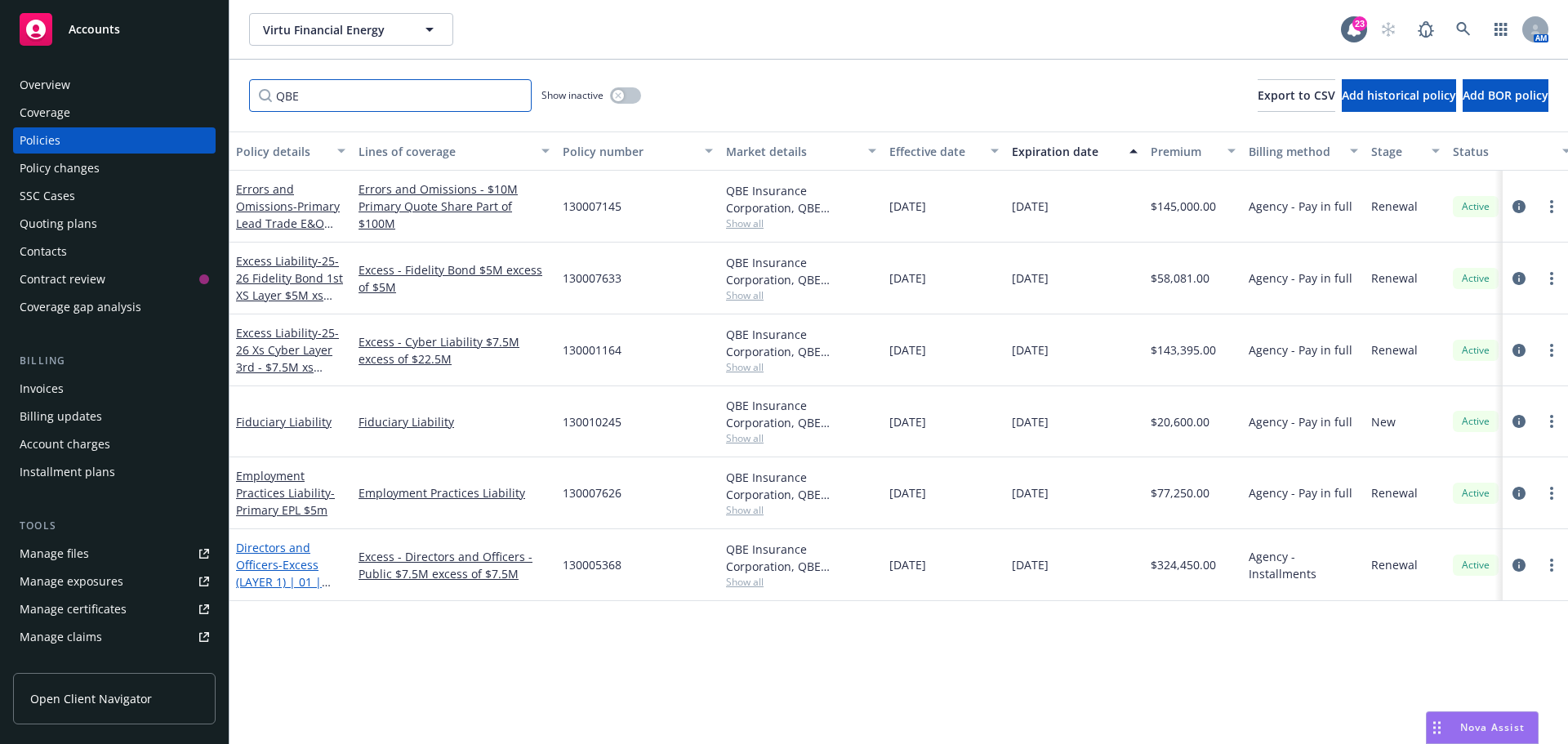
type input "QBE"
click at [280, 557] on span "- Excess (LAYER 1) | 01 | $7.5M xs $7.5M" at bounding box center [283, 582] width 94 height 50
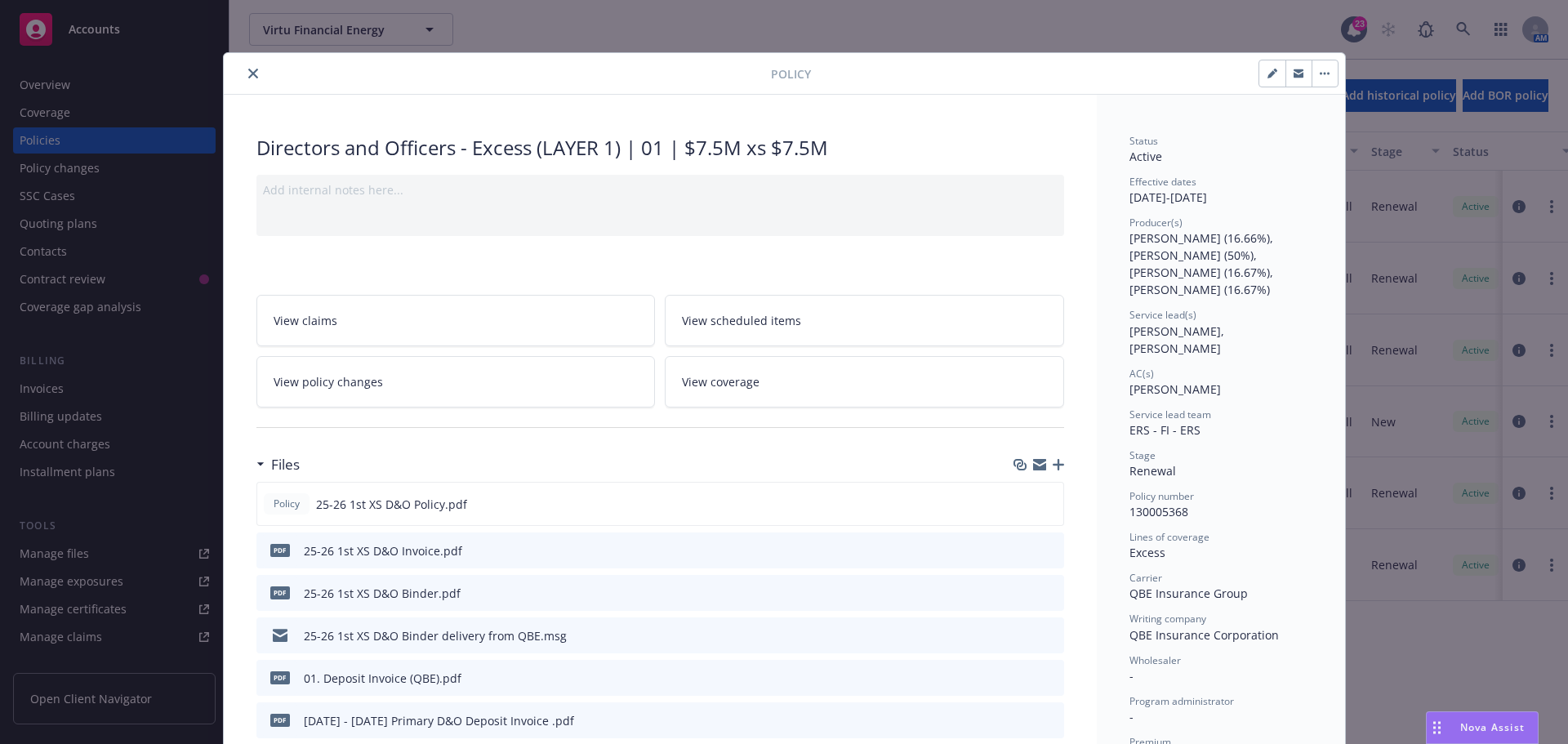
click at [1017, 599] on button at bounding box center [1023, 593] width 13 height 17
click at [1015, 594] on icon "download file" at bounding box center [1022, 592] width 13 height 13
click at [236, 76] on div at bounding box center [500, 73] width 541 height 20
click at [253, 74] on button "close" at bounding box center [253, 73] width 20 height 20
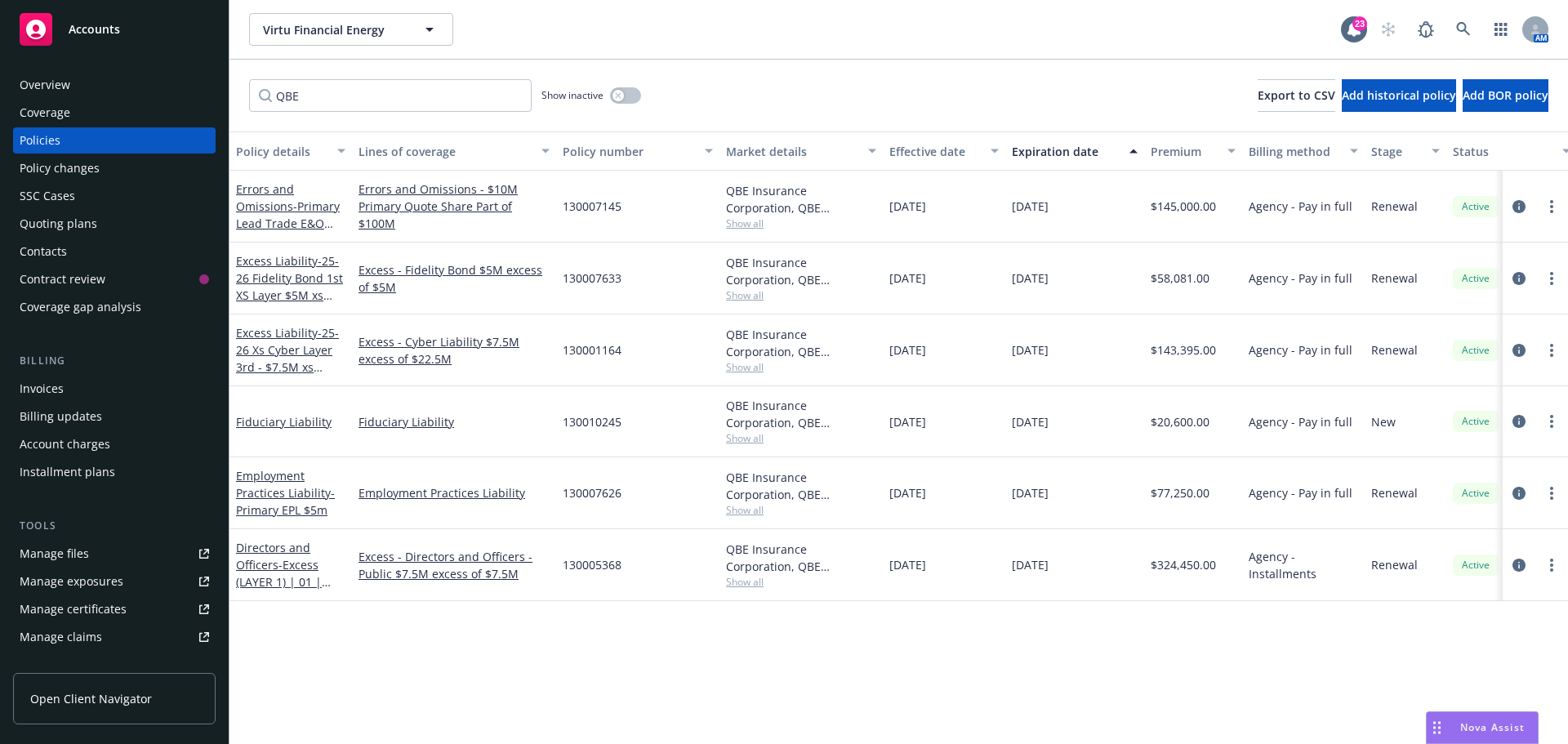
click at [908, 53] on div "Virtu Financial Energy Virtu Financial Energy 23 AM" at bounding box center [899, 29] width 1339 height 59
click at [1457, 30] on icon at bounding box center [1464, 29] width 14 height 14
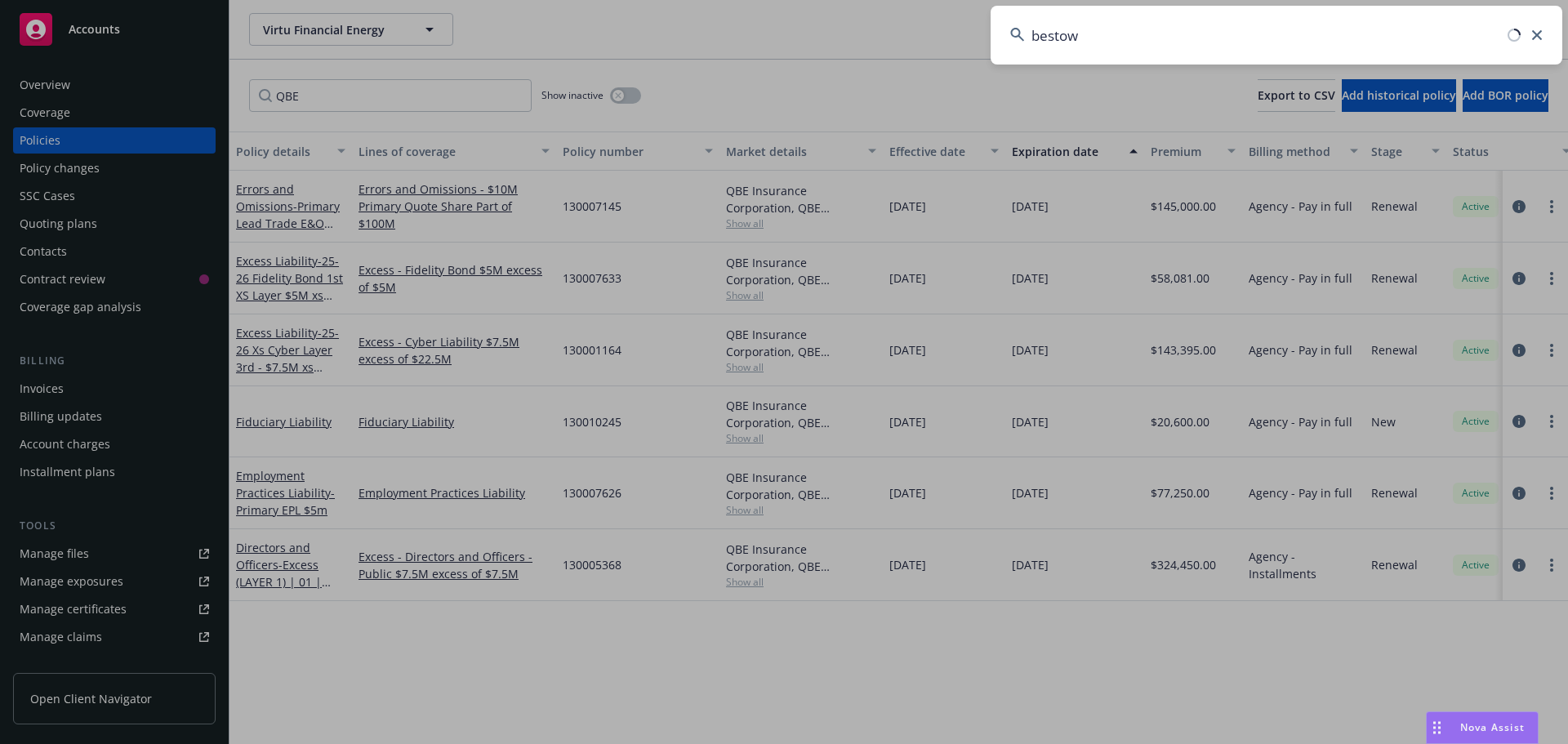
type input "bestow"
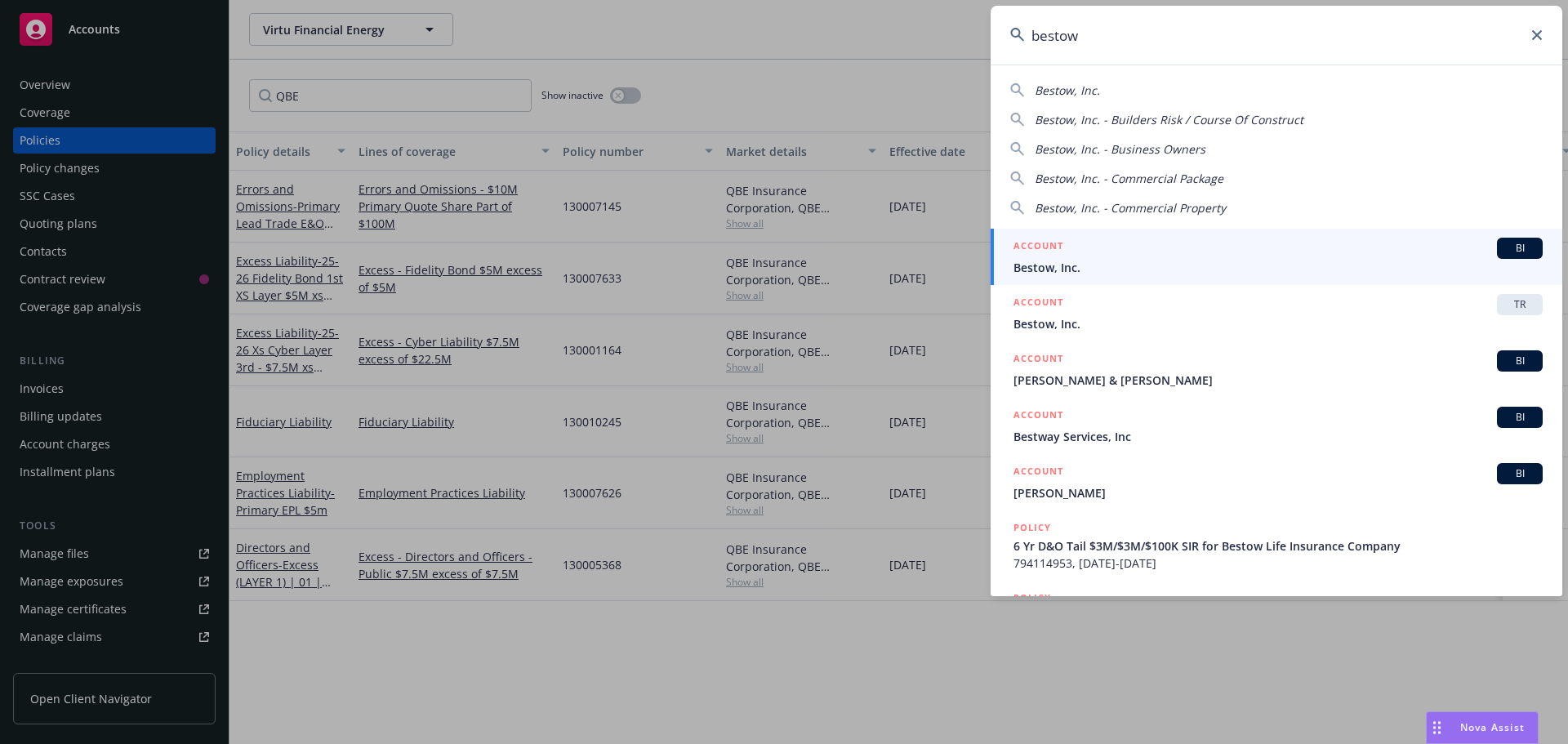
click at [1504, 249] on span "BI" at bounding box center [1520, 248] width 33 height 14
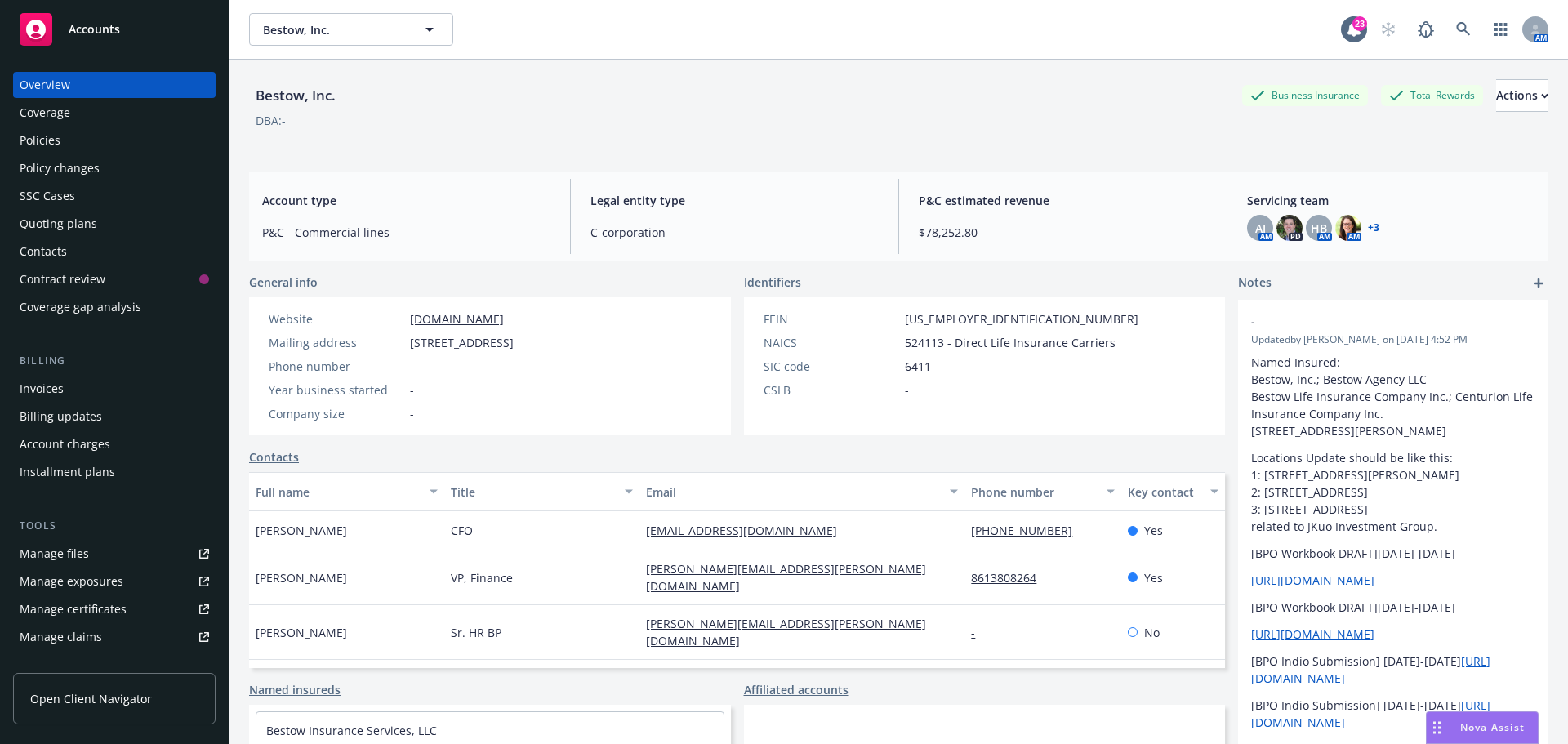
click at [616, 139] on div "Bestow, Inc. Business Insurance Total Rewards Actions DBA: -" at bounding box center [899, 112] width 1300 height 67
click at [106, 151] on div "Policies" at bounding box center [114, 140] width 190 height 26
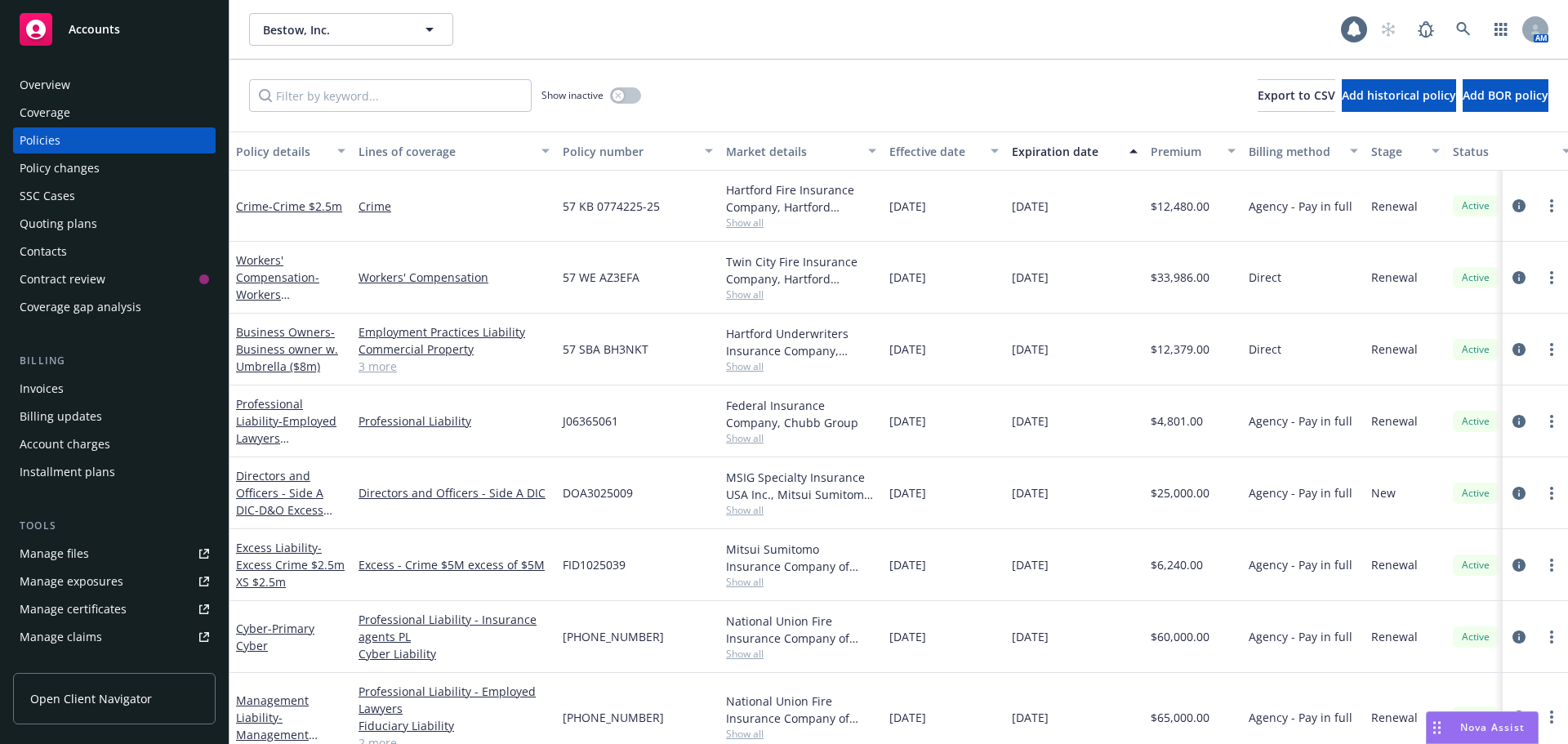
click at [888, 93] on div "Show inactive Export to CSV Add historical policy Add BOR policy" at bounding box center [899, 95] width 1339 height 72
